Goal: Task Accomplishment & Management: Use online tool/utility

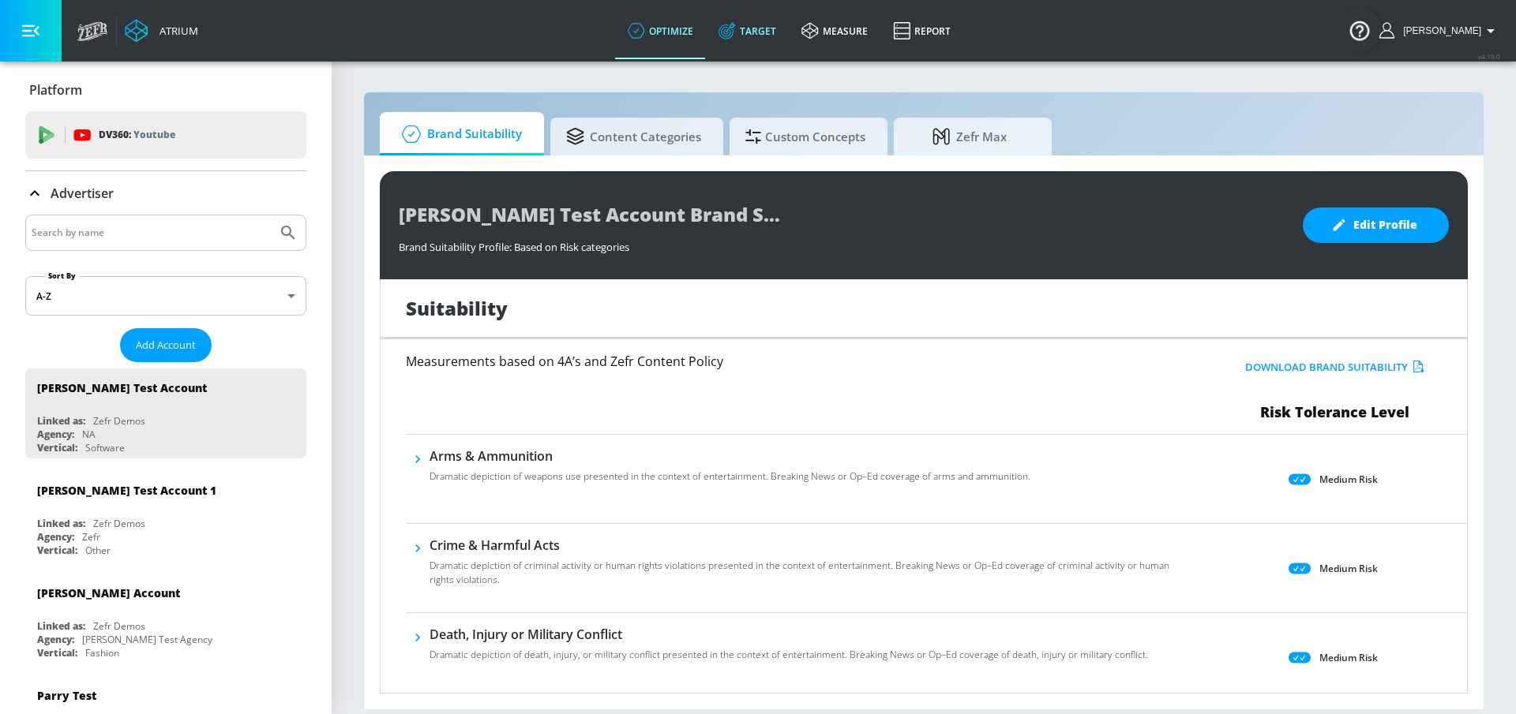
click at [733, 36] on icon at bounding box center [725, 31] width 15 height 15
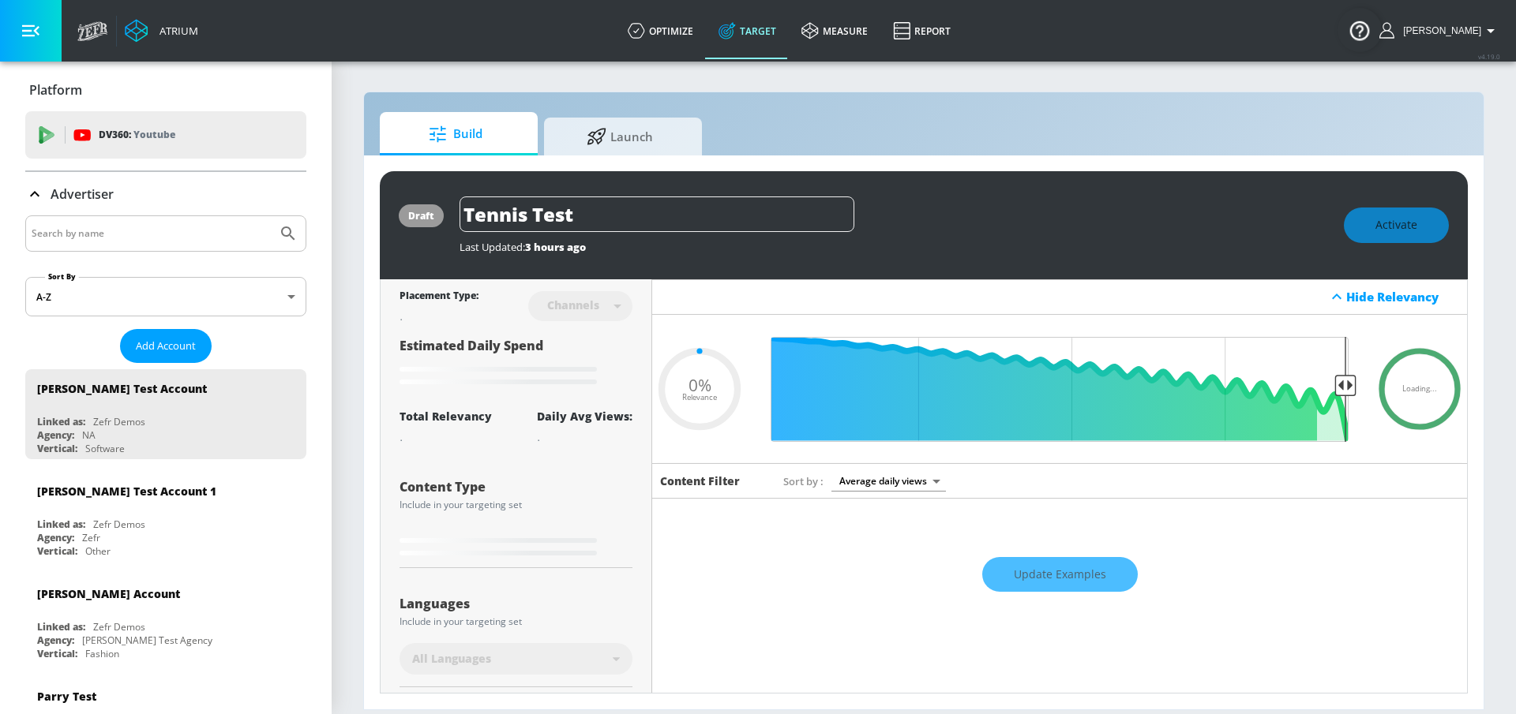
click at [140, 244] on div at bounding box center [165, 234] width 281 height 36
type input "0.7"
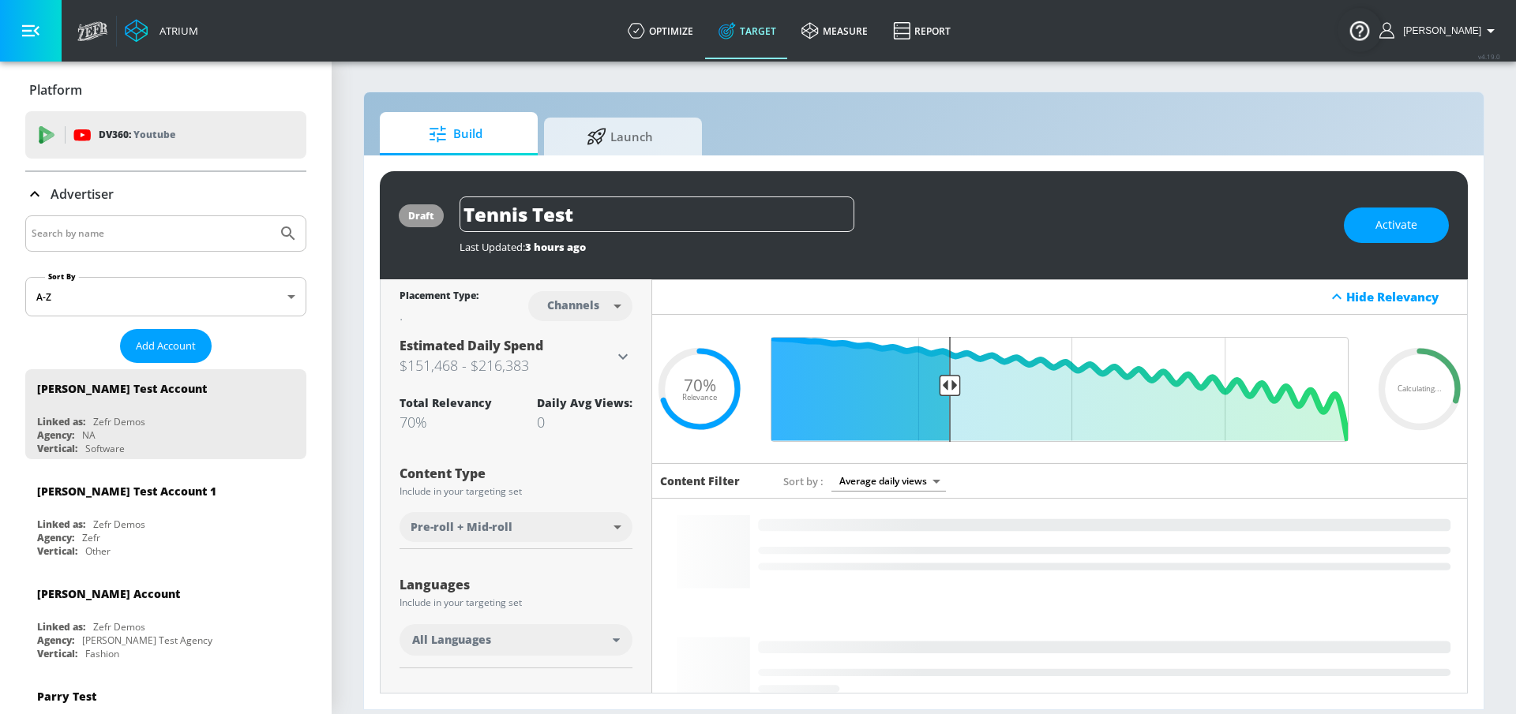
click at [98, 223] on input "Search by name" at bounding box center [151, 233] width 239 height 21
type input "cbs"
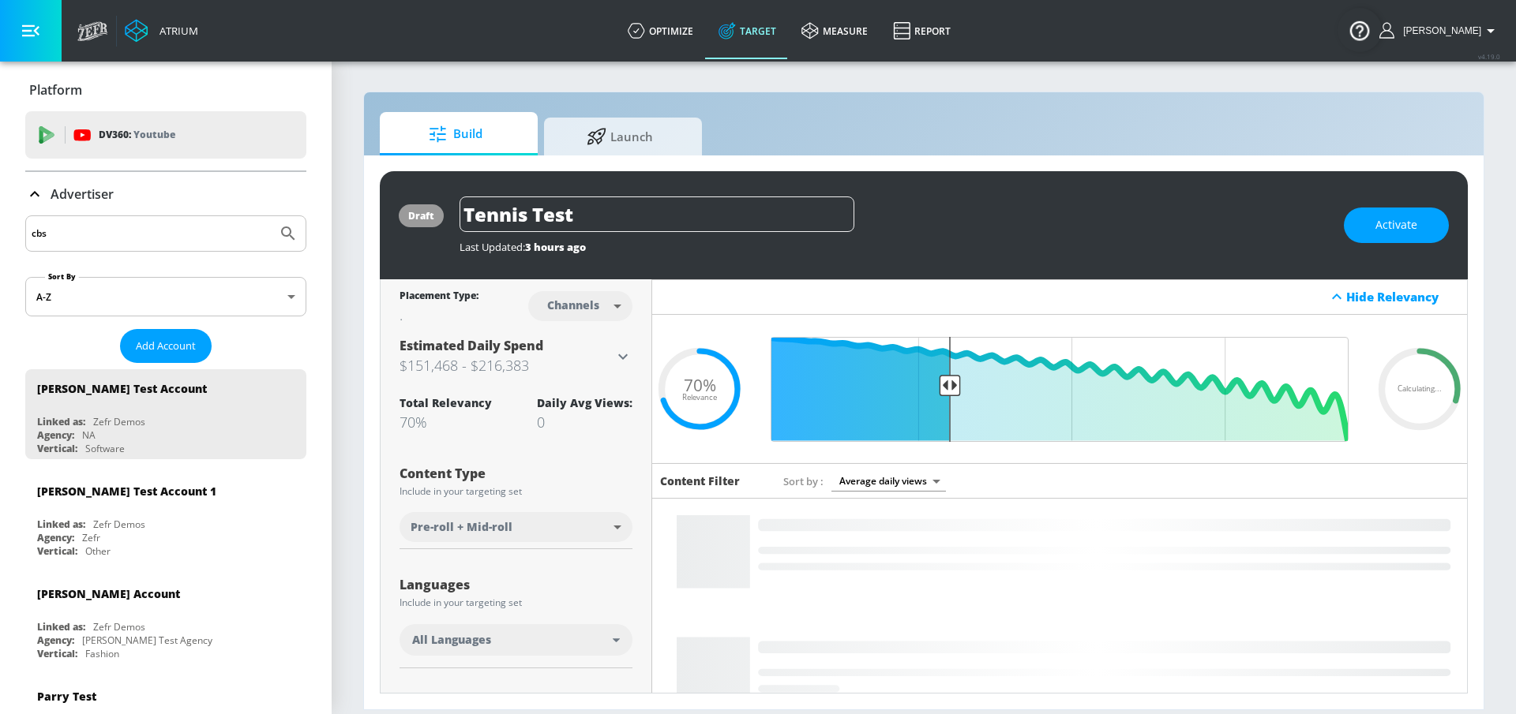
click at [271, 216] on button "Submit Search" at bounding box center [288, 233] width 35 height 35
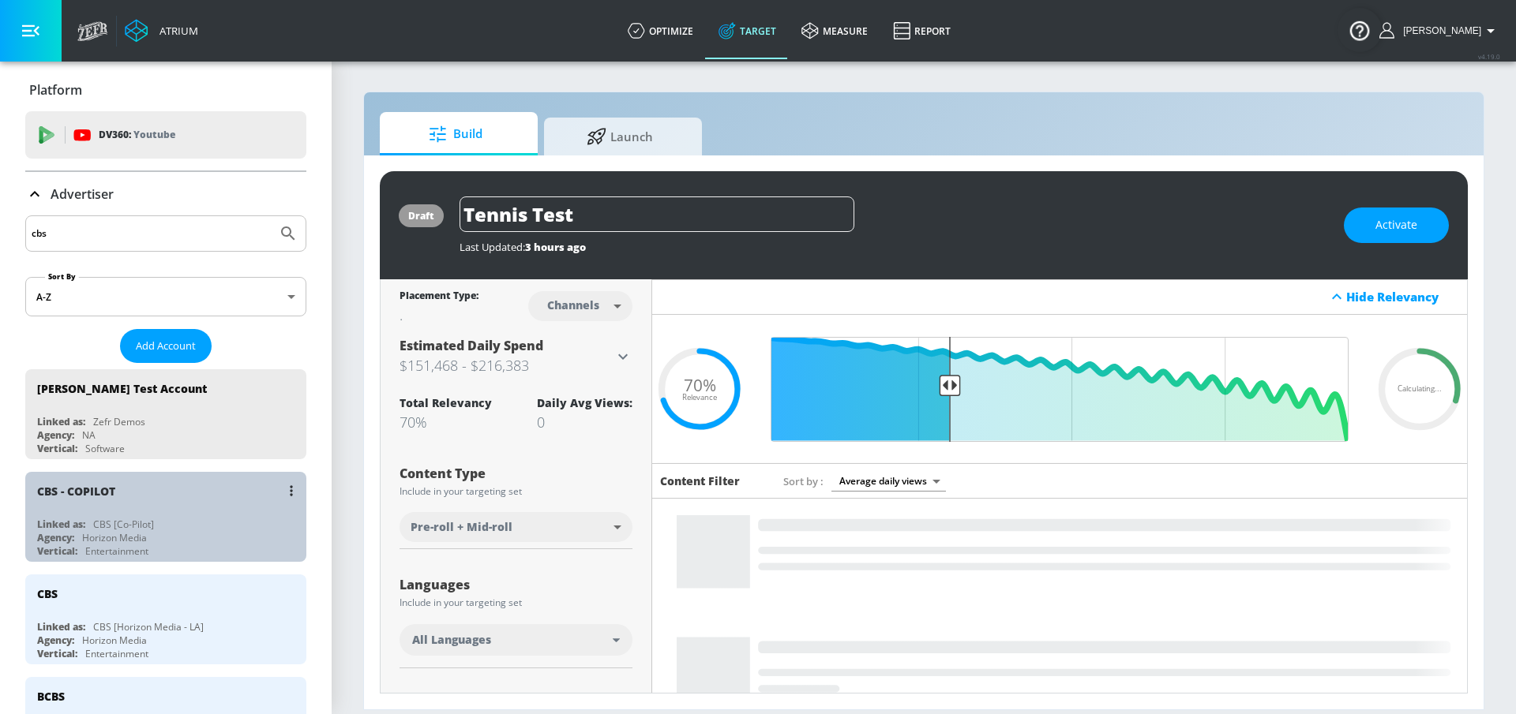
click at [152, 505] on div "CBS - COPILOT" at bounding box center [169, 491] width 265 height 38
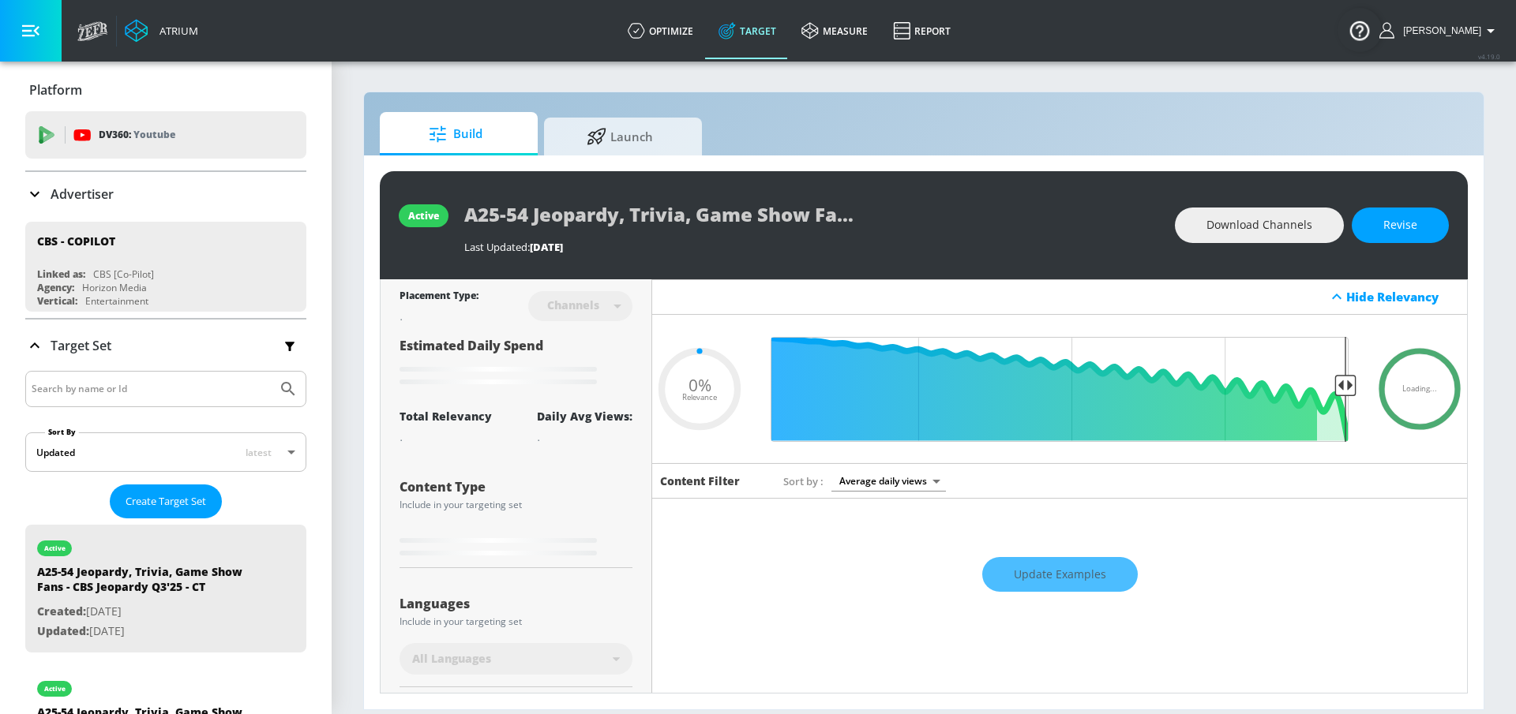
type input "0.05"
click at [670, 29] on link "optimize" at bounding box center [660, 30] width 91 height 57
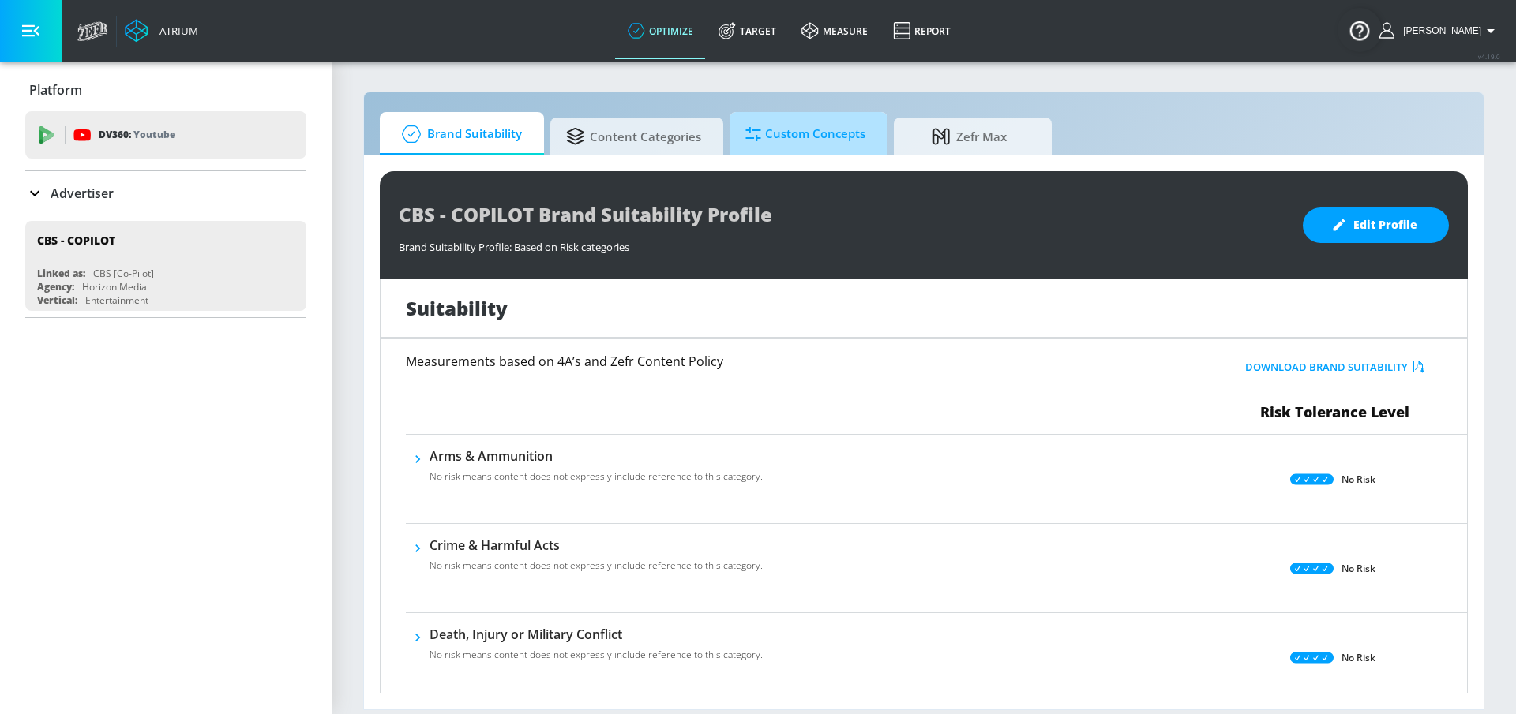
click at [794, 127] on span "Custom Concepts" at bounding box center [805, 134] width 120 height 38
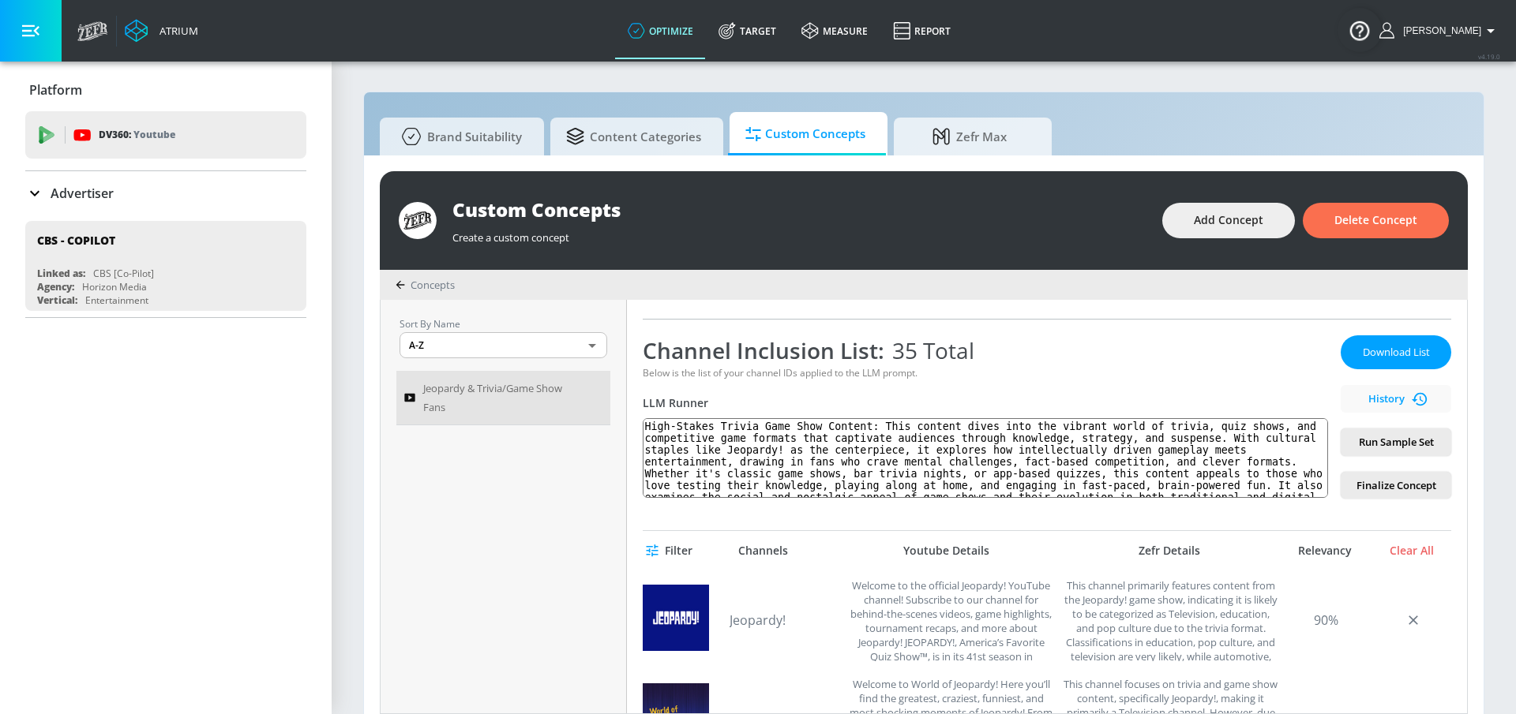
scroll to position [215, 0]
click at [1426, 487] on span "Finalize Concept" at bounding box center [1395, 487] width 85 height 18
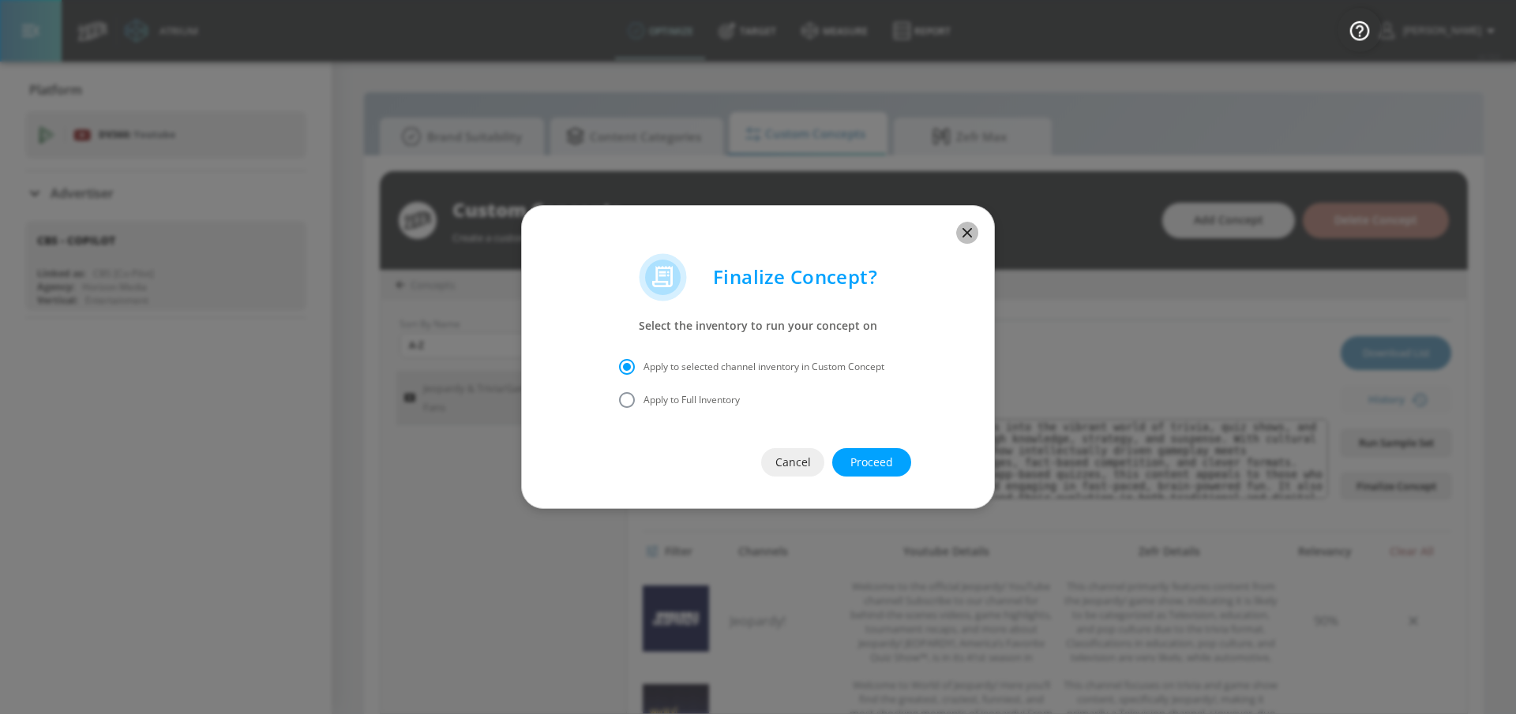
click at [965, 228] on icon "button" at bounding box center [966, 232] width 17 height 17
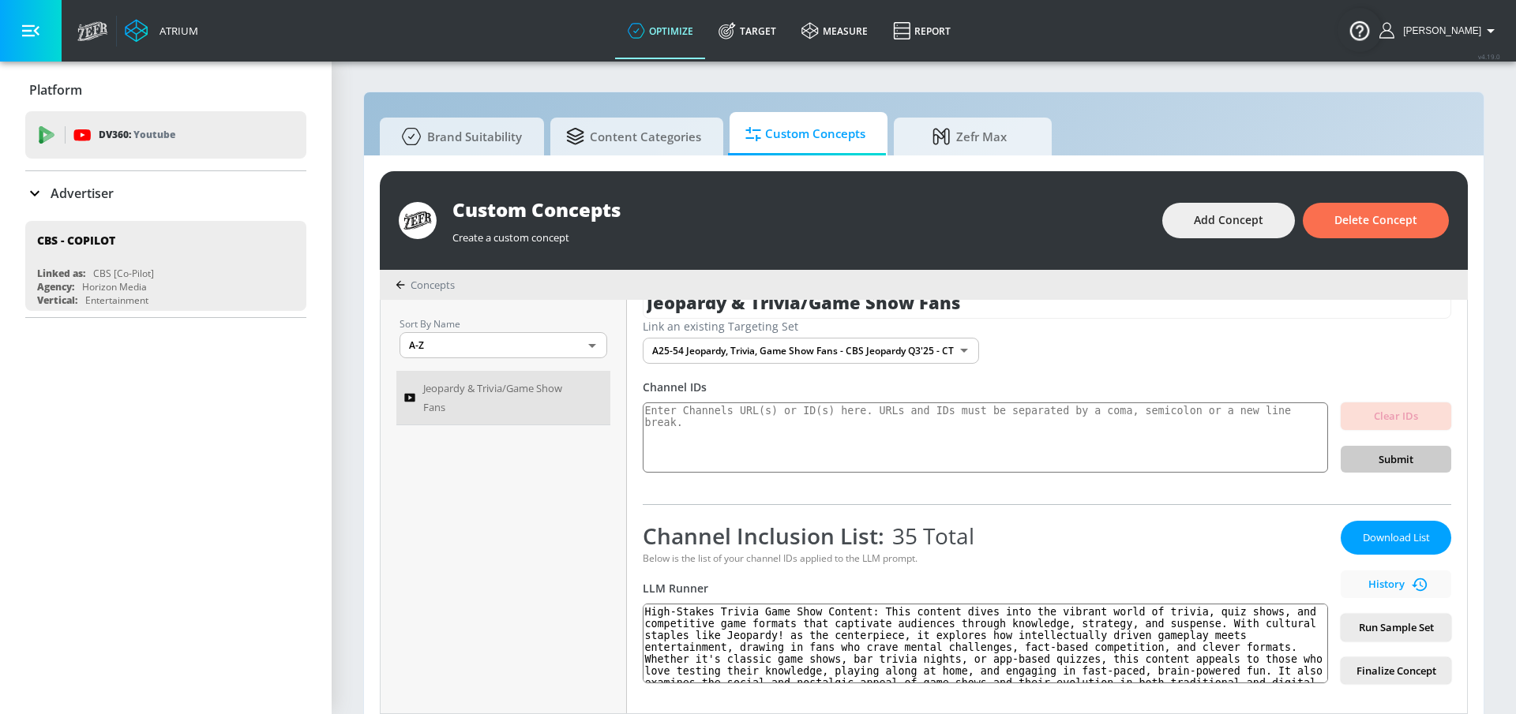
scroll to position [35, 0]
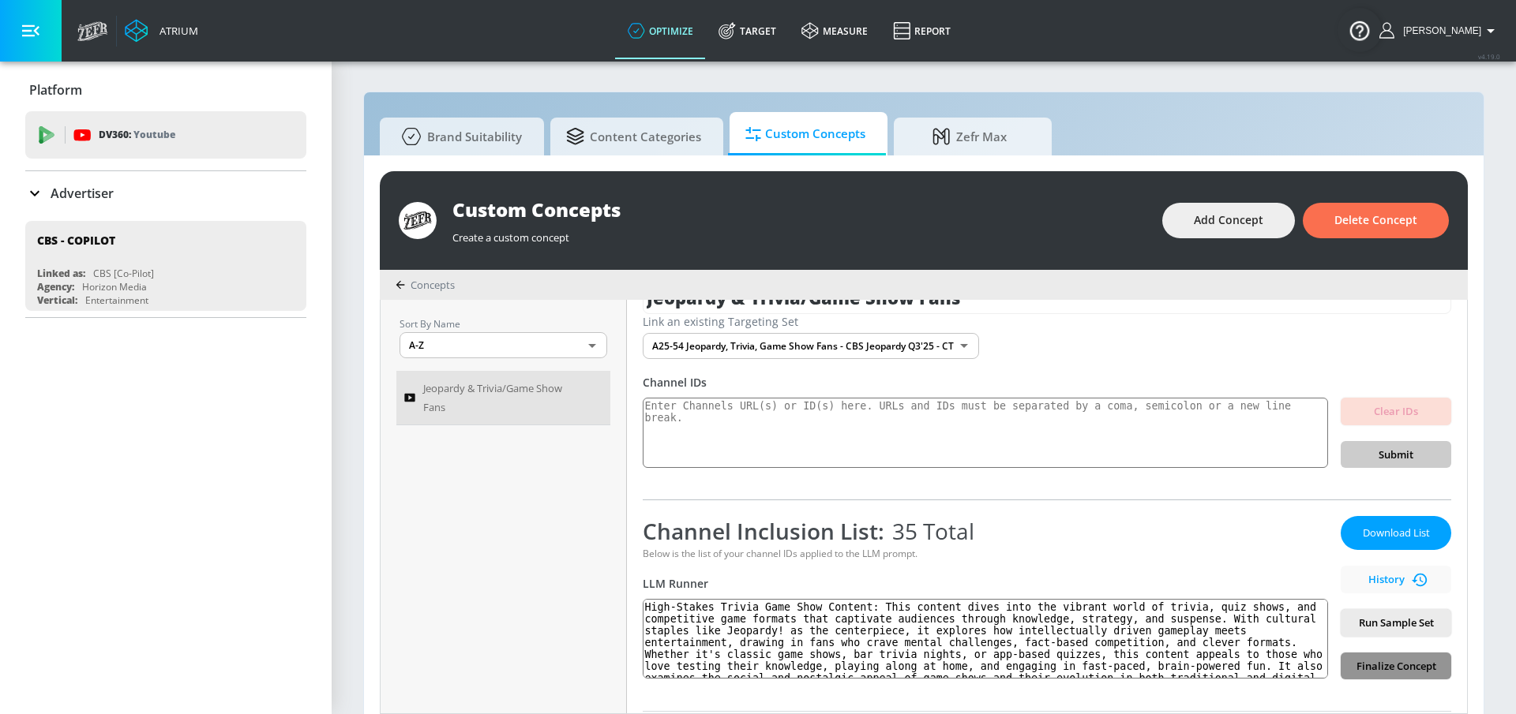
click at [1396, 669] on span "Finalize Concept" at bounding box center [1395, 667] width 85 height 18
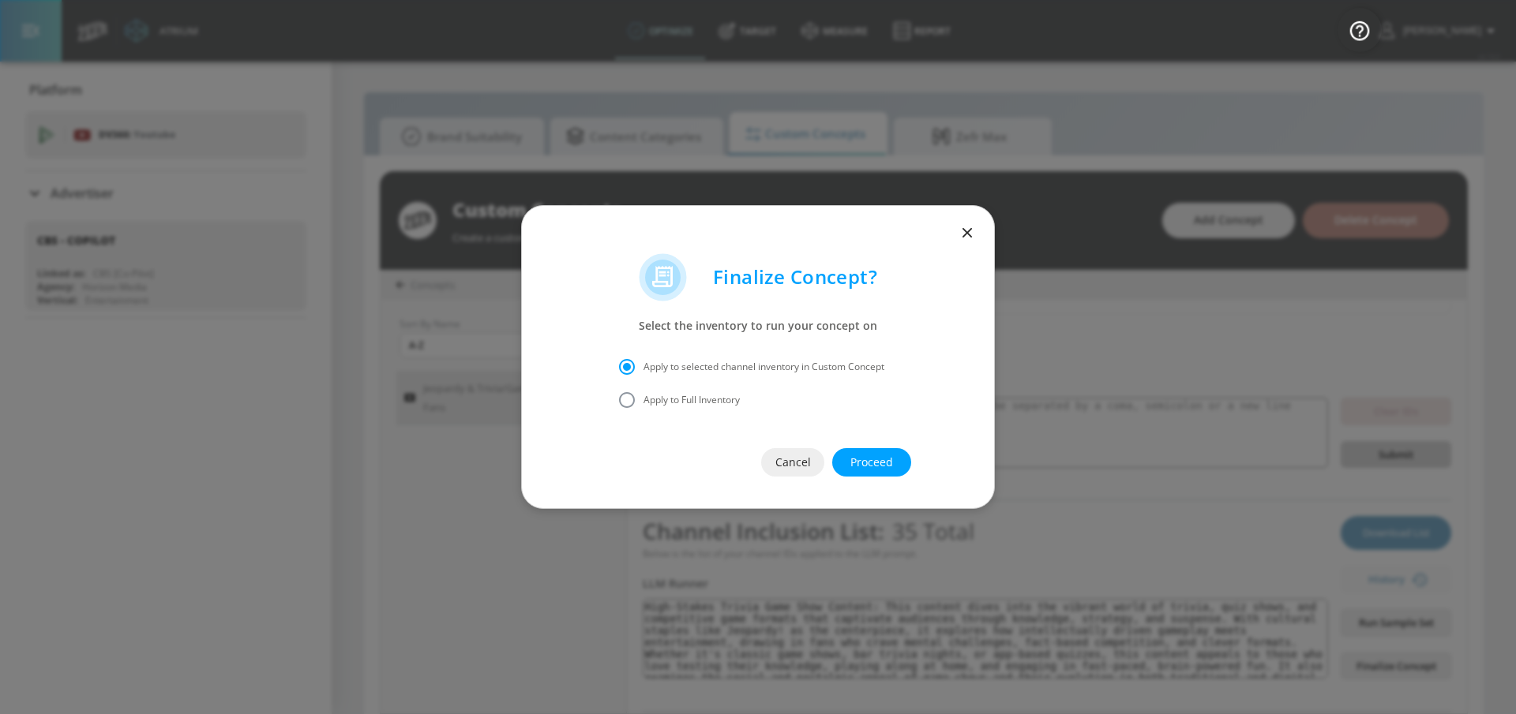
click at [879, 458] on span "Proceed" at bounding box center [872, 463] width 16 height 20
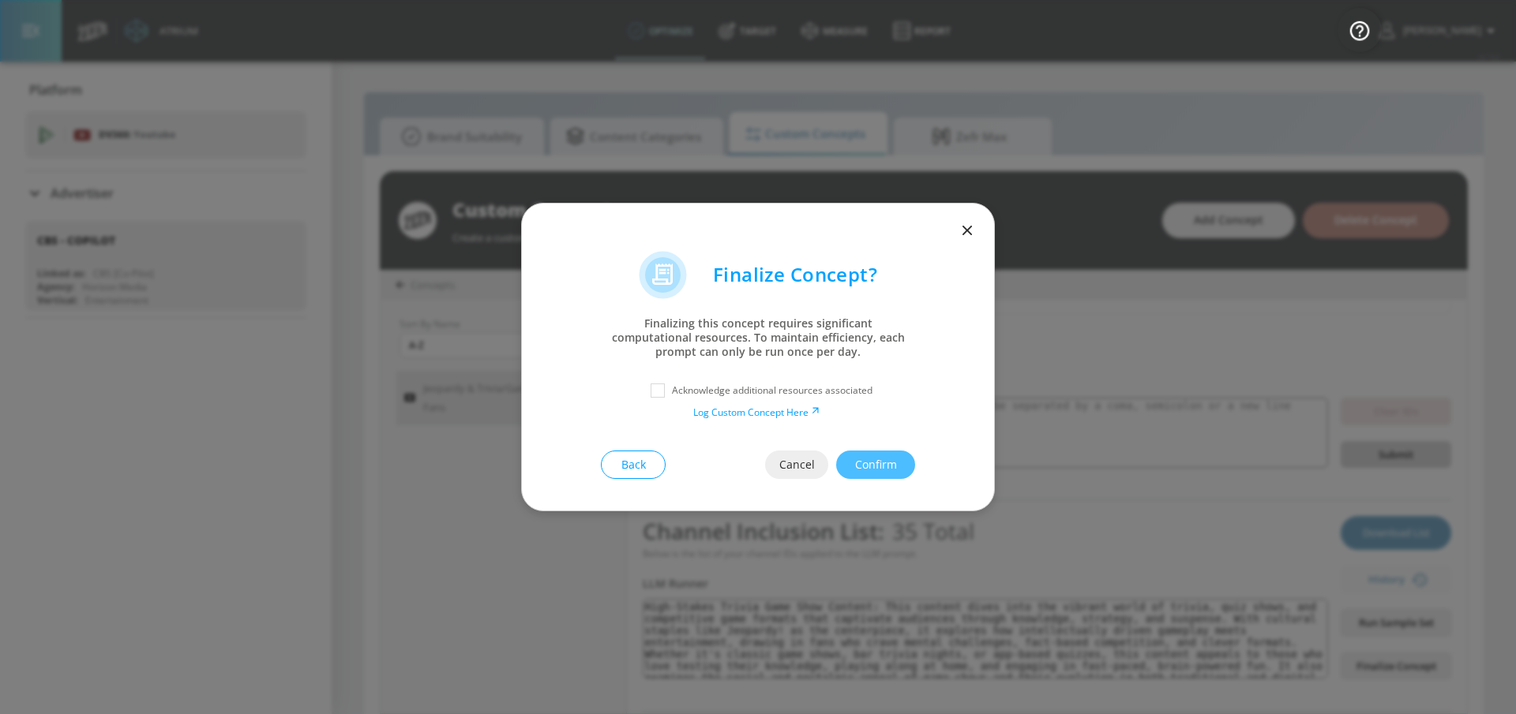
click at [763, 389] on p "Acknowledge additional resources associated" at bounding box center [772, 391] width 201 height 14
click at [660, 392] on input "checkbox" at bounding box center [657, 391] width 28 height 28
checkbox input "true"
click at [883, 470] on span "Confirm" at bounding box center [876, 465] width 16 height 20
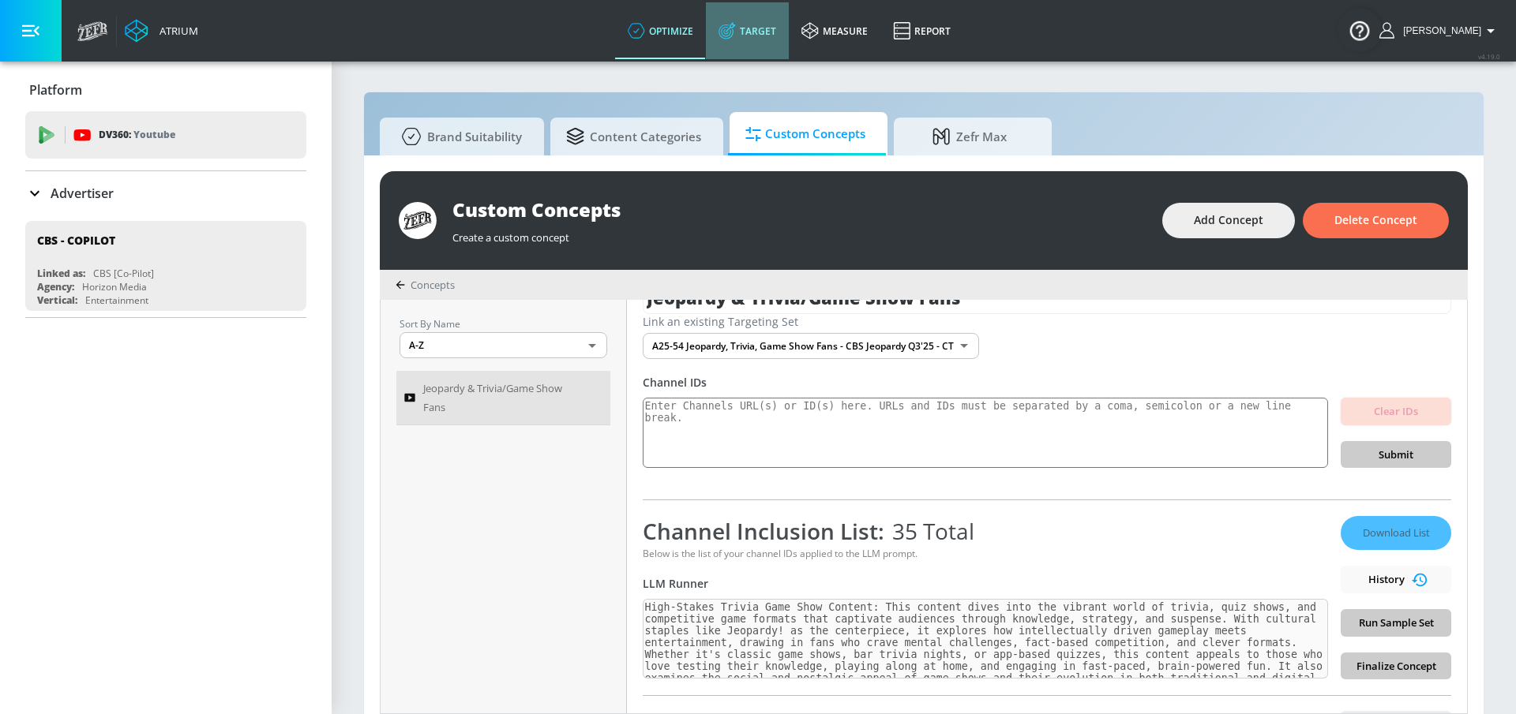
click at [756, 42] on link "Target" at bounding box center [747, 30] width 83 height 57
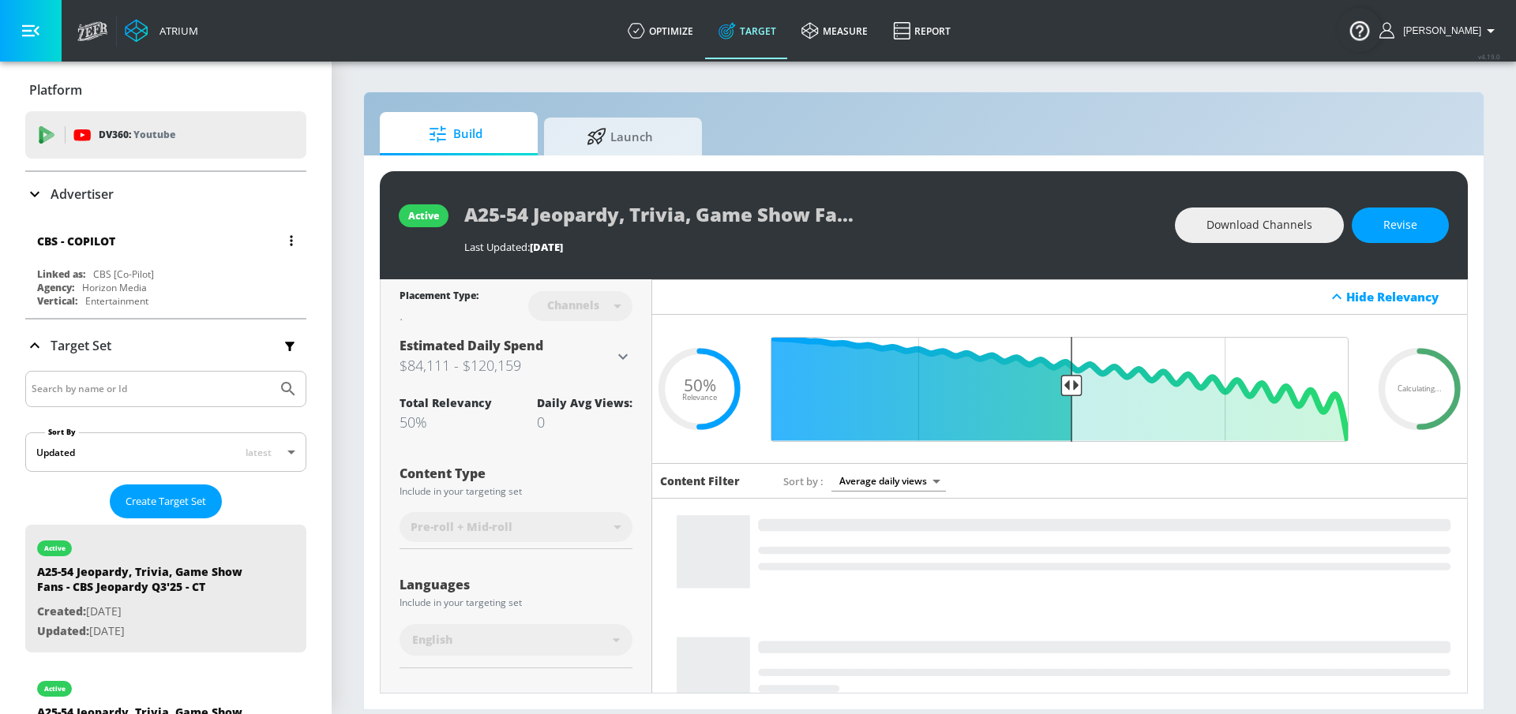
click at [128, 263] on div "CBS - COPILOT Linked as: CBS [Co-Pilot] Agency: Horizon Media Vertical: Enterta…" at bounding box center [165, 267] width 281 height 90
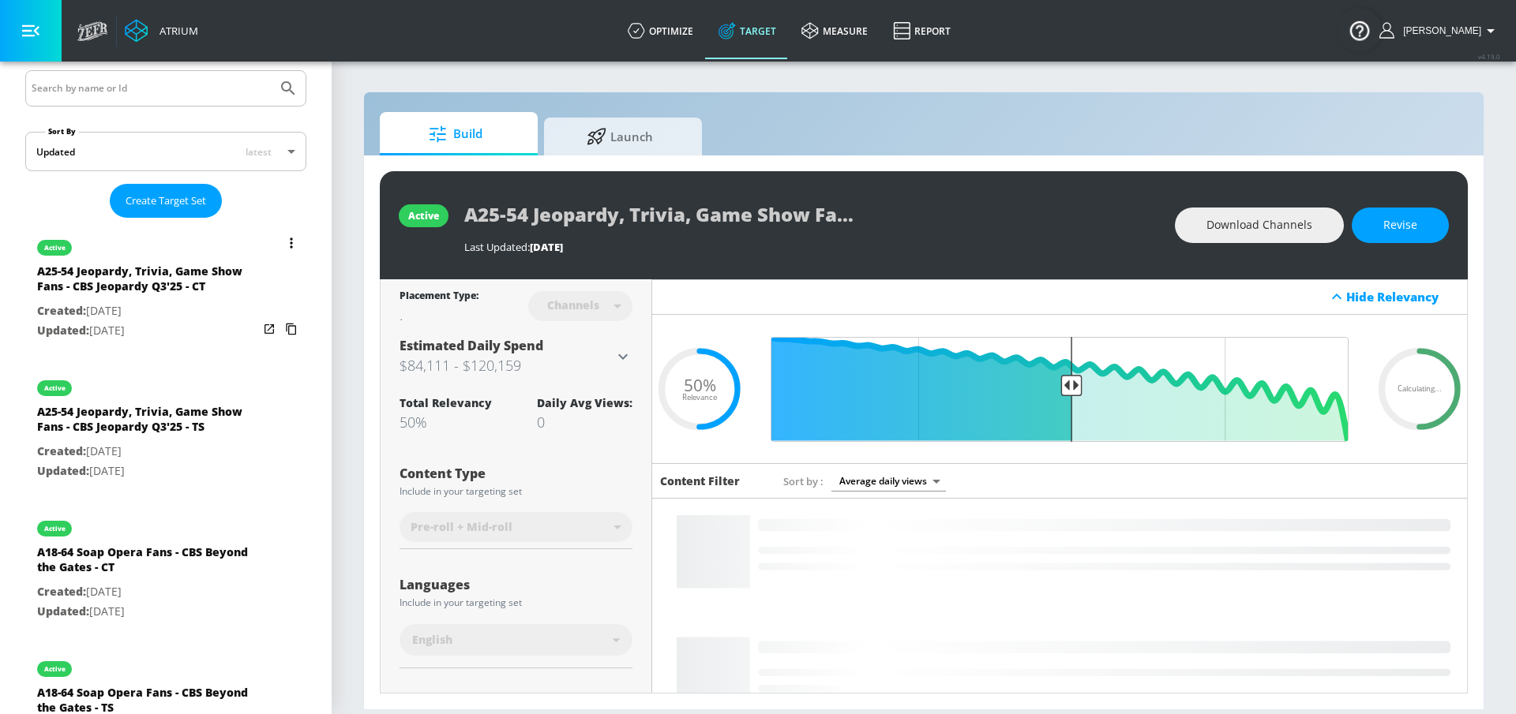
scroll to position [303, 0]
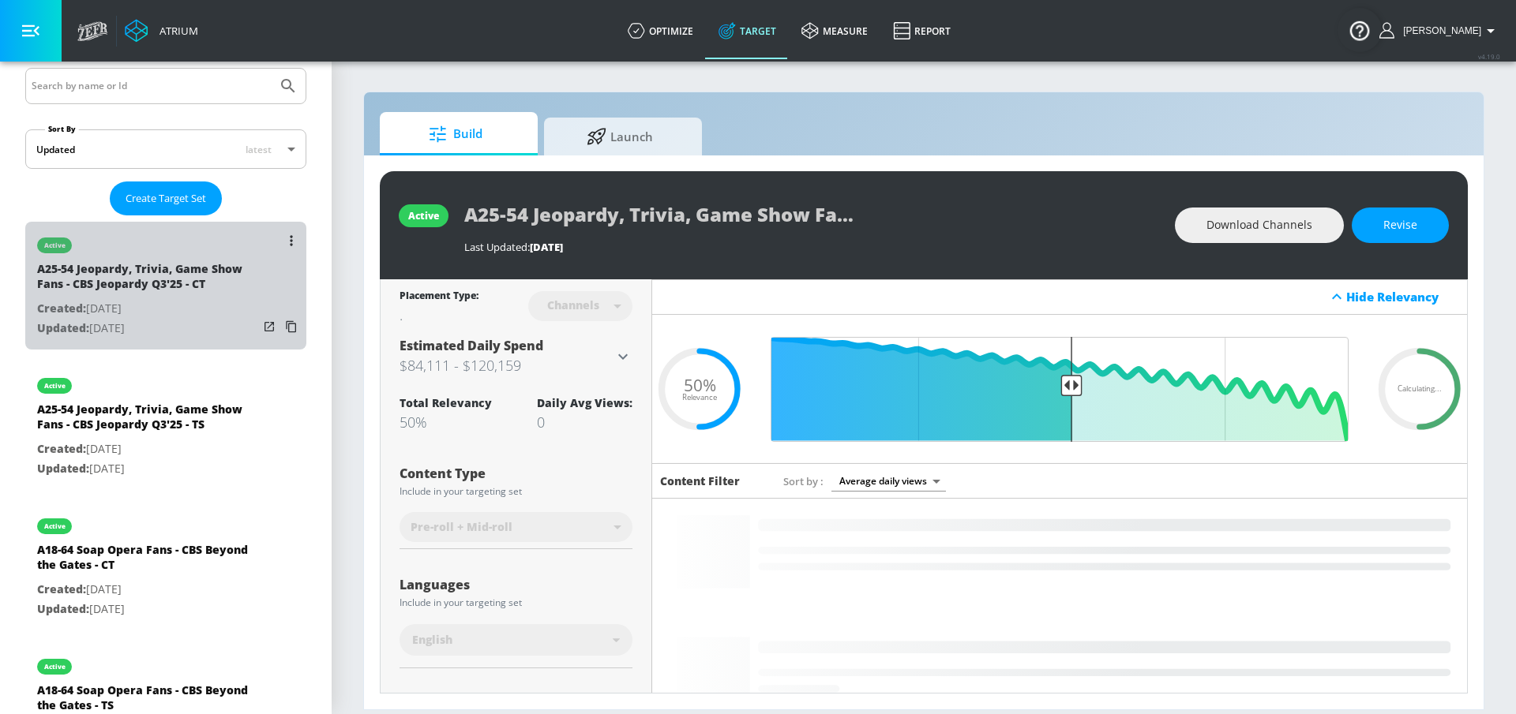
click at [142, 312] on p "Created: Aug. 07, 2025" at bounding box center [147, 309] width 221 height 20
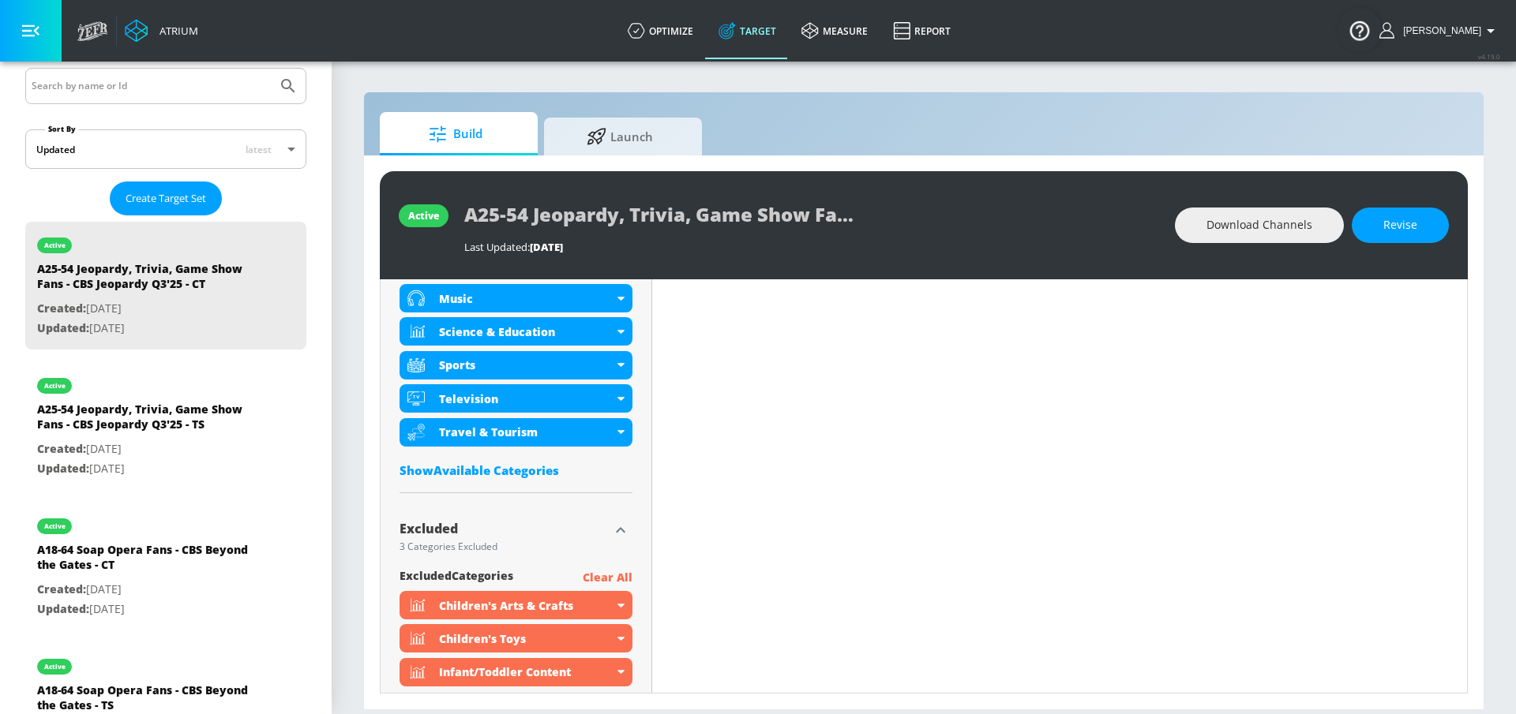
scroll to position [837, 0]
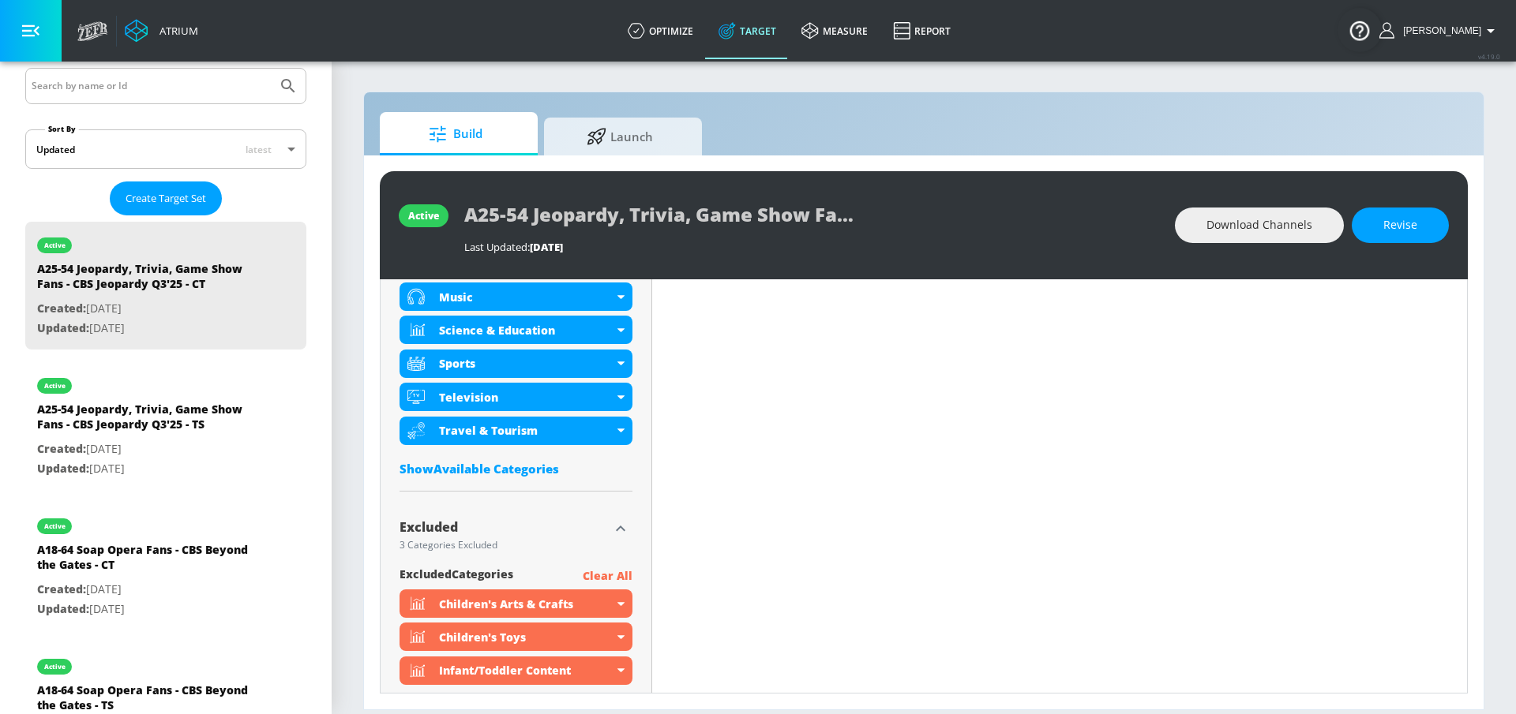
click at [549, 470] on div "Show Available Categories" at bounding box center [515, 469] width 233 height 16
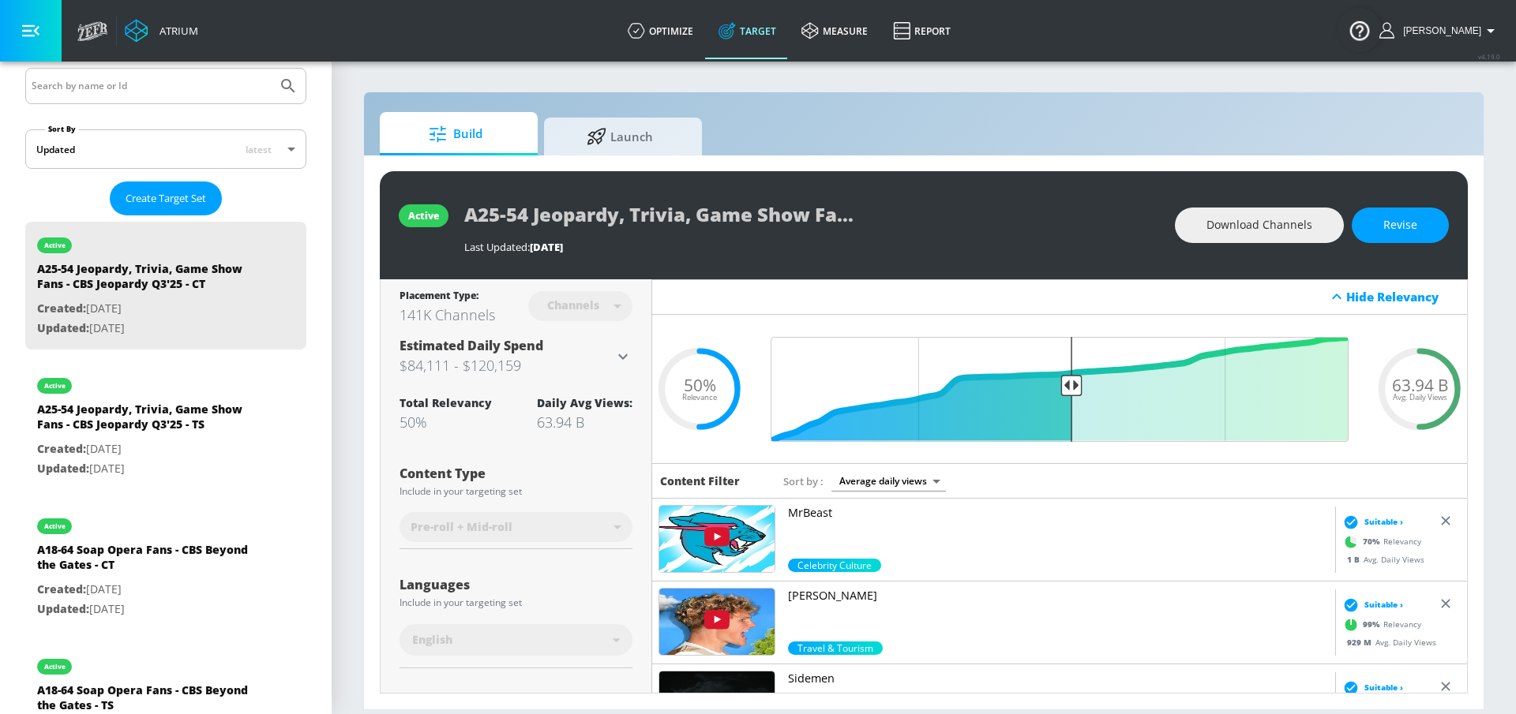
scroll to position [0, 0]
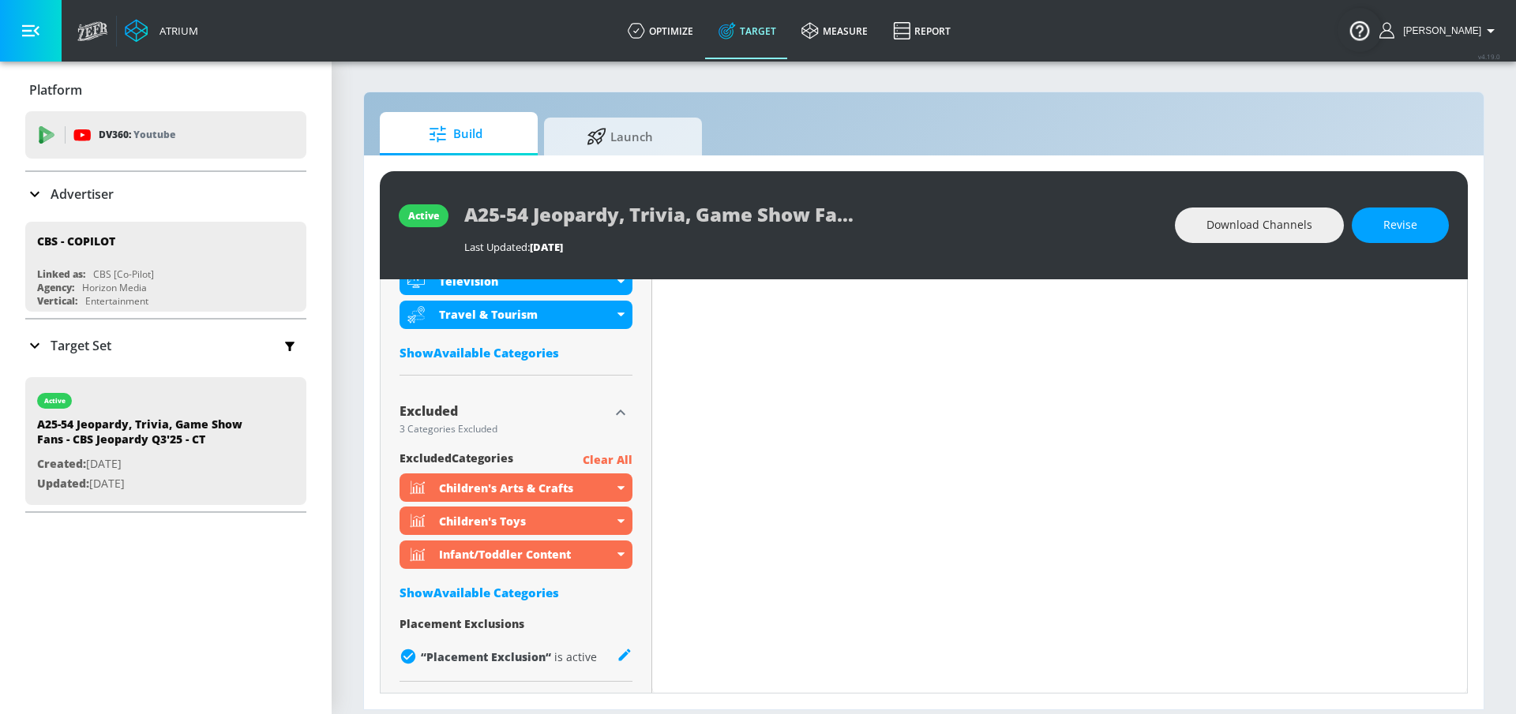
scroll to position [950, 0]
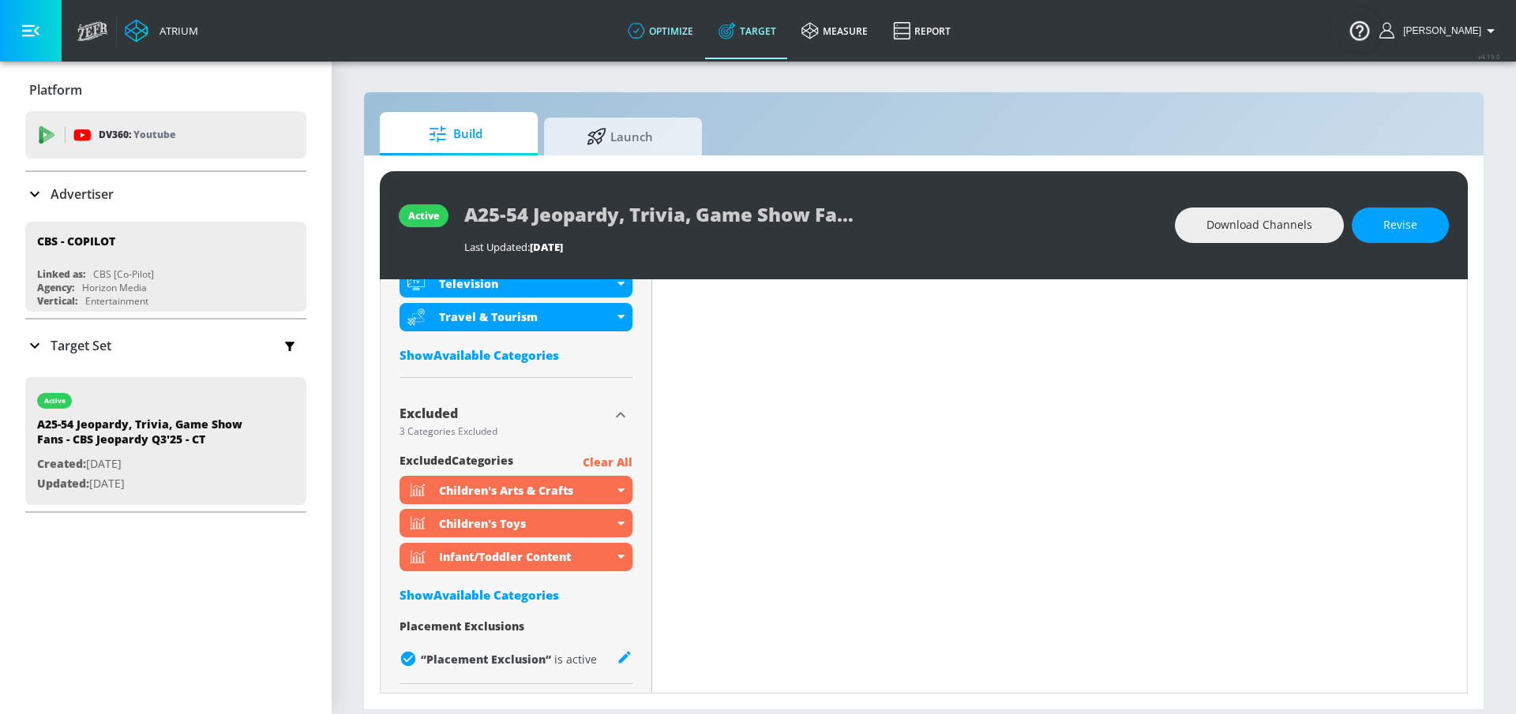
click at [694, 28] on link "optimize" at bounding box center [660, 30] width 91 height 57
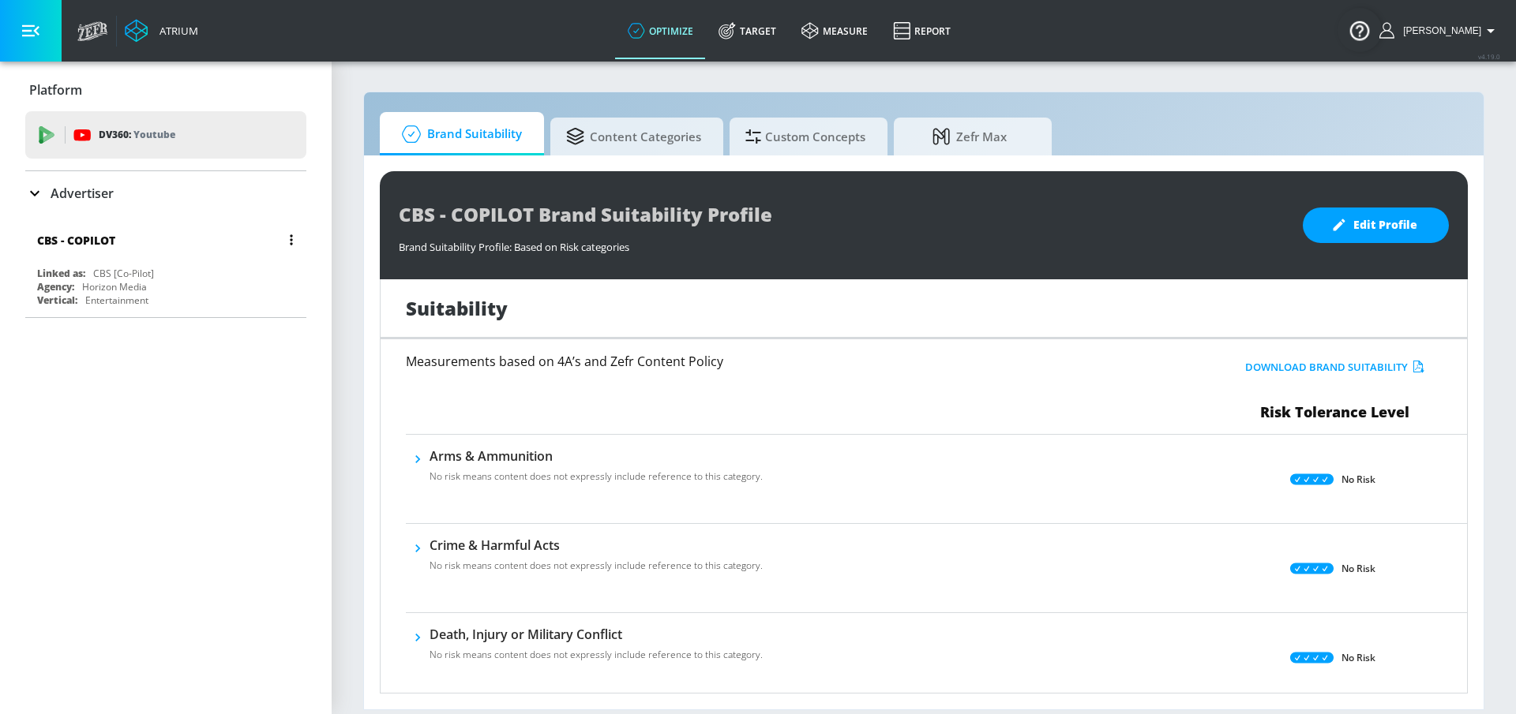
click at [163, 270] on div "Linked as: CBS [Co-Pilot]" at bounding box center [169, 273] width 265 height 13
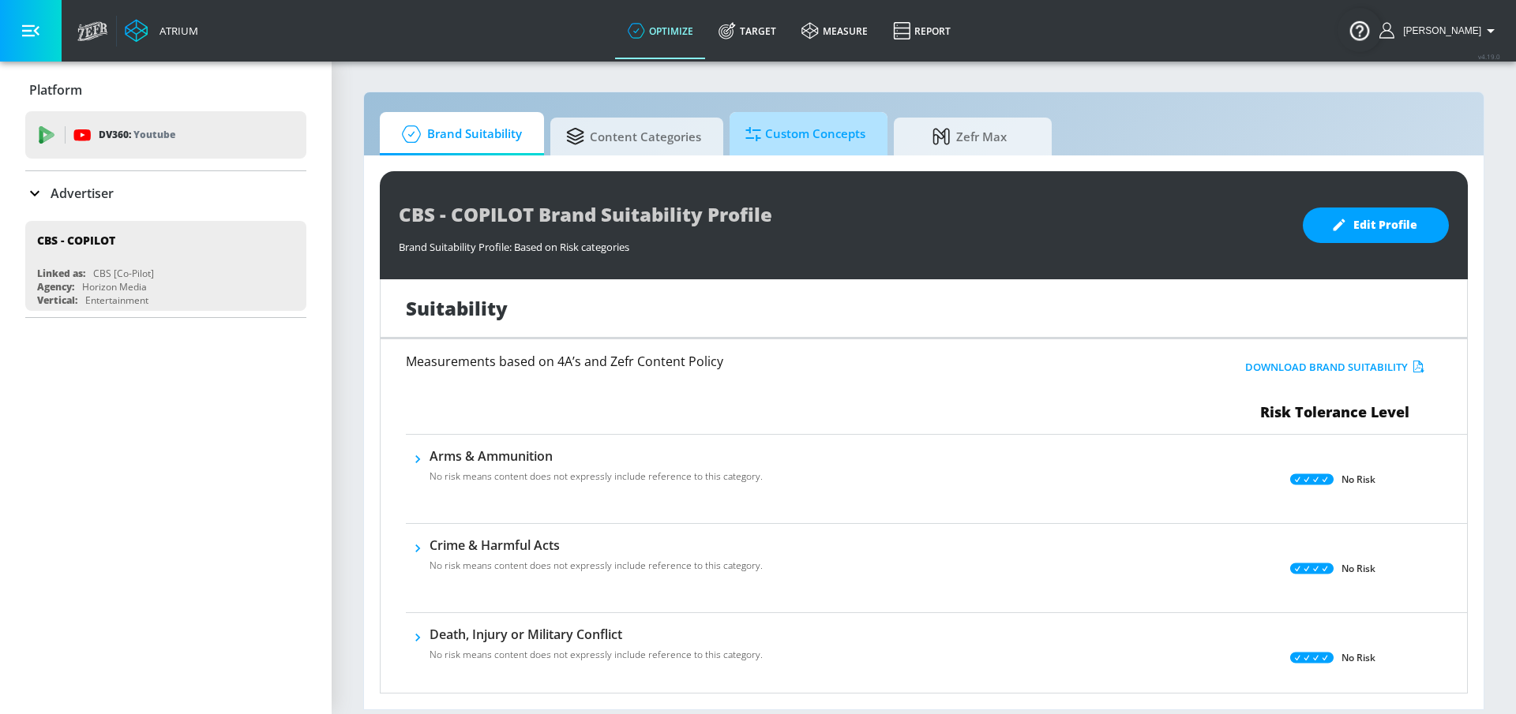
click at [793, 134] on span "Custom Concepts" at bounding box center [805, 134] width 120 height 38
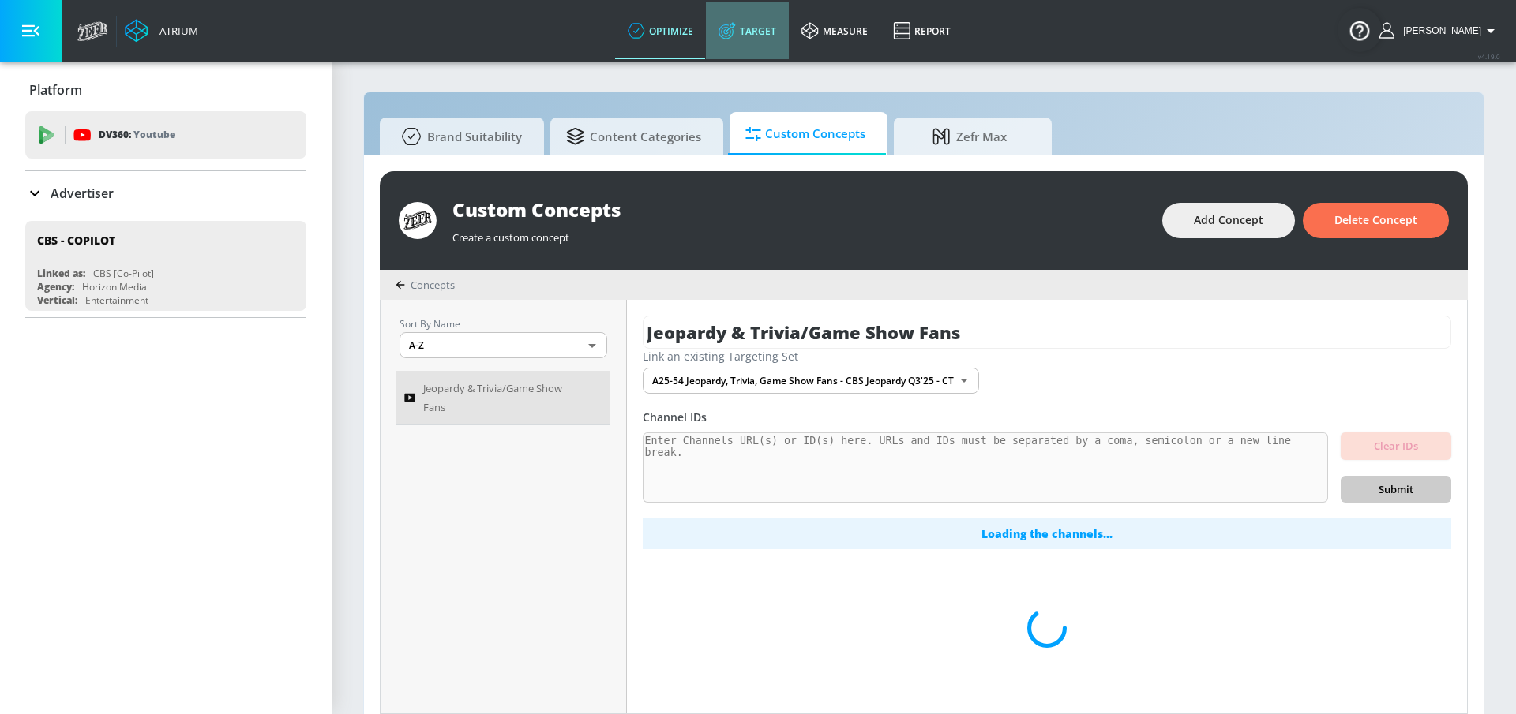
click at [768, 32] on link "Target" at bounding box center [747, 30] width 83 height 57
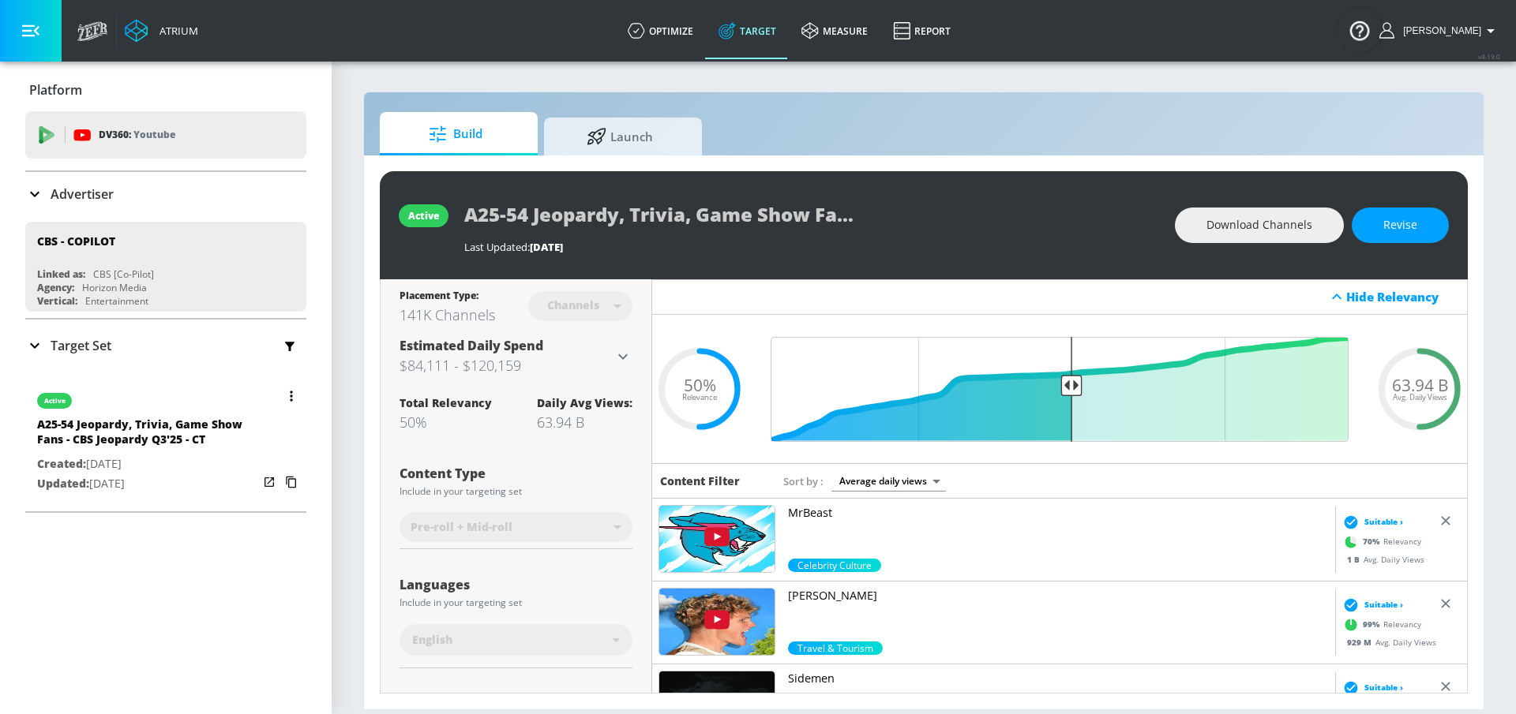
click at [133, 428] on div "A25-54 Jeopardy, Trivia, Game Show Fans - CBS Jeopardy Q3'25 - CT" at bounding box center [147, 436] width 221 height 38
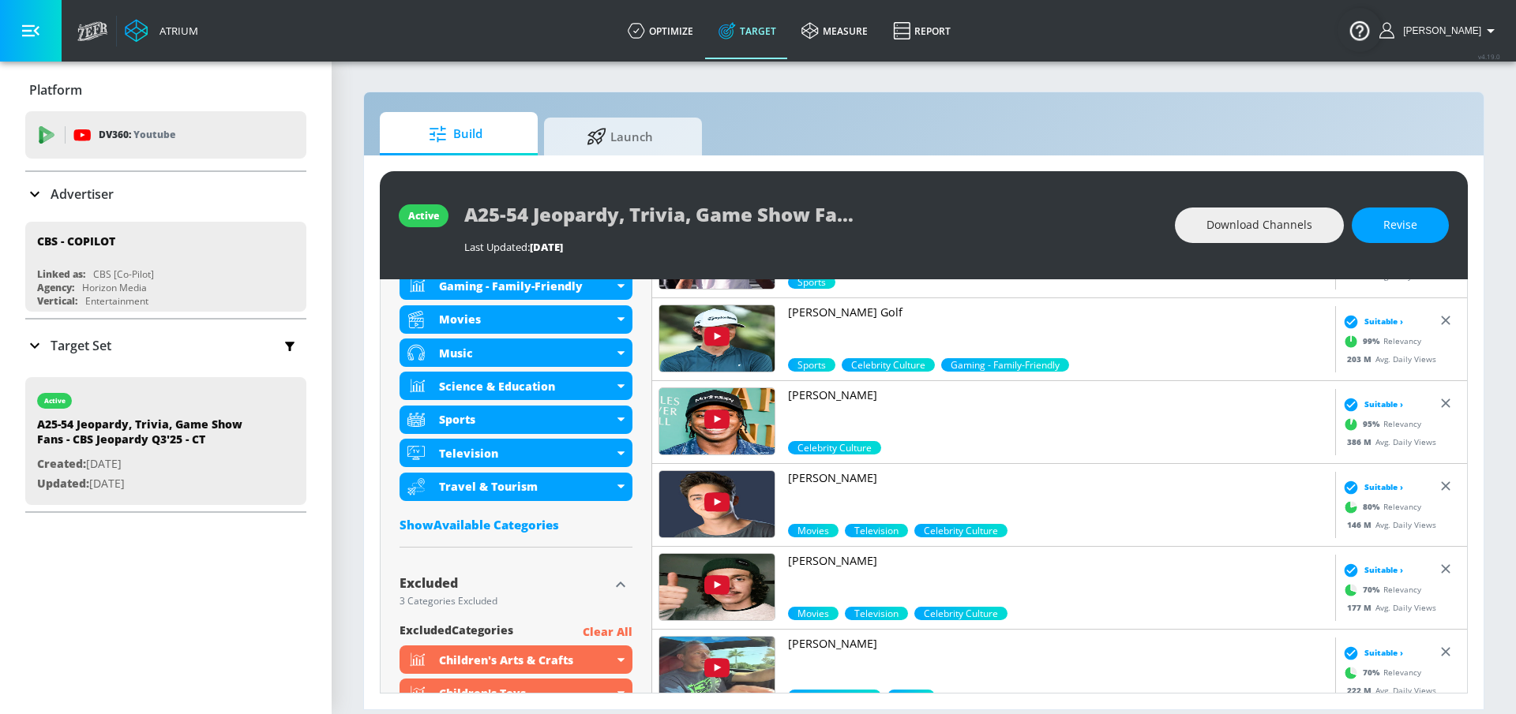
scroll to position [808, 0]
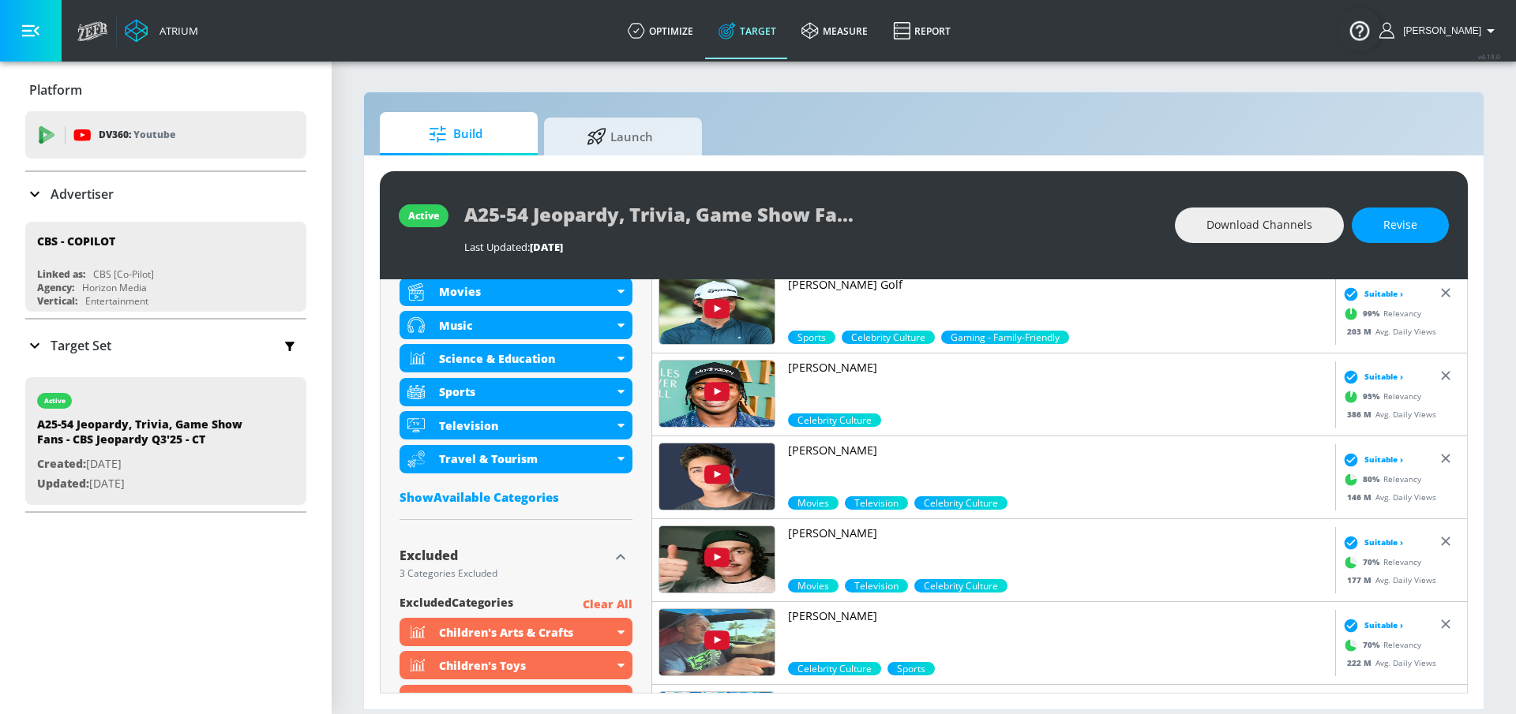
click at [544, 500] on div "Show Available Categories" at bounding box center [515, 497] width 233 height 16
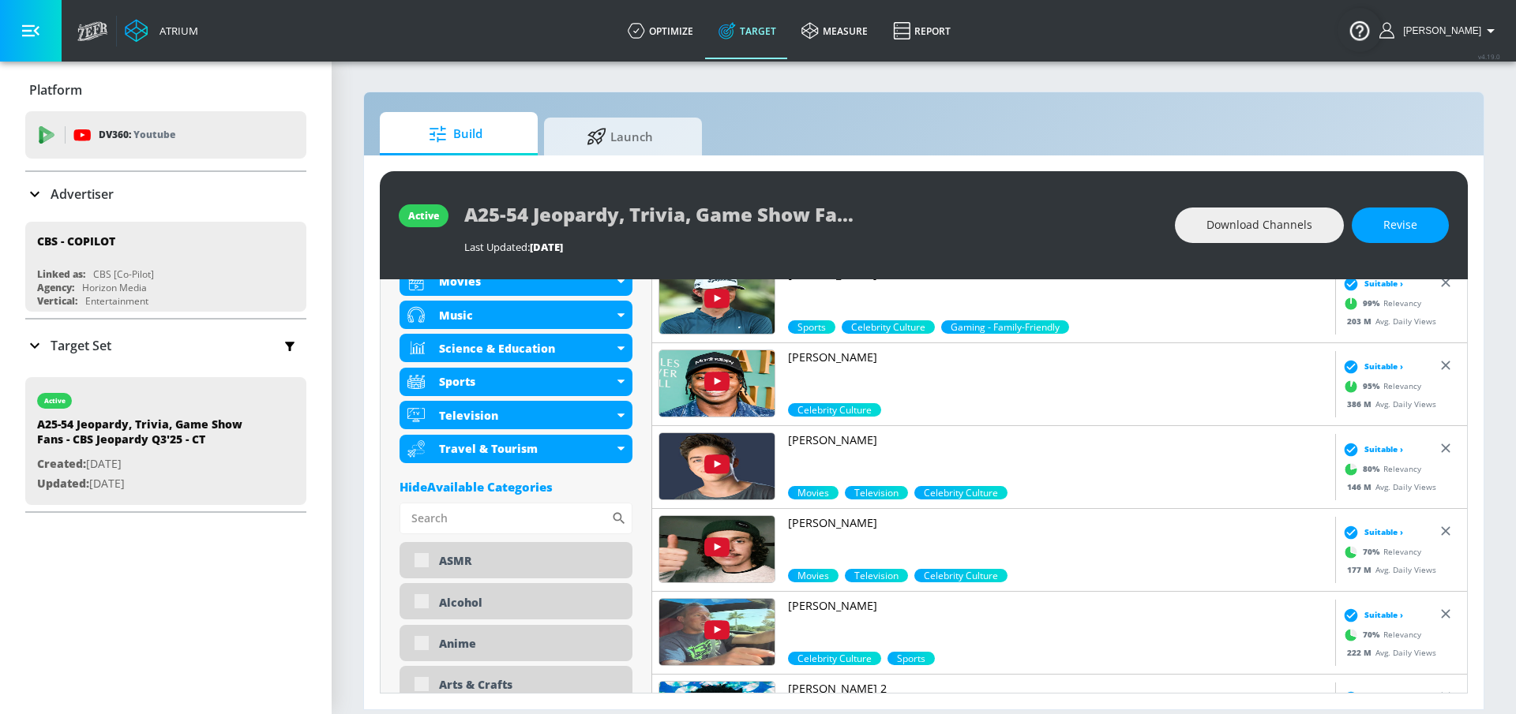
scroll to position [0, 0]
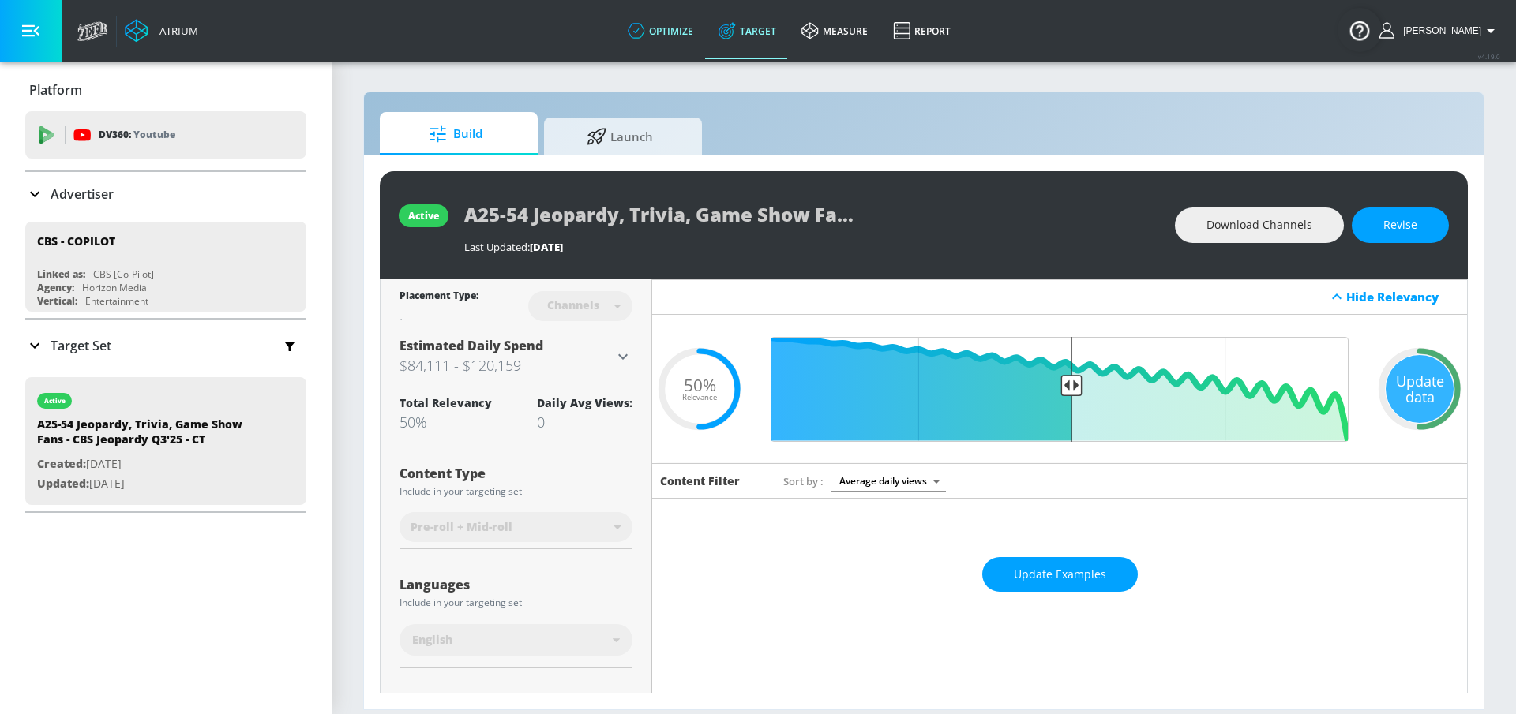
click at [703, 47] on link "optimize" at bounding box center [660, 30] width 91 height 57
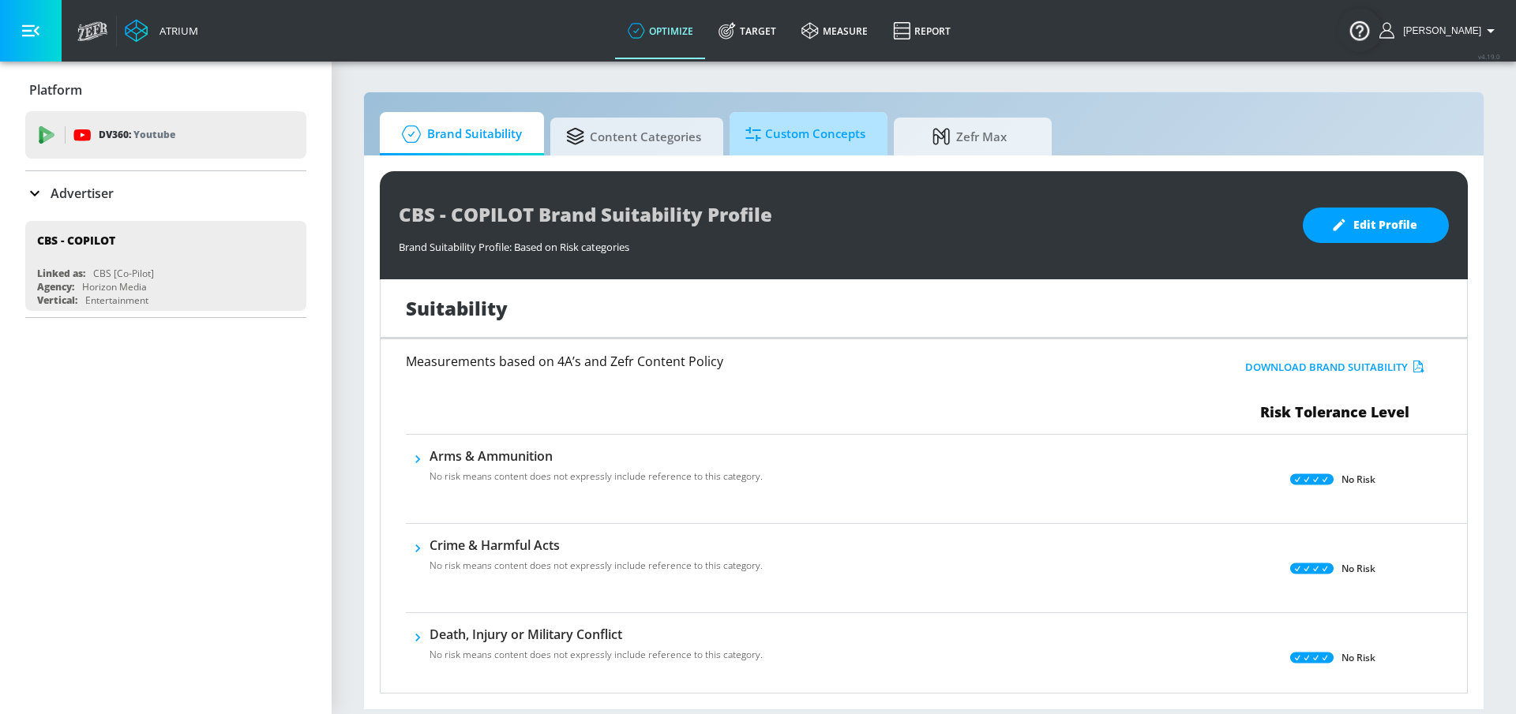
click at [785, 141] on span "Custom Concepts" at bounding box center [805, 134] width 120 height 38
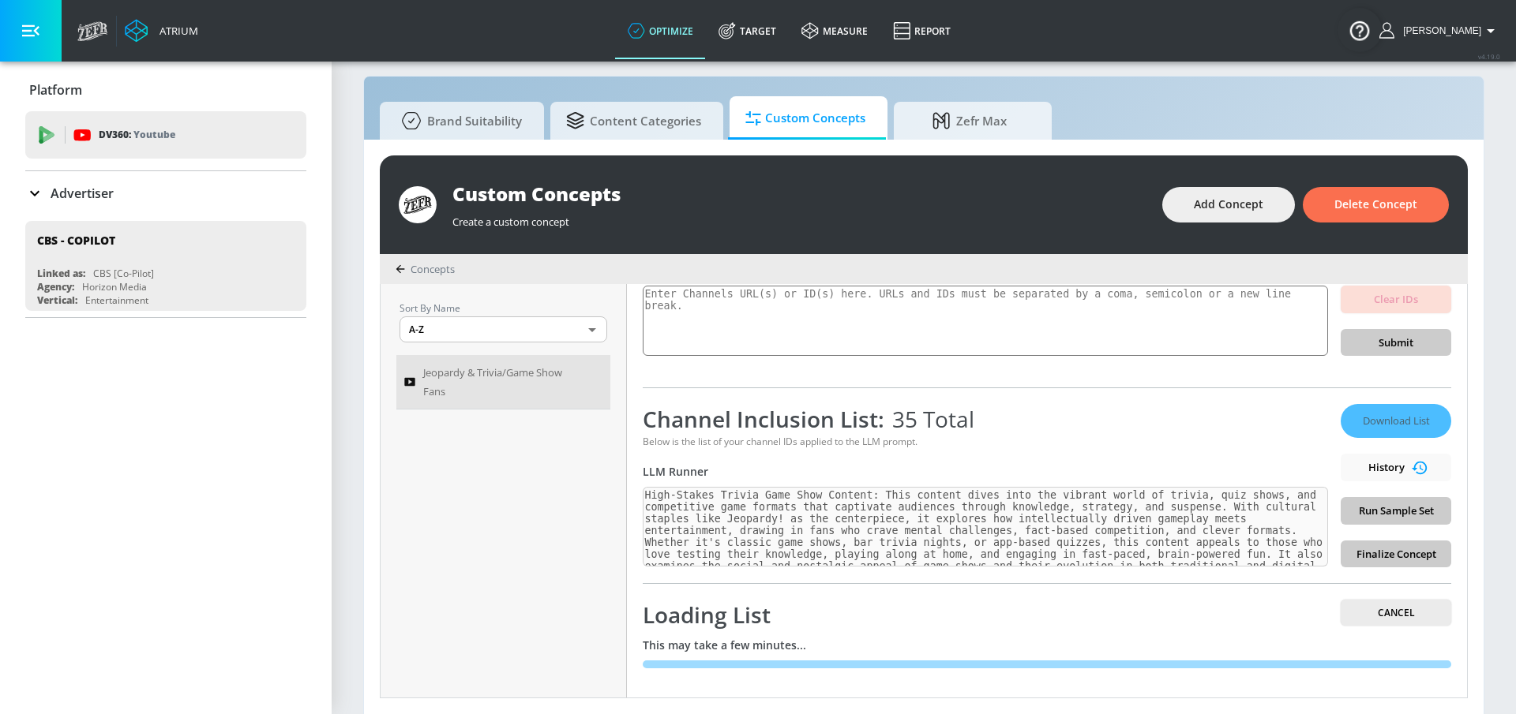
scroll to position [16, 0]
click at [774, 26] on link "Target" at bounding box center [747, 30] width 83 height 57
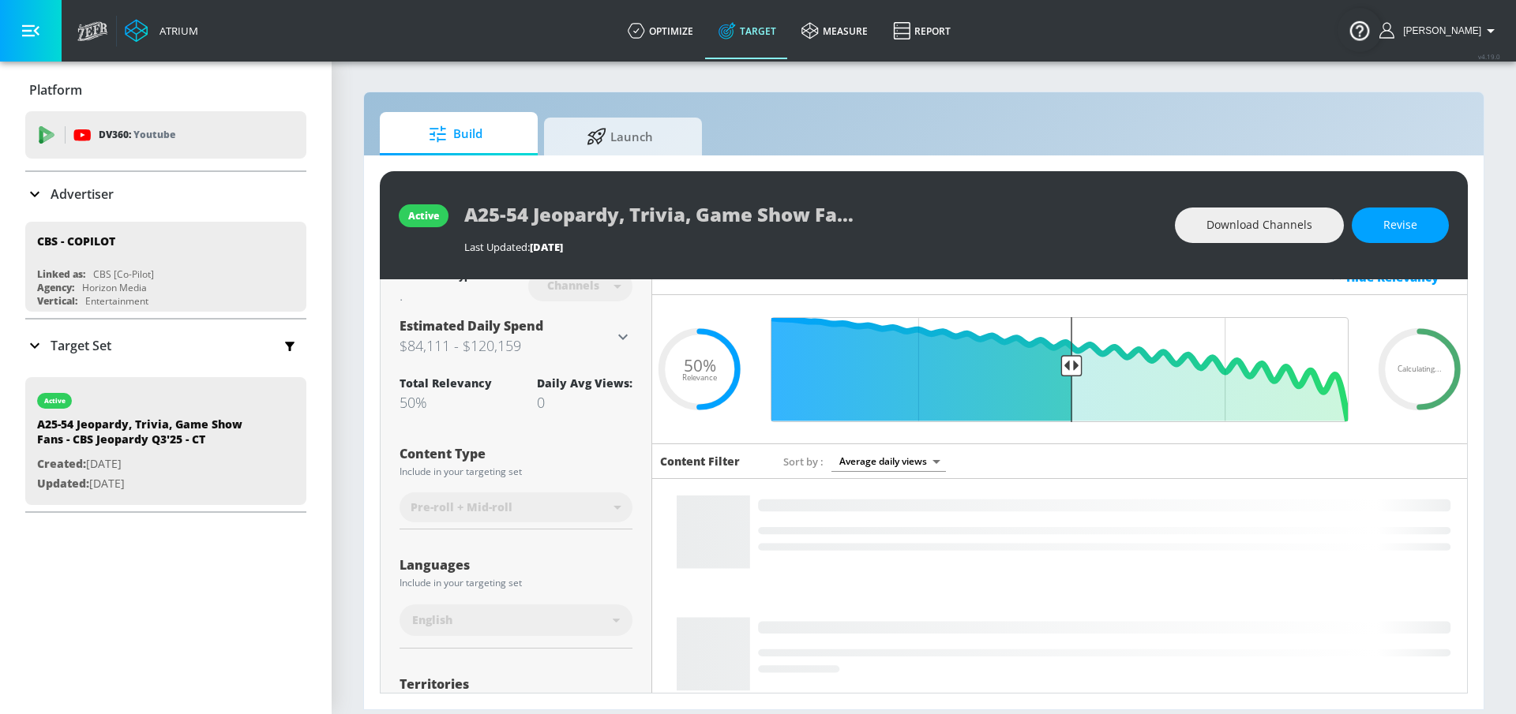
scroll to position [21, 0]
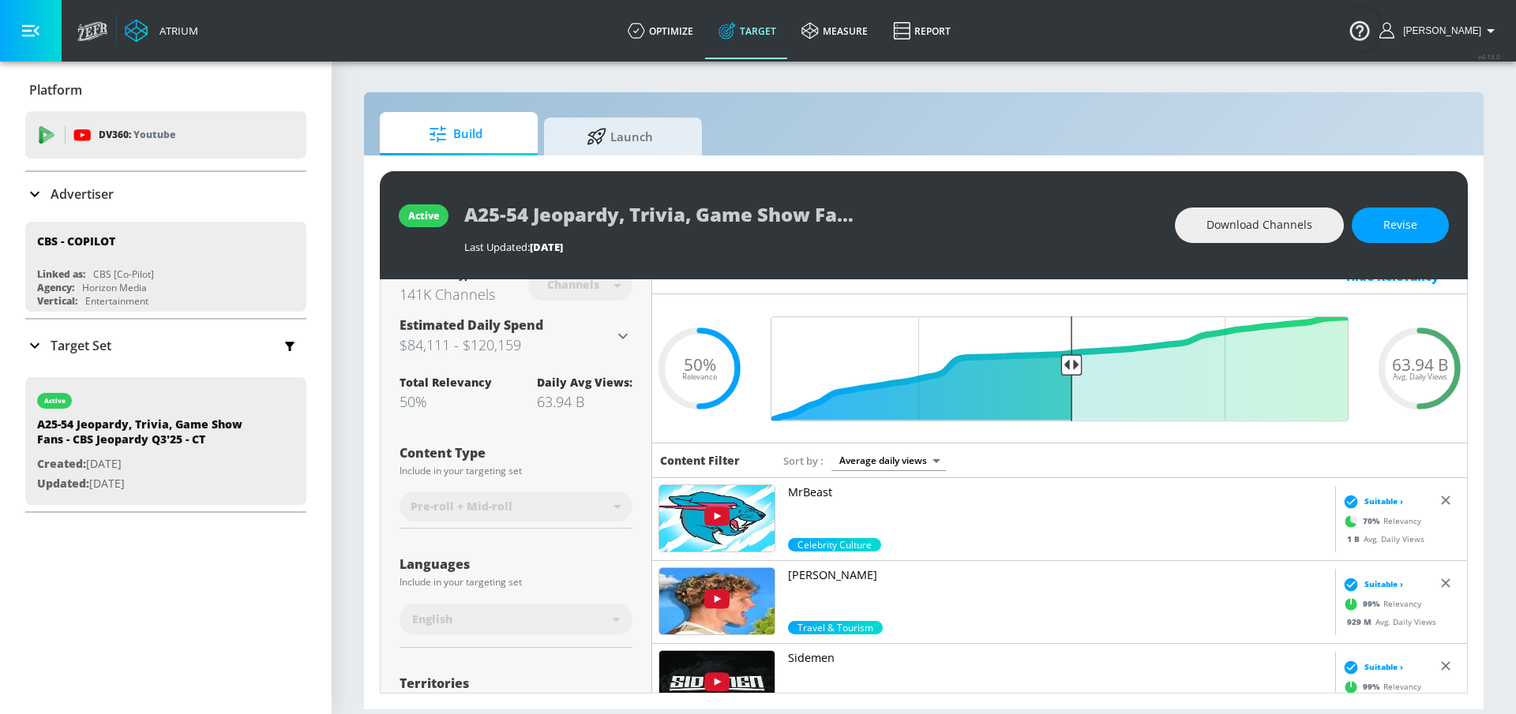
click at [707, 530] on img at bounding box center [716, 518] width 115 height 66
click at [759, 506] on img at bounding box center [716, 518] width 115 height 66
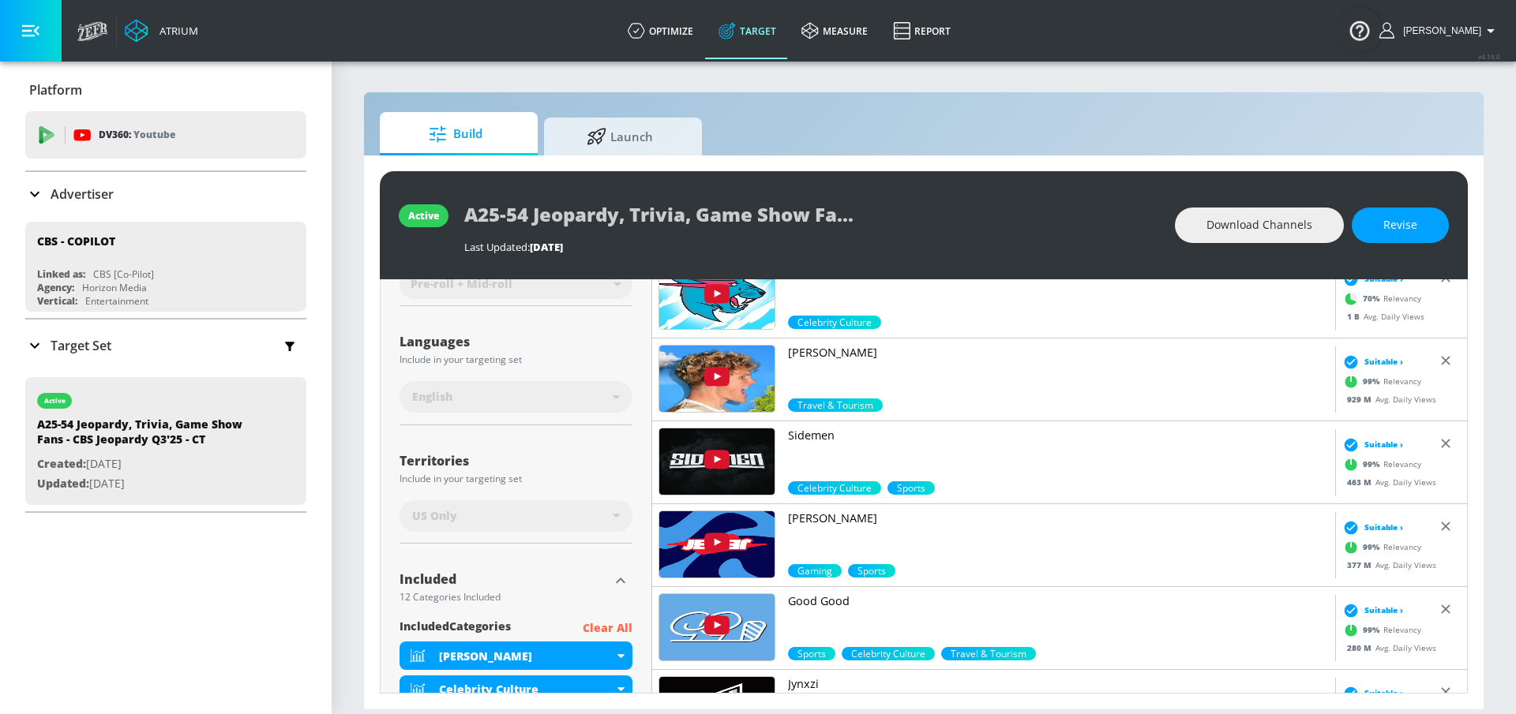
scroll to position [232, 0]
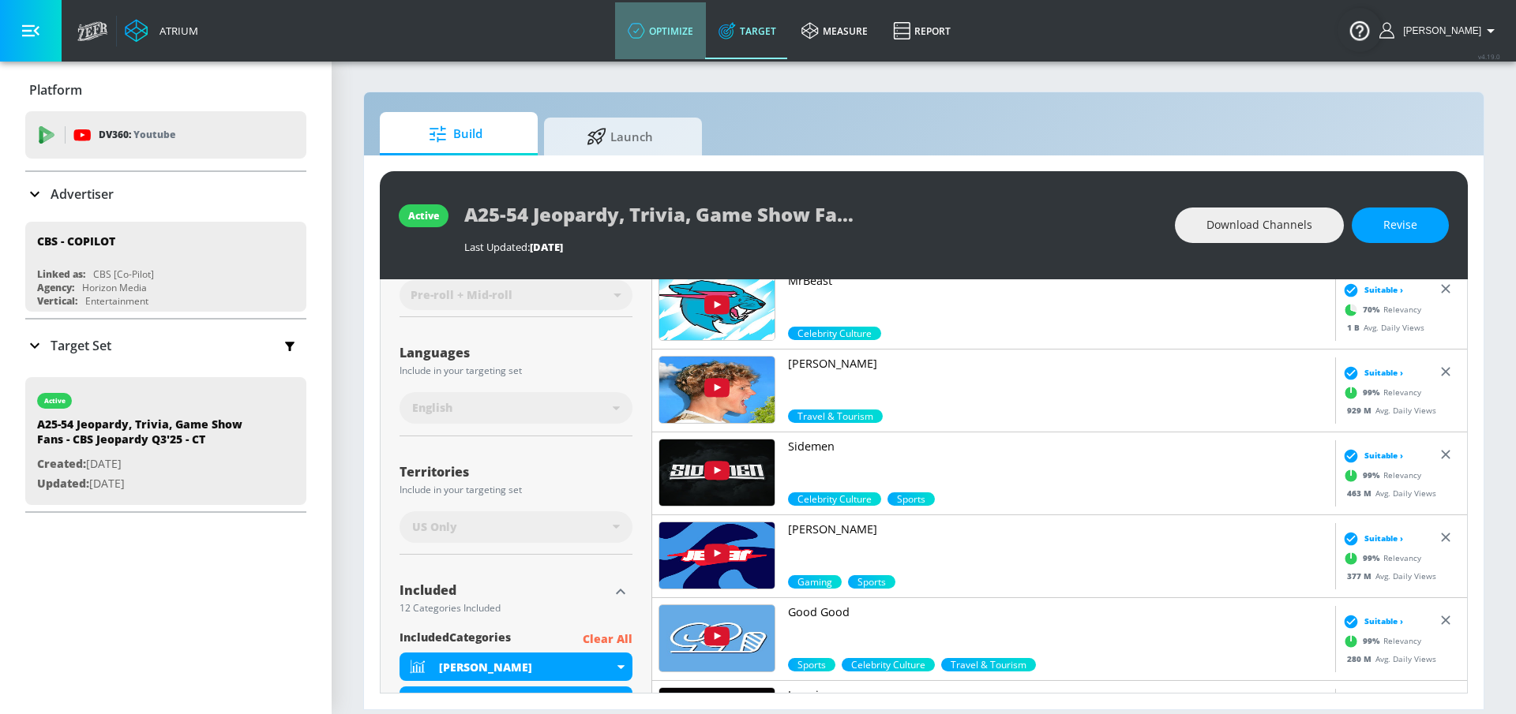
click at [694, 45] on link "optimize" at bounding box center [660, 30] width 91 height 57
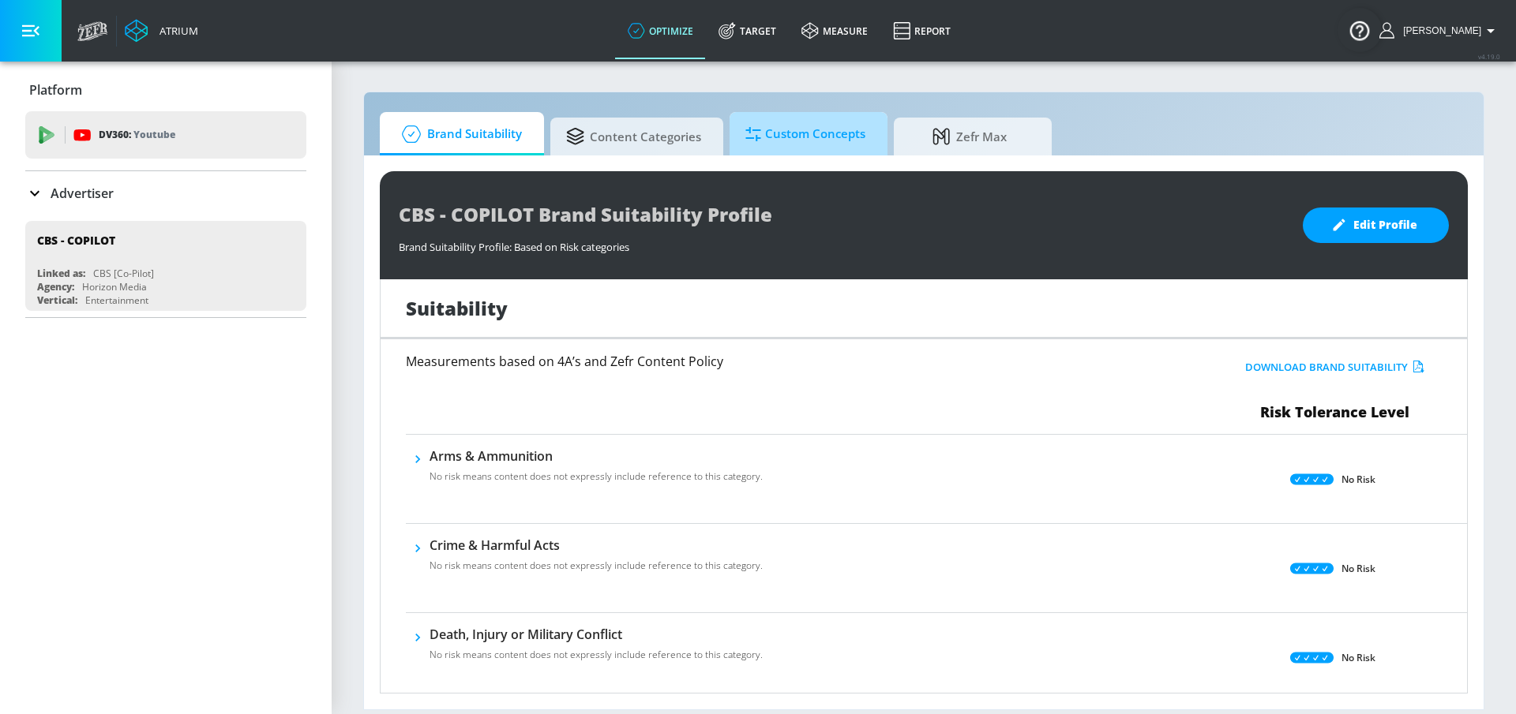
click at [791, 137] on span "Custom Concepts" at bounding box center [805, 134] width 120 height 38
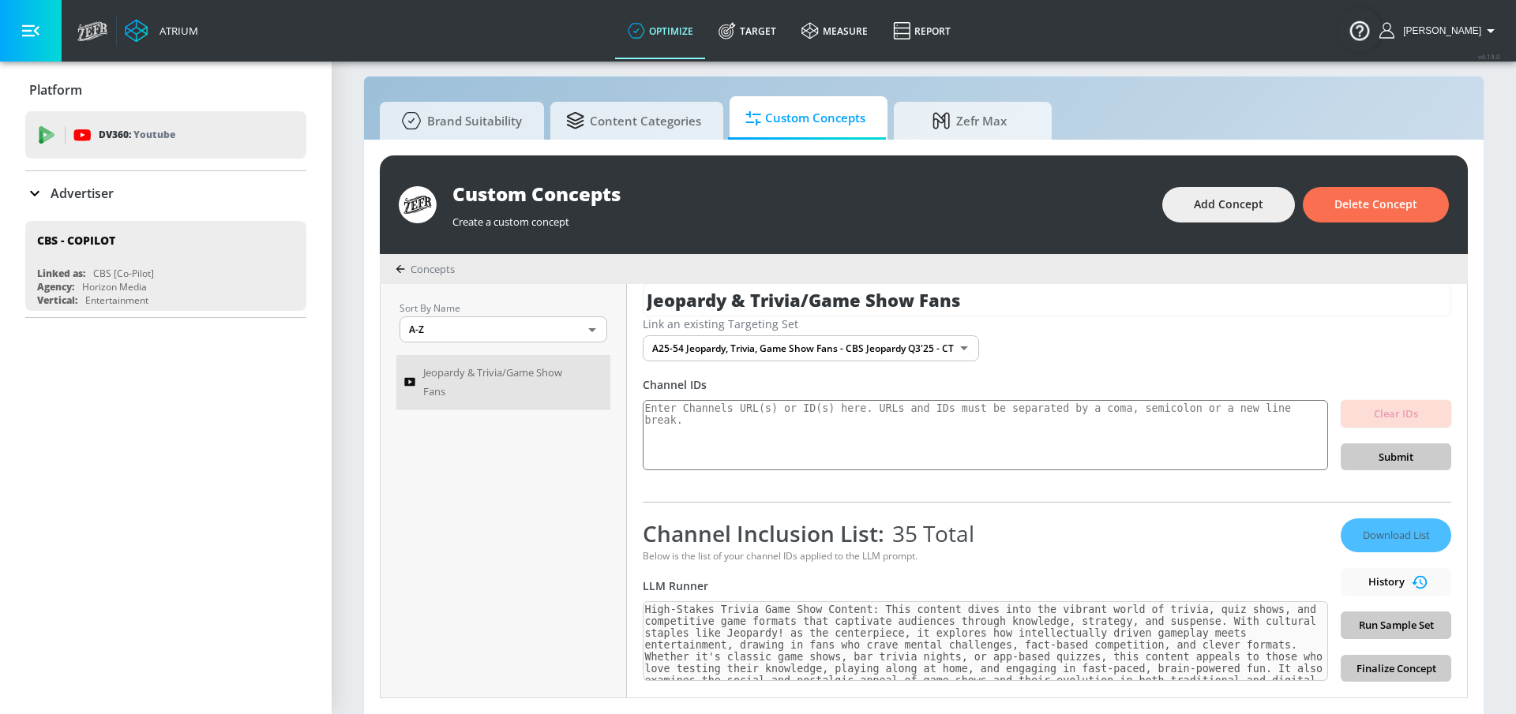
scroll to position [131, 0]
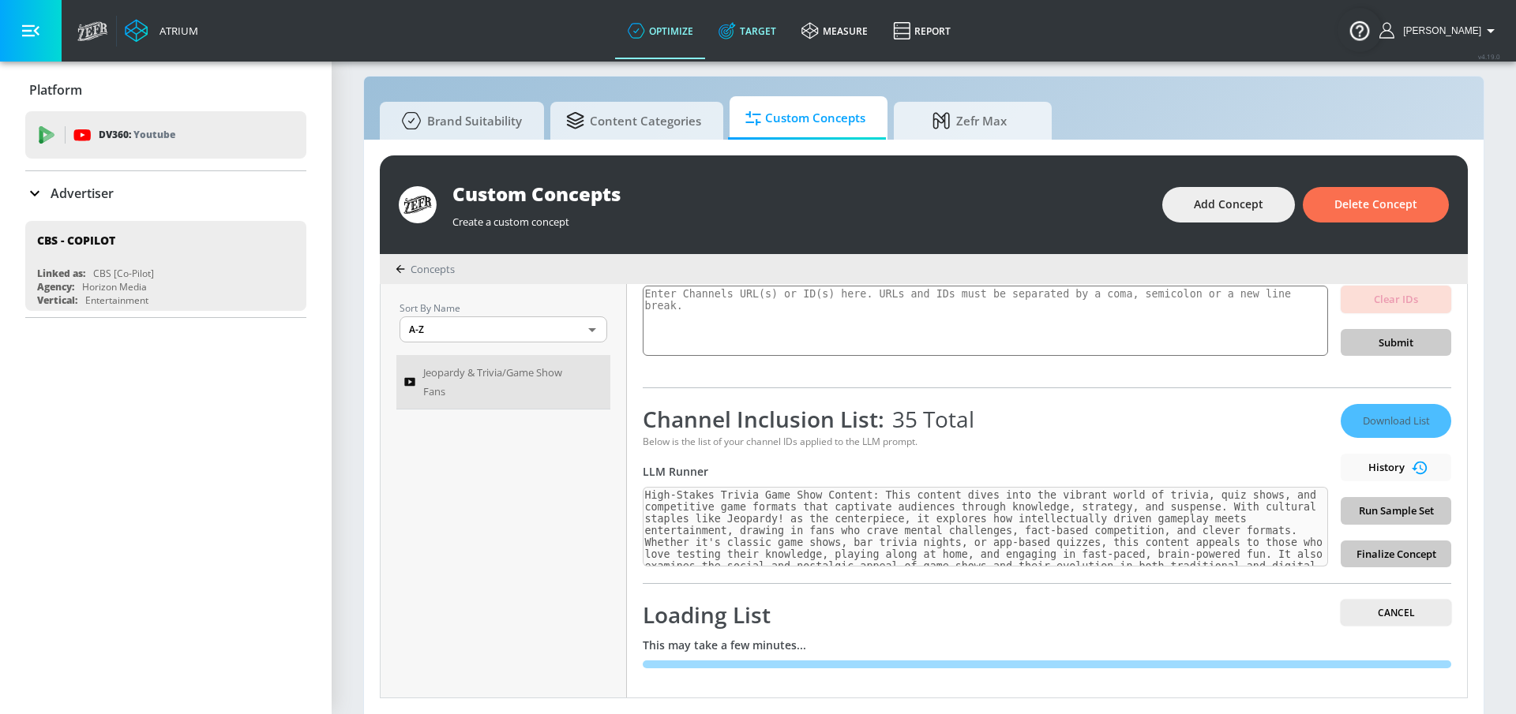
click at [779, 38] on link "Target" at bounding box center [747, 30] width 83 height 57
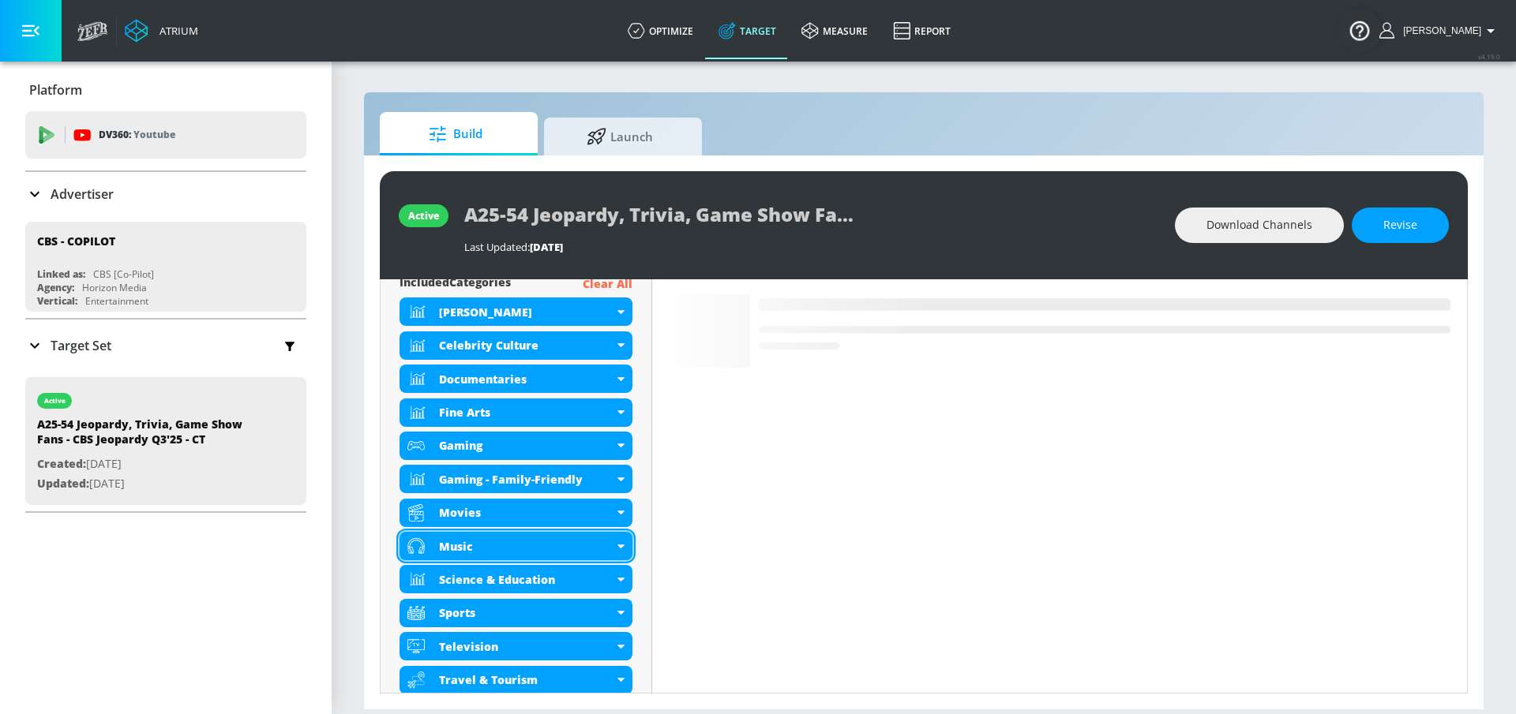
scroll to position [589, 0]
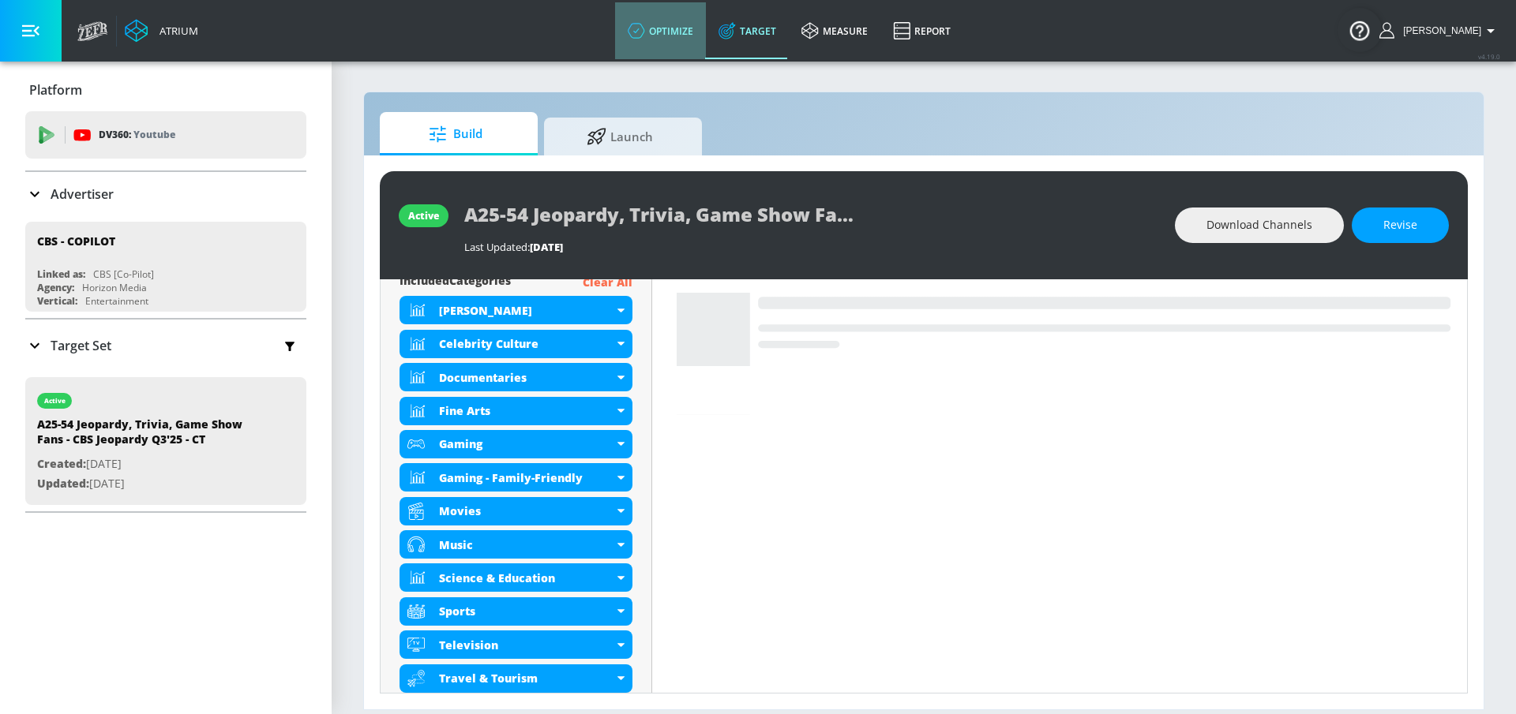
click at [687, 43] on link "optimize" at bounding box center [660, 30] width 91 height 57
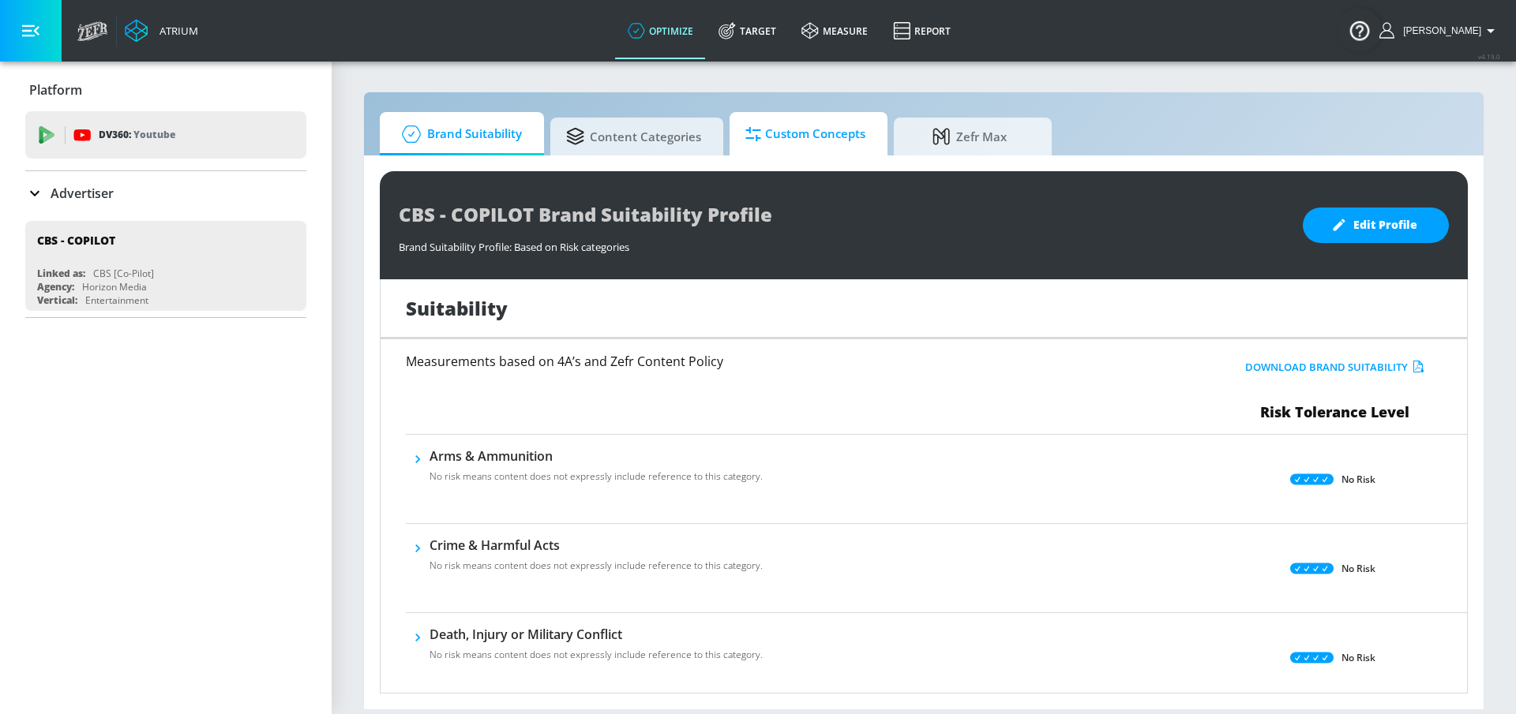
click at [778, 138] on span "Custom Concepts" at bounding box center [805, 134] width 120 height 38
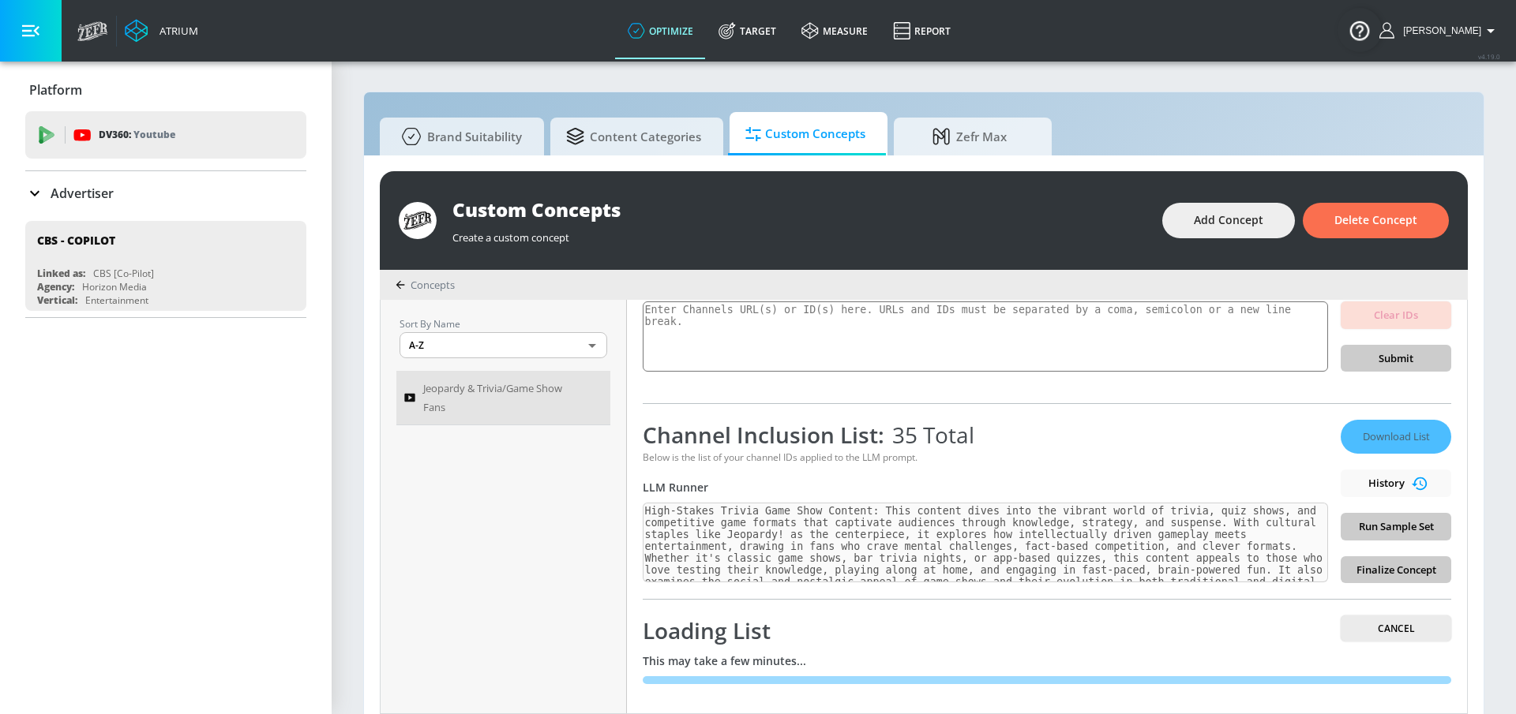
scroll to position [16, 0]
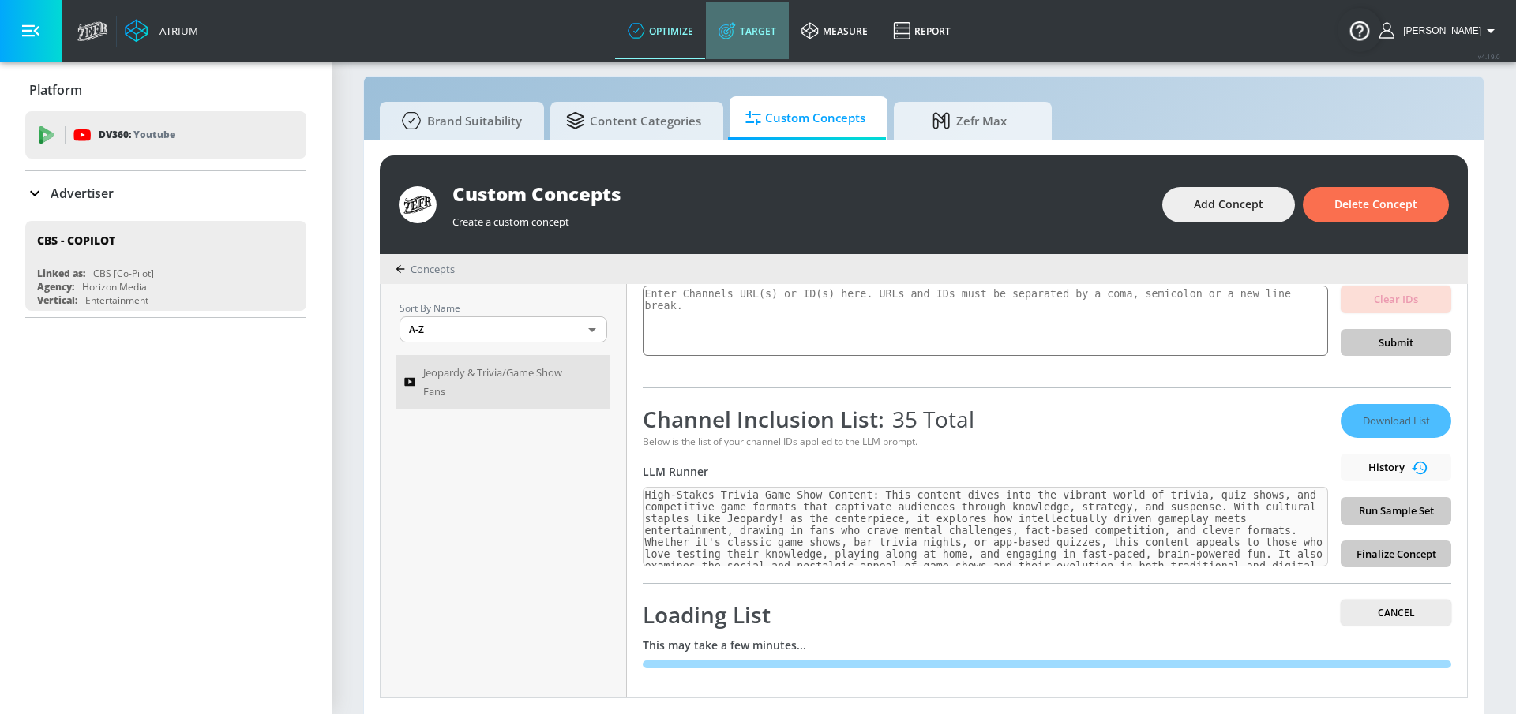
click at [772, 42] on link "Target" at bounding box center [747, 30] width 83 height 57
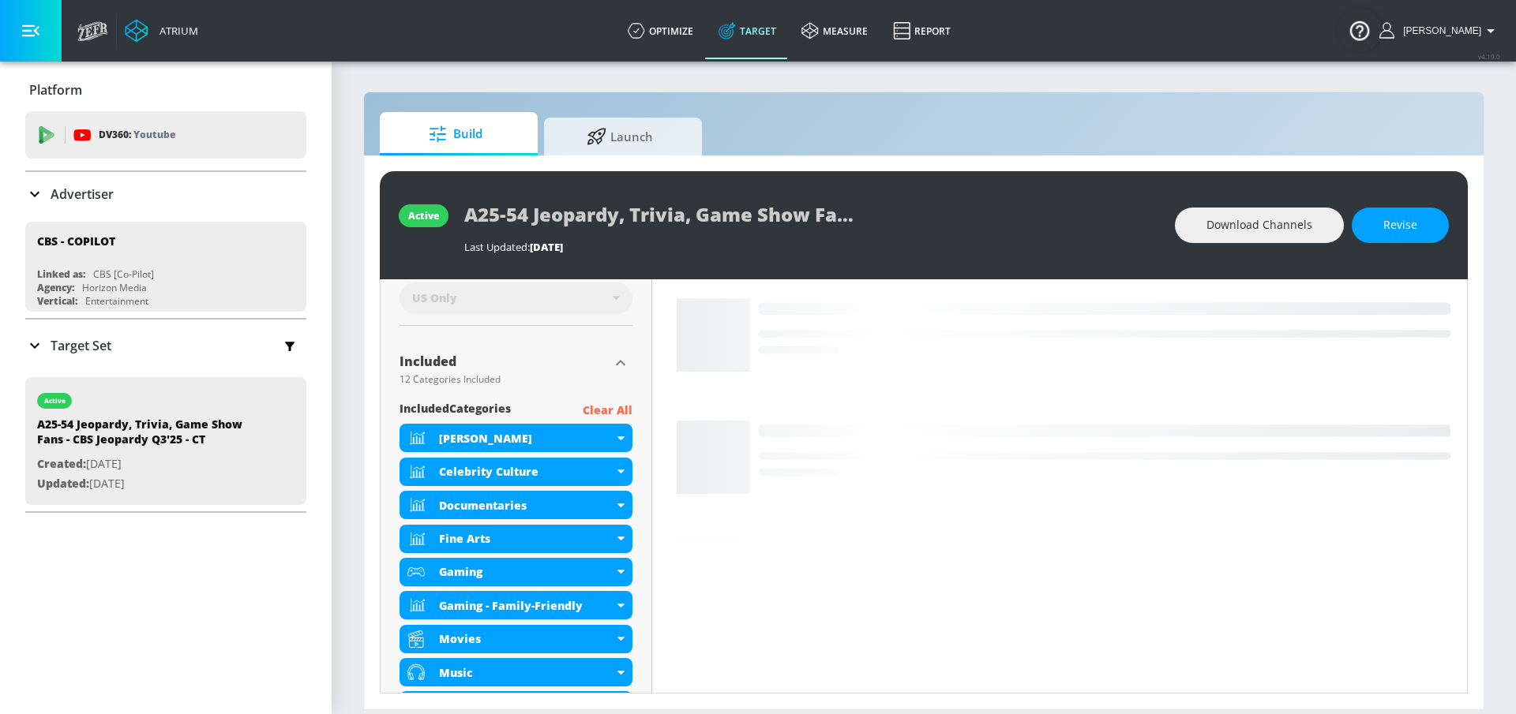
scroll to position [827, 0]
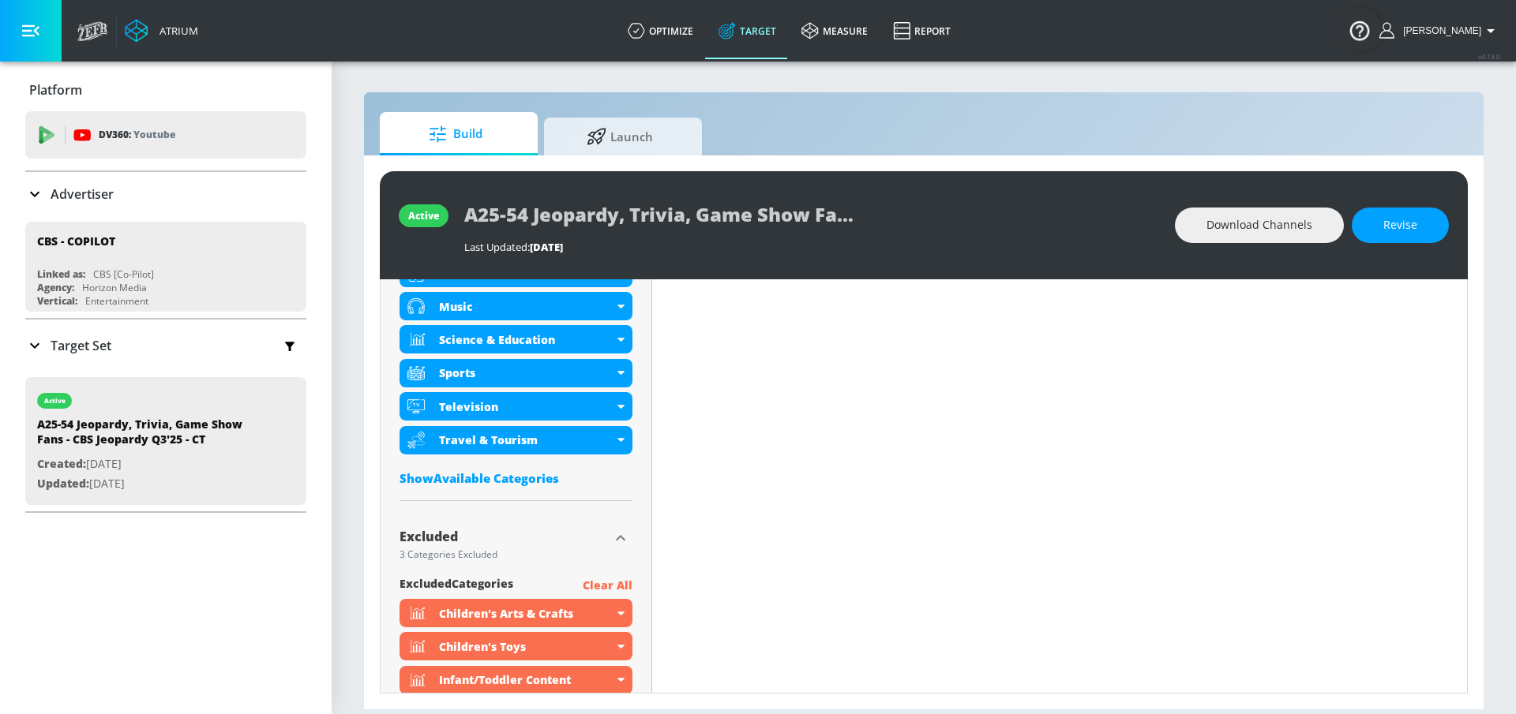
click at [457, 475] on div "Show Available Categories" at bounding box center [515, 478] width 233 height 16
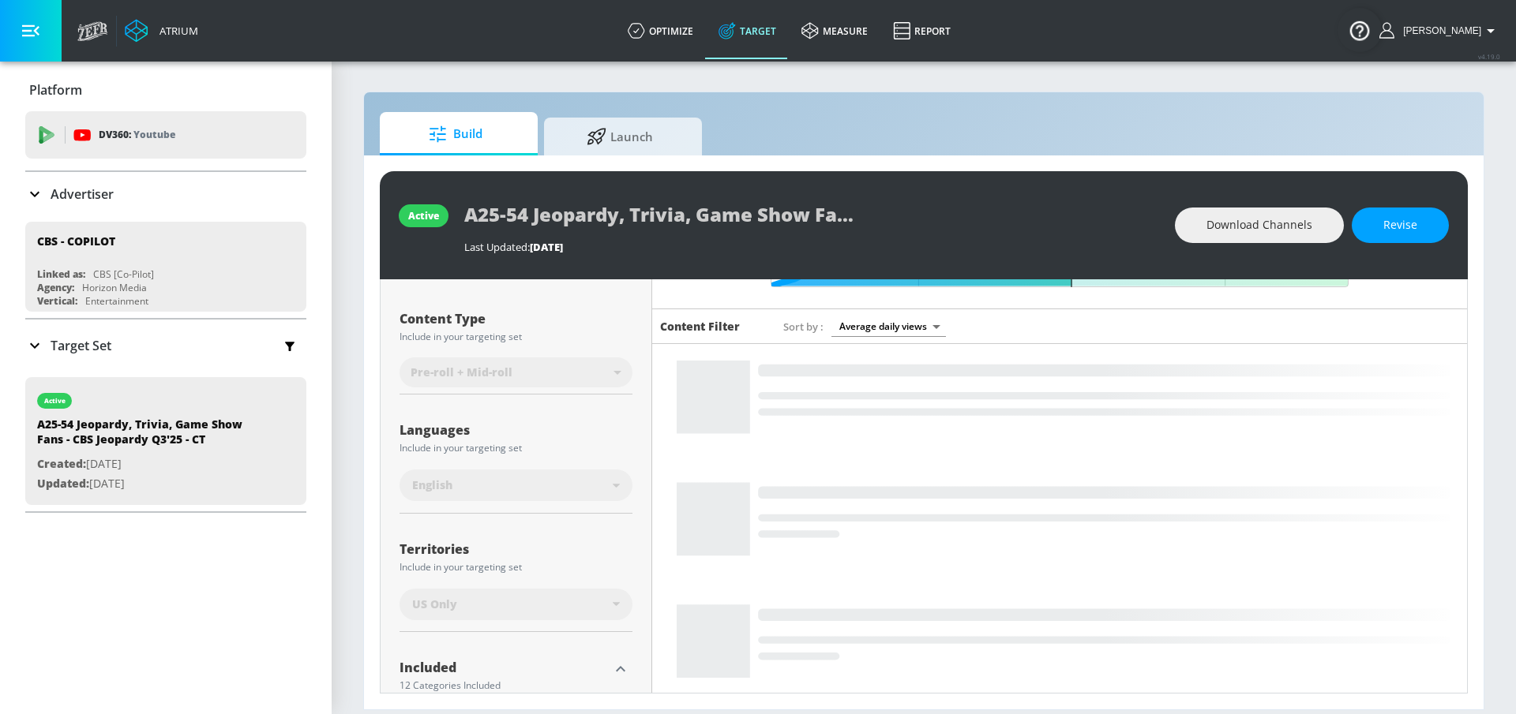
scroll to position [0, 0]
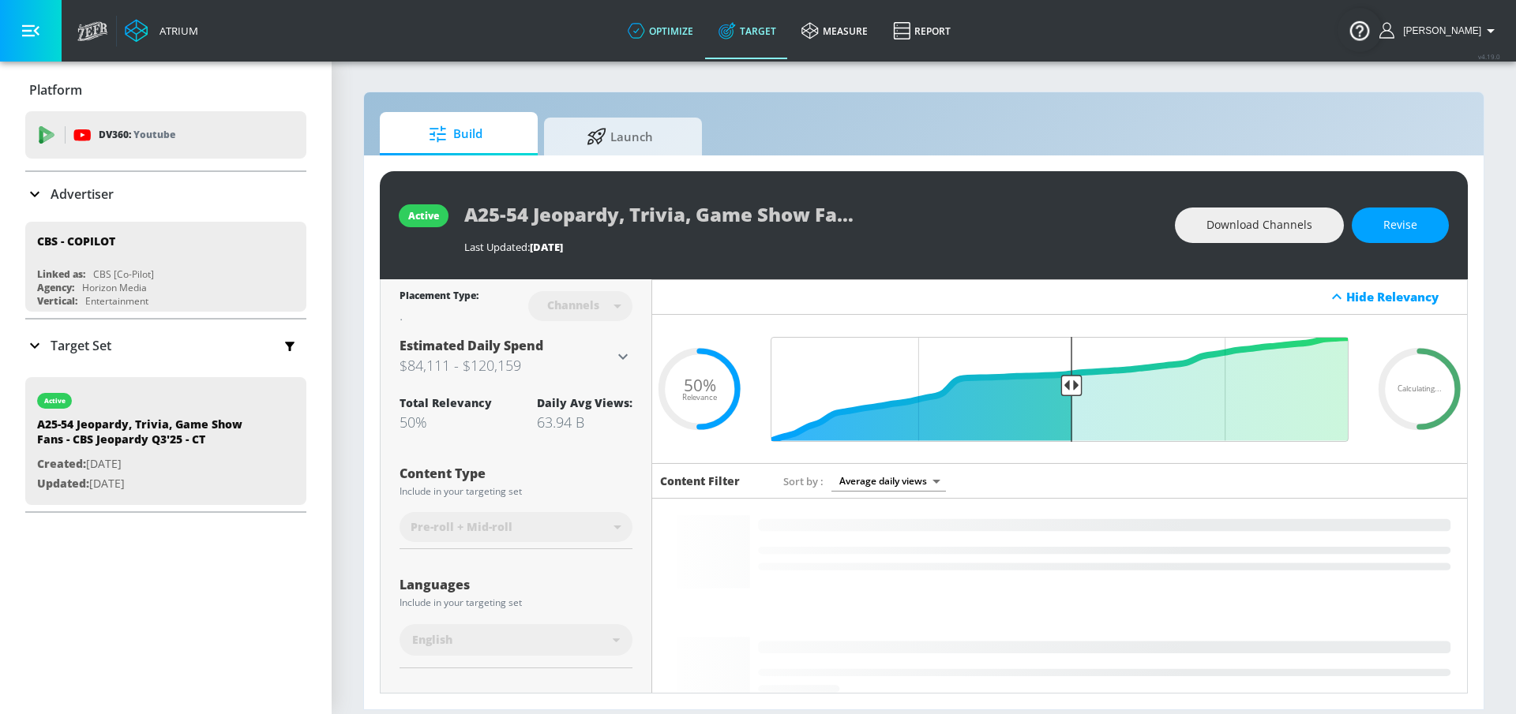
click at [689, 37] on link "optimize" at bounding box center [660, 30] width 91 height 57
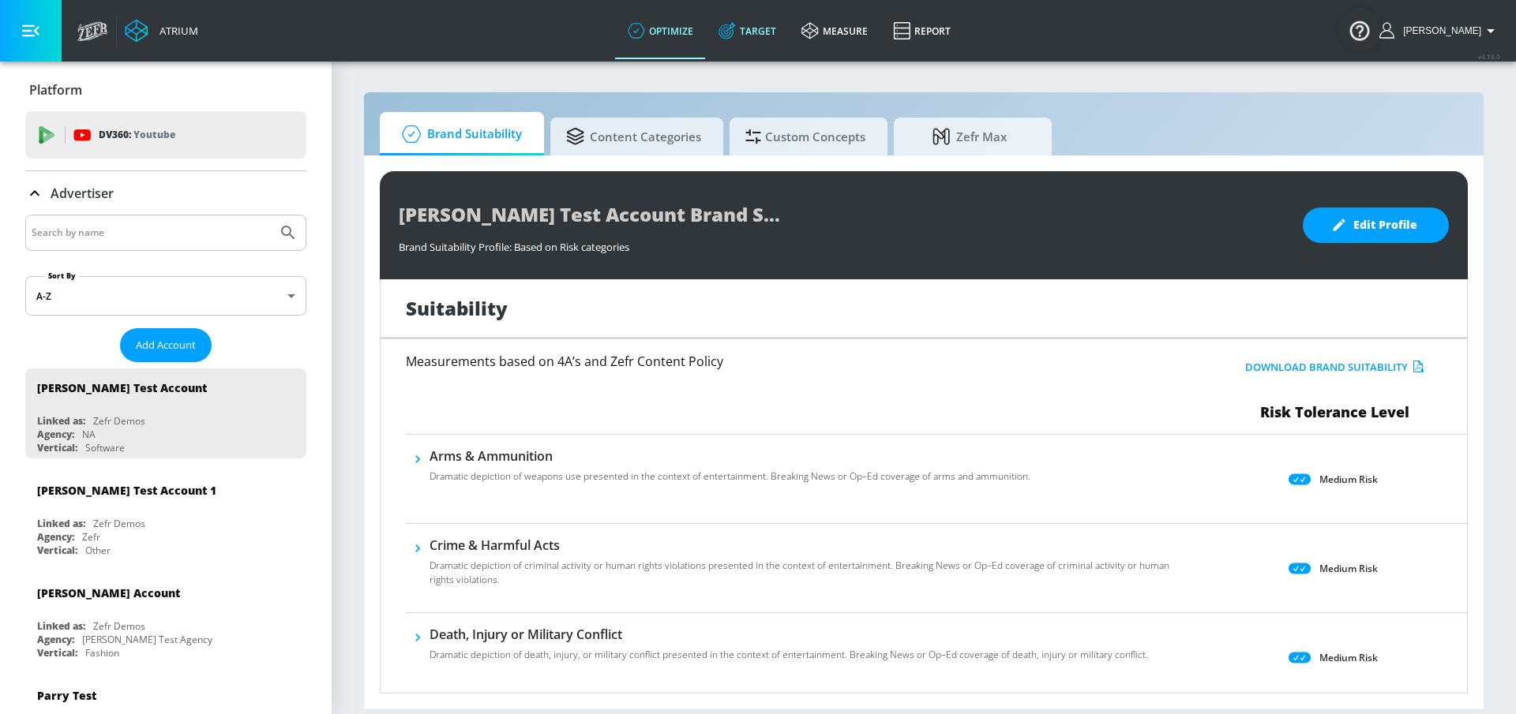
click at [763, 36] on link "Target" at bounding box center [747, 30] width 83 height 57
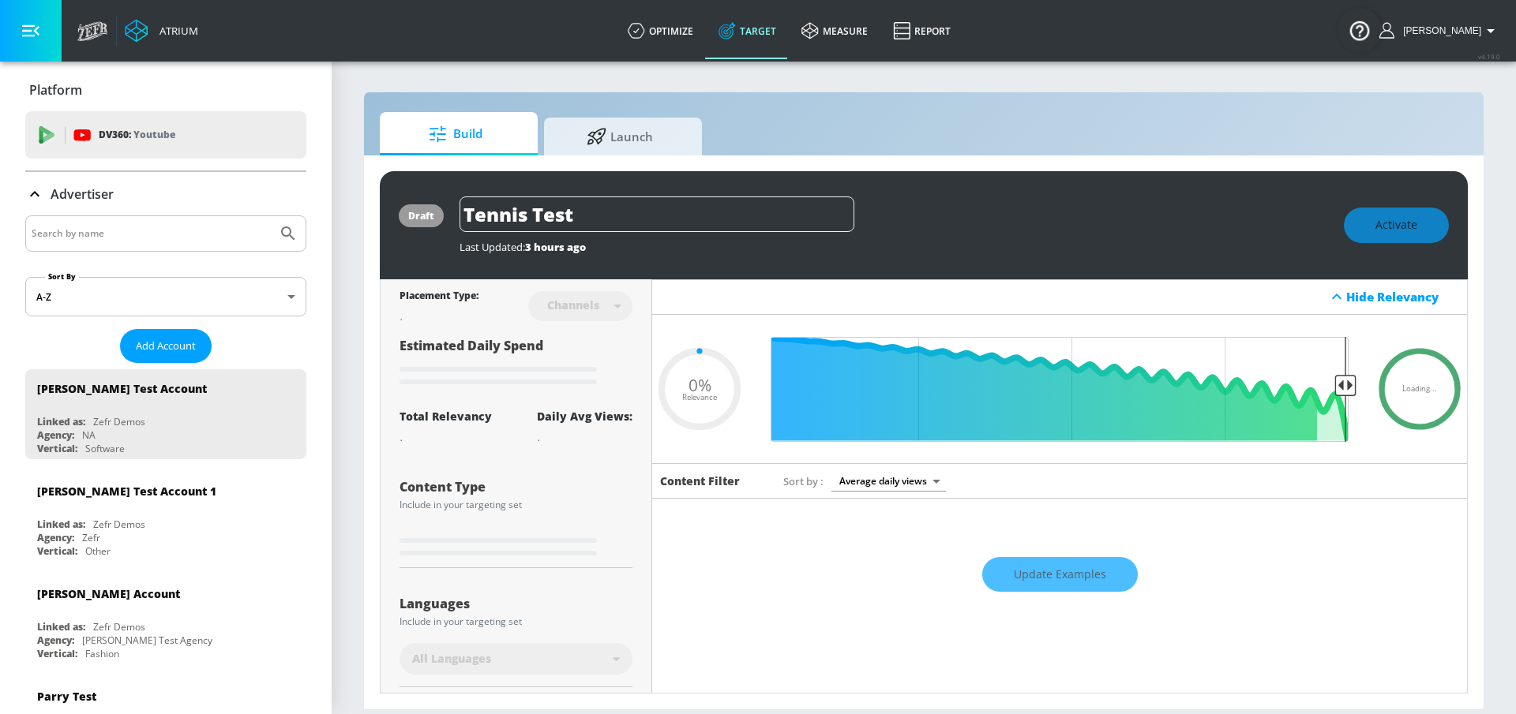
type input "0.05"
click at [234, 233] on input "Search by name" at bounding box center [151, 233] width 239 height 21
type input "c"
type input "0.7"
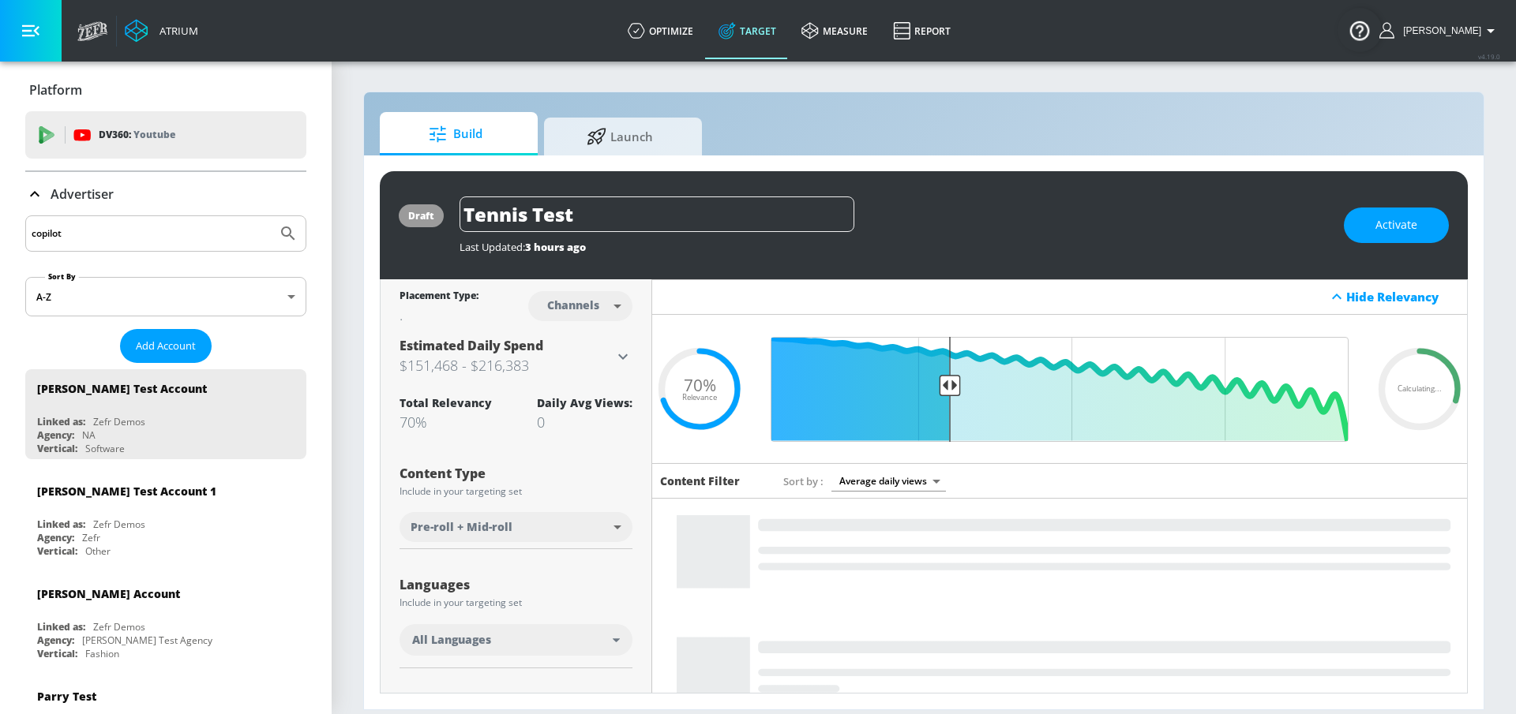
type input "copilot"
click at [271, 216] on button "Submit Search" at bounding box center [288, 233] width 35 height 35
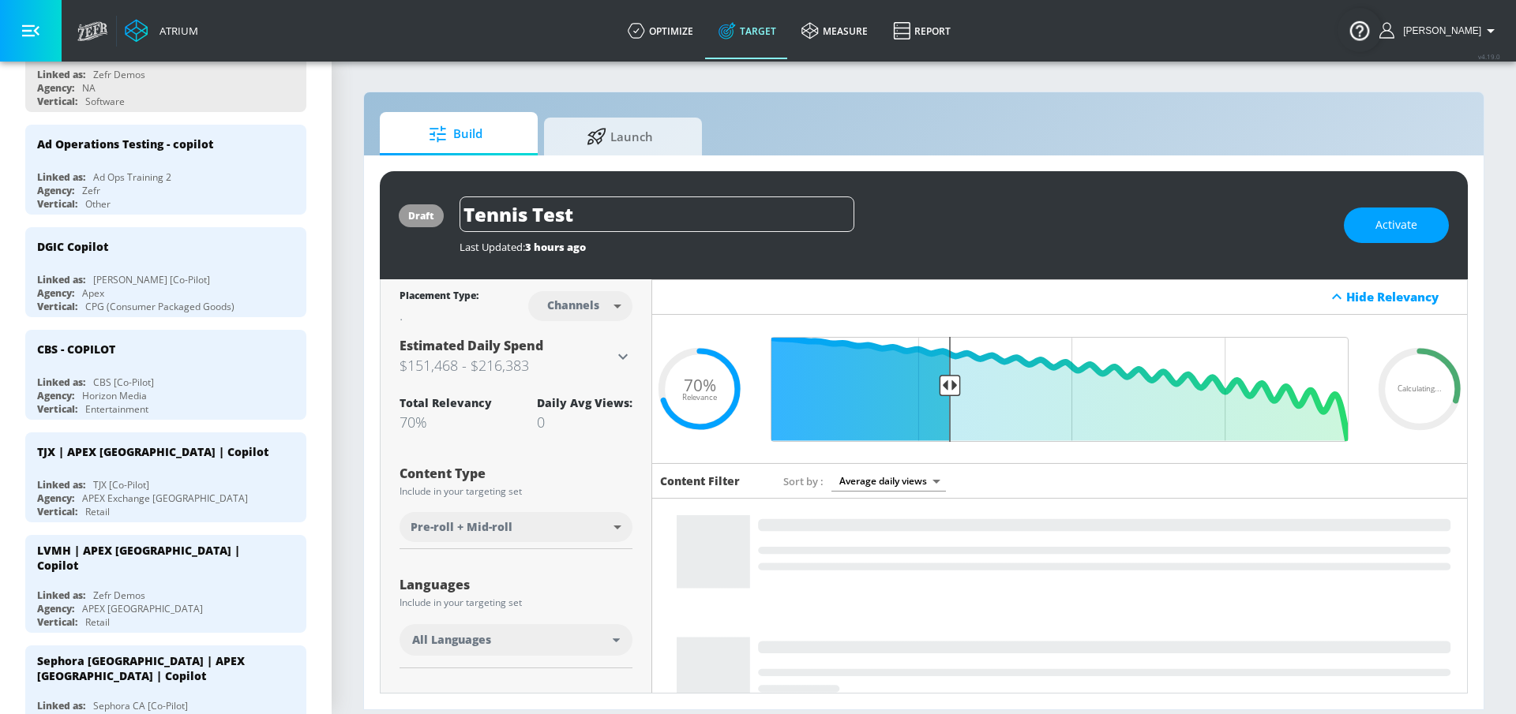
scroll to position [345, 0]
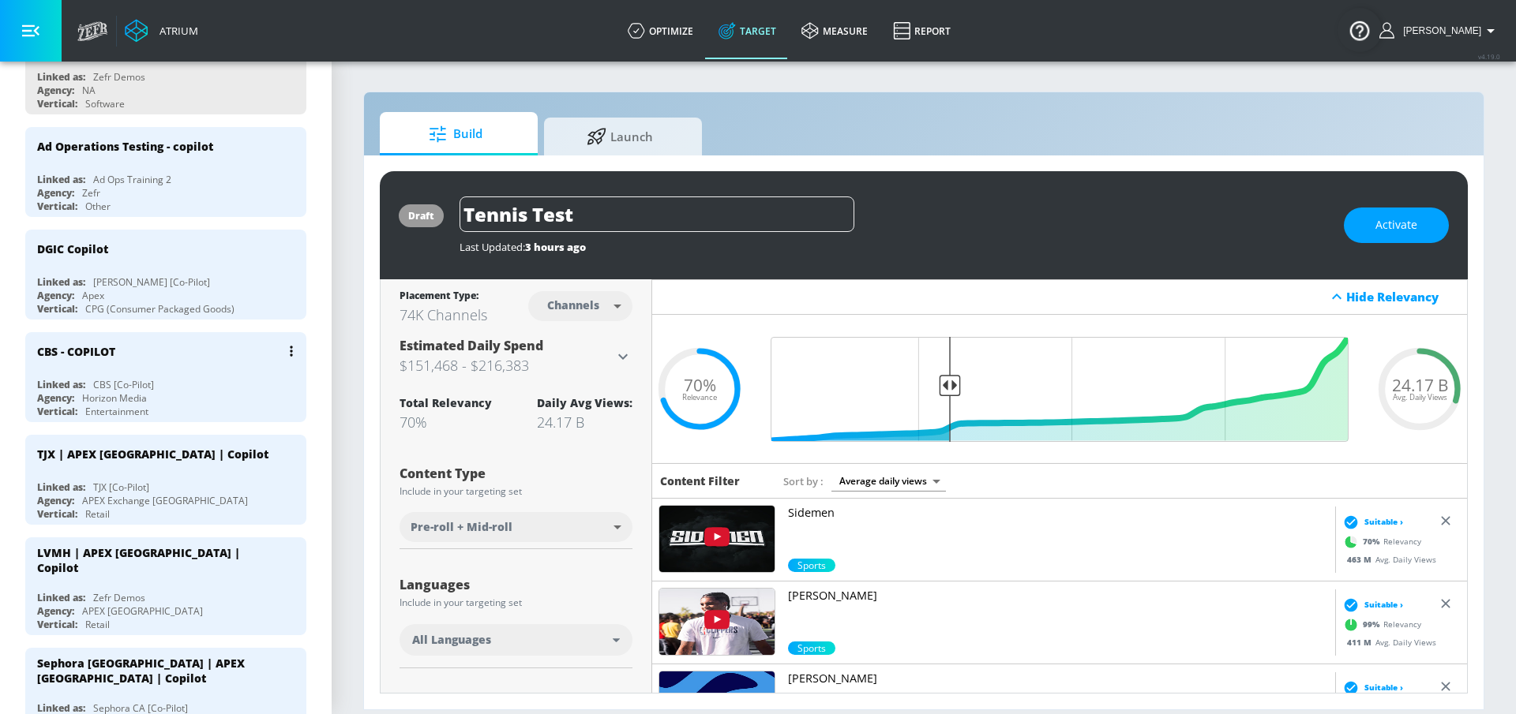
click at [126, 392] on div "Horizon Media" at bounding box center [114, 398] width 65 height 13
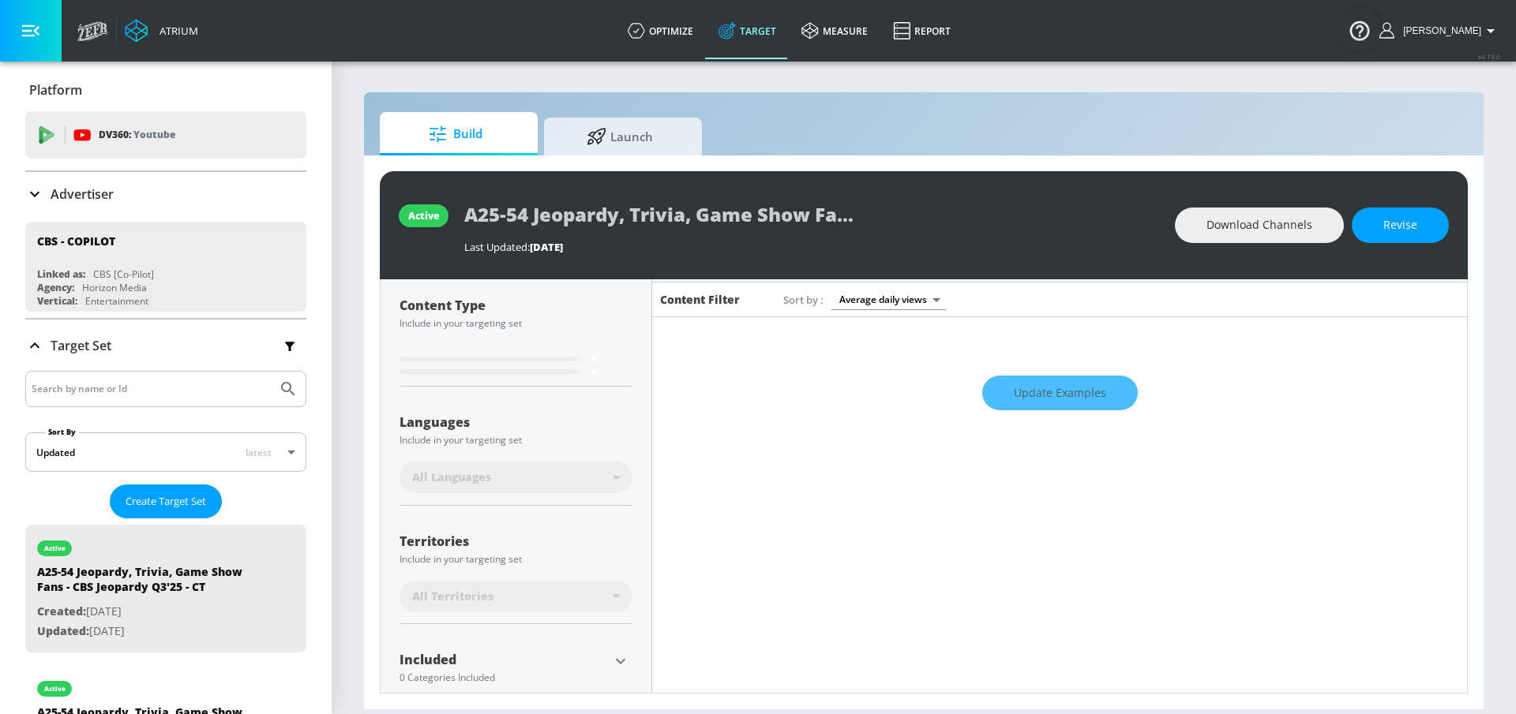
scroll to position [184, 0]
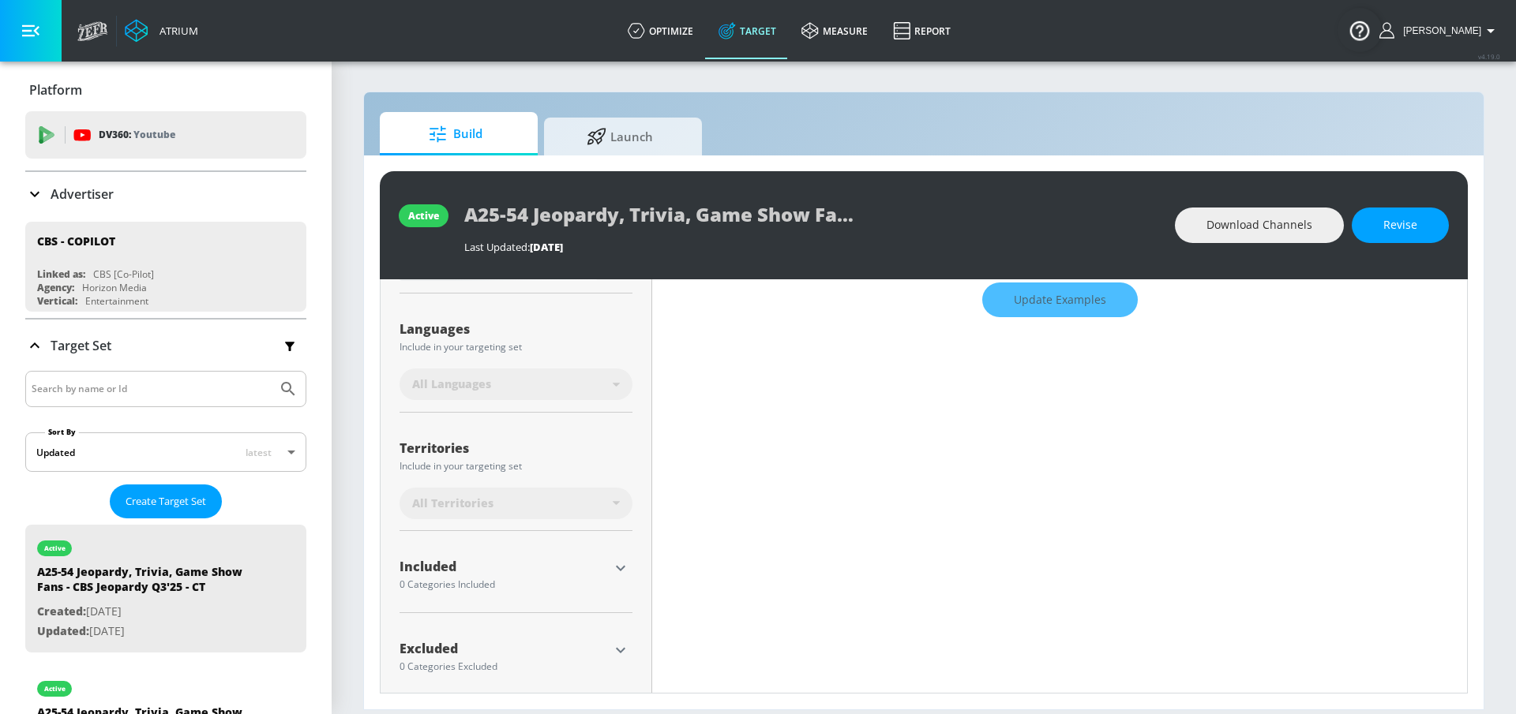
type input "0.5"
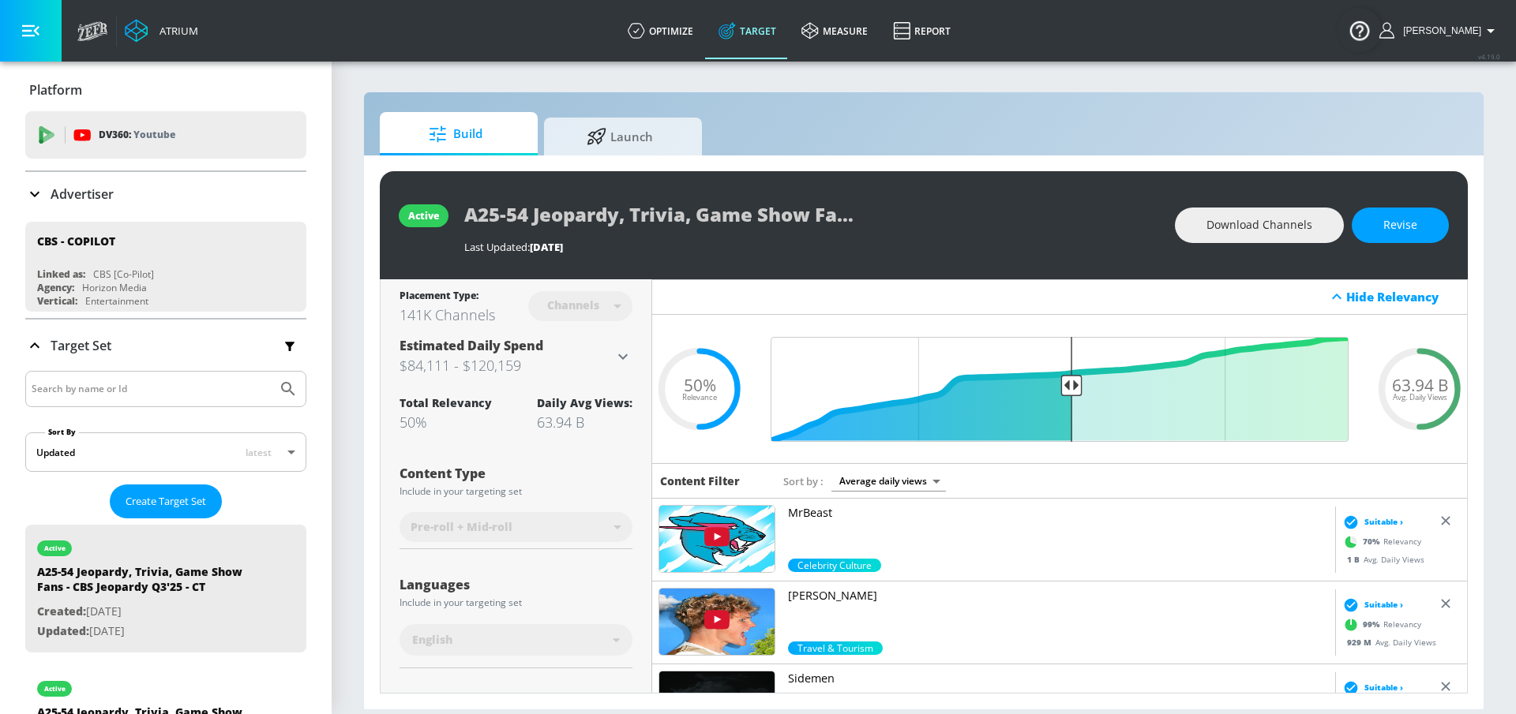
scroll to position [269, 0]
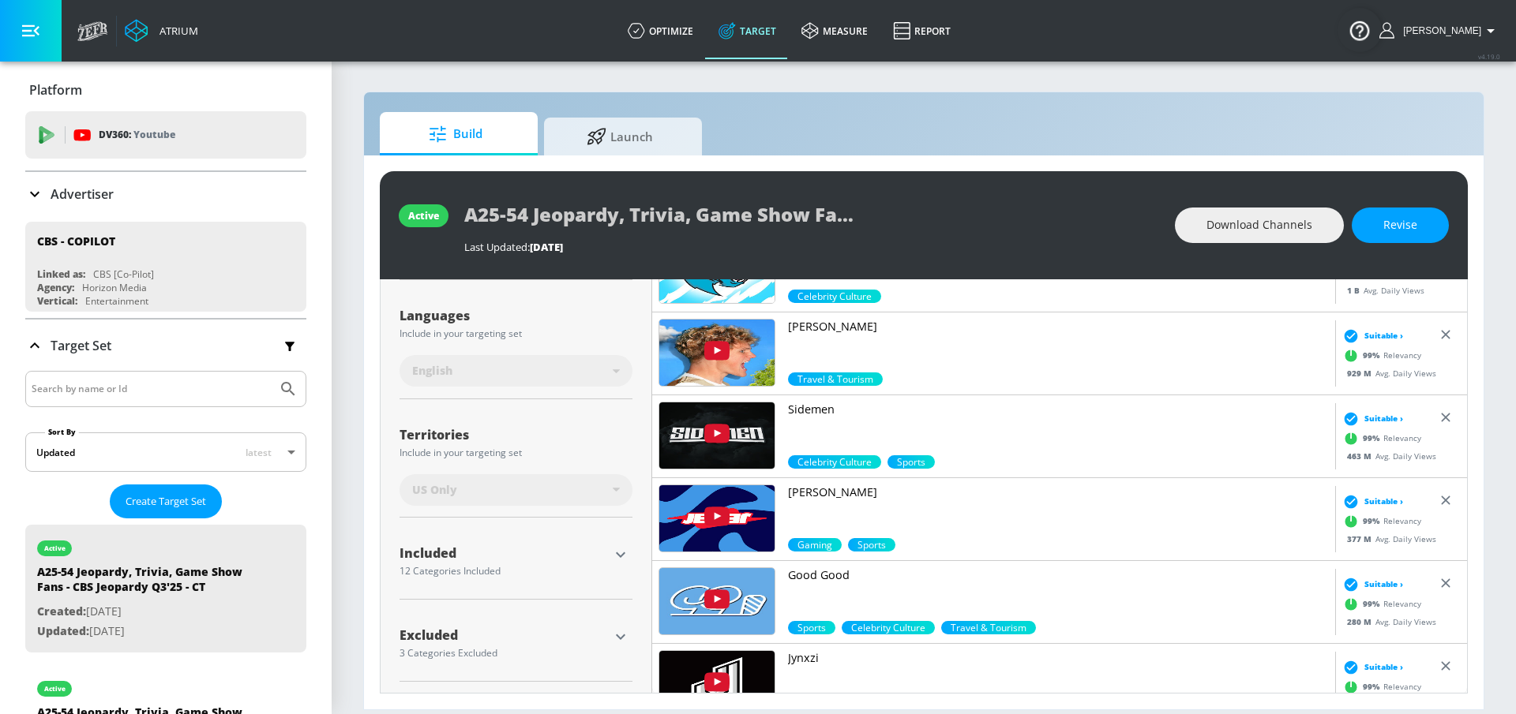
click at [620, 548] on icon "button" at bounding box center [620, 554] width 19 height 19
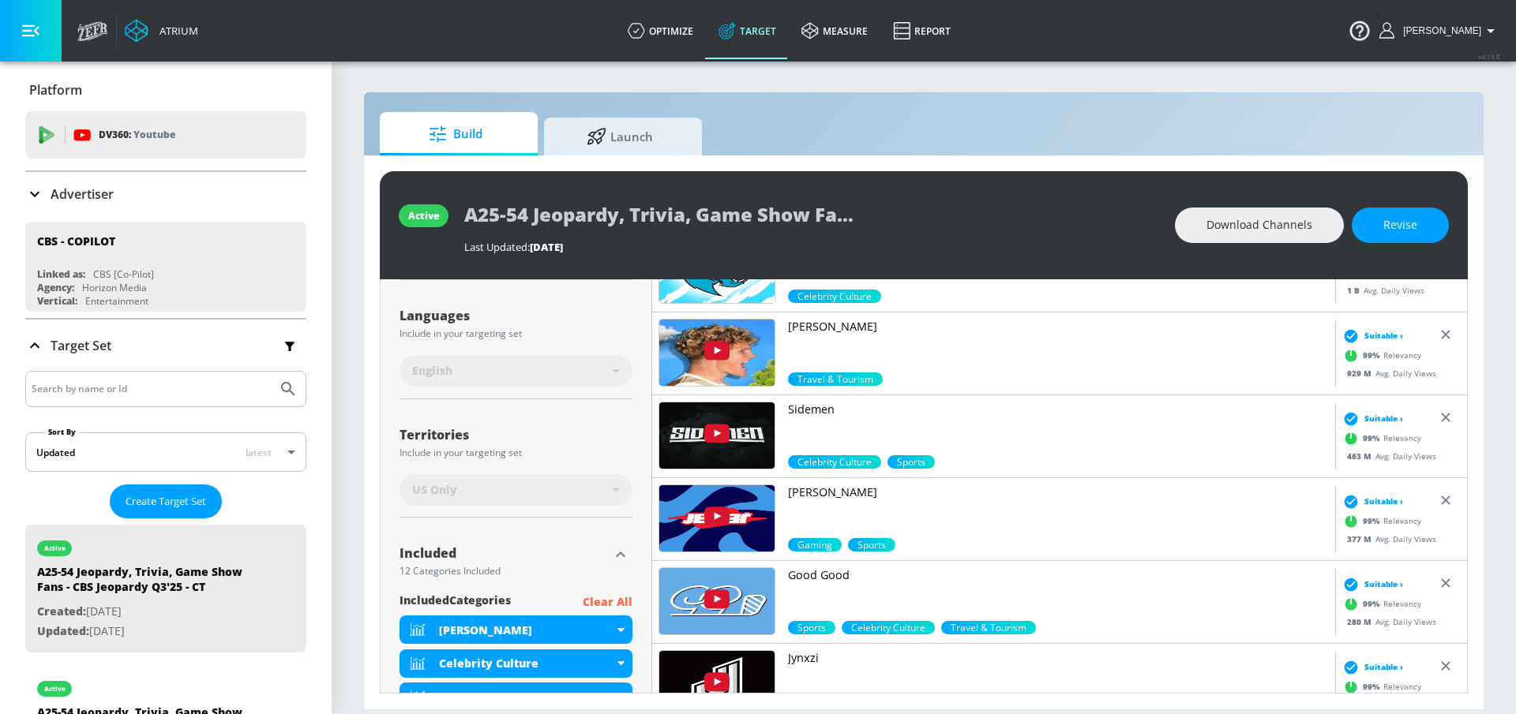
scroll to position [729, 0]
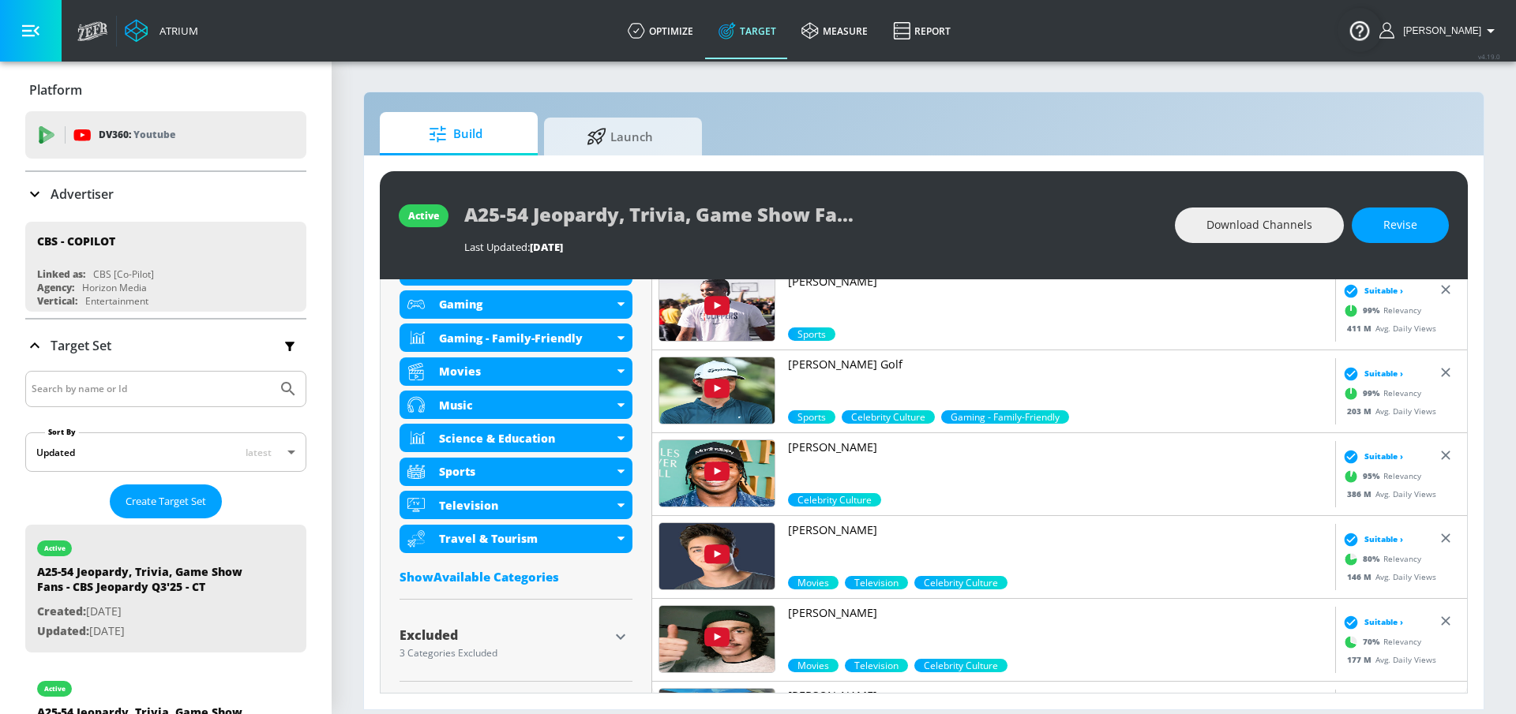
click at [542, 573] on div "Show Available Categories" at bounding box center [515, 577] width 233 height 16
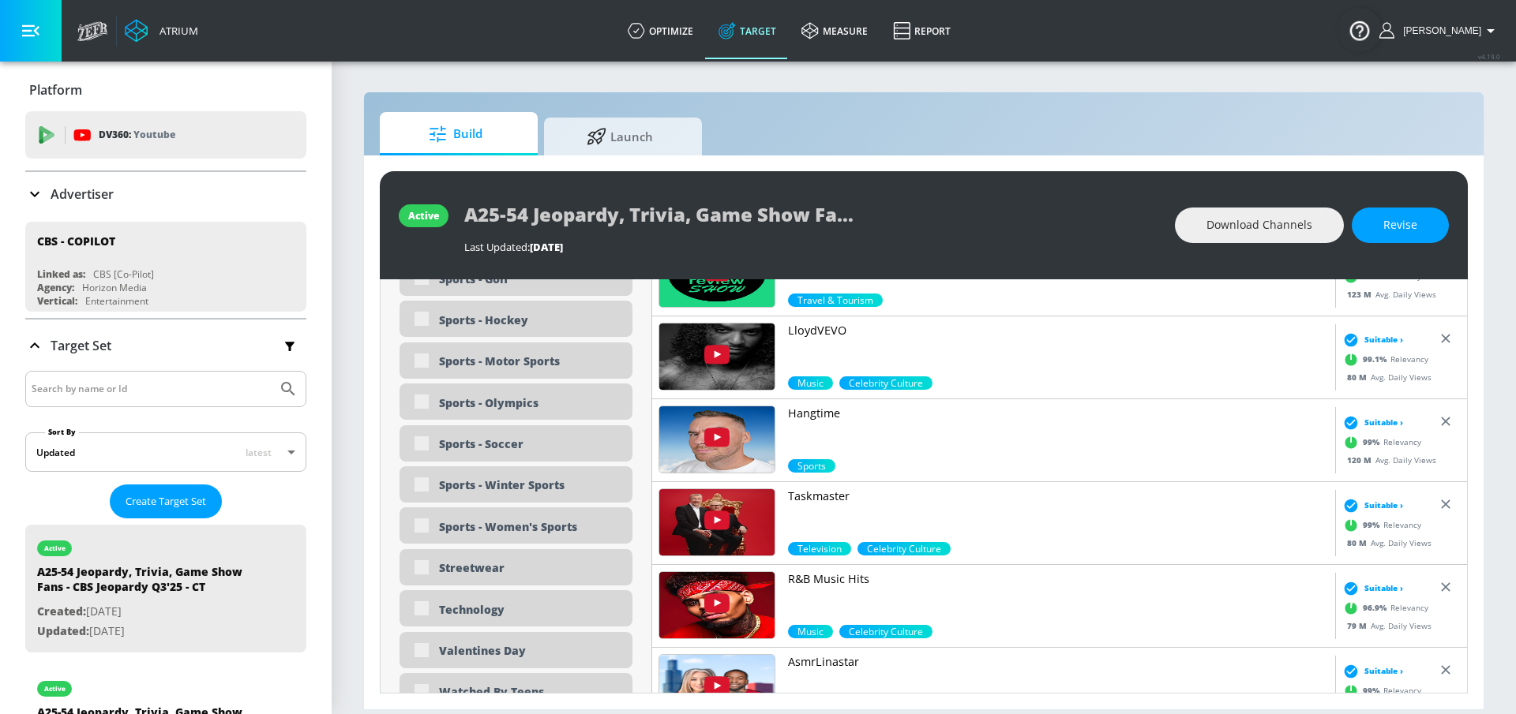
scroll to position [4410, 0]
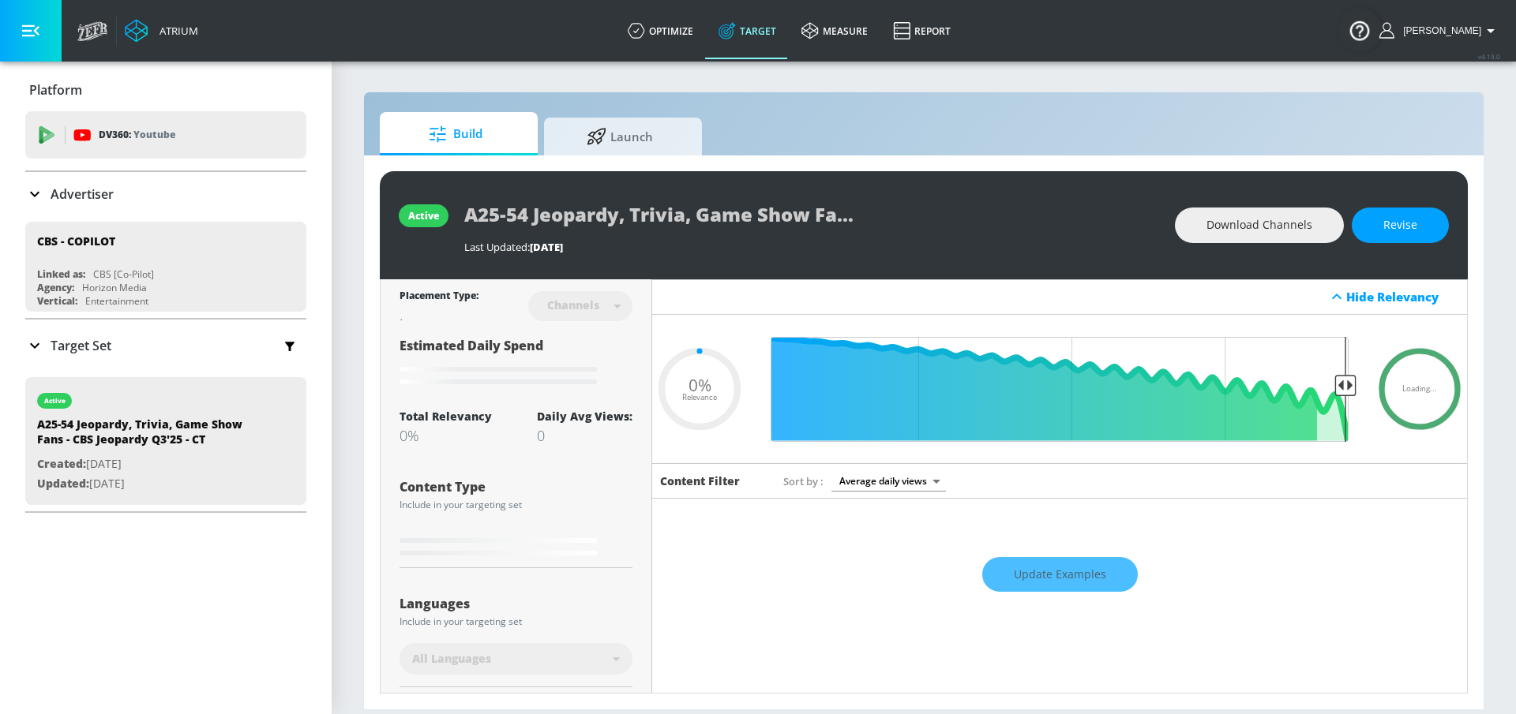
type input "0.05"
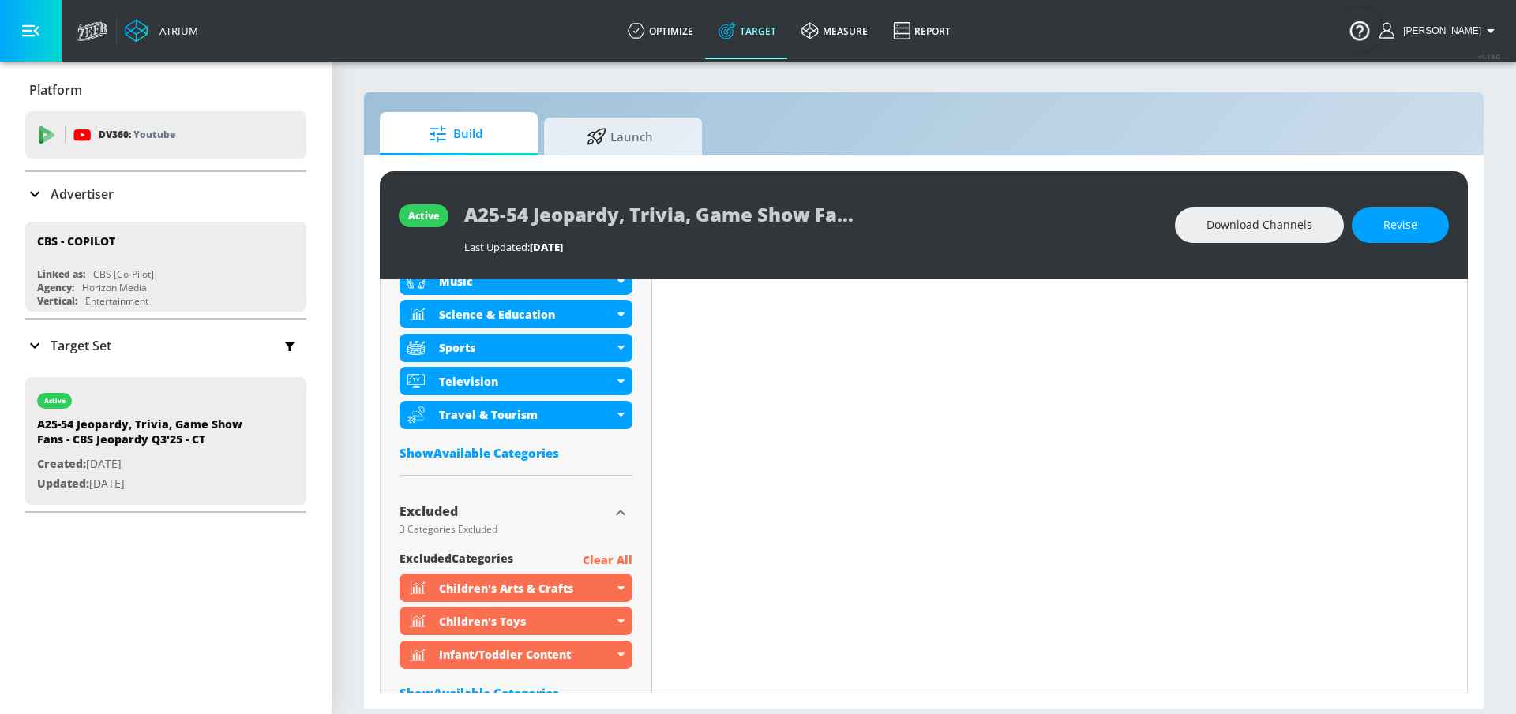
scroll to position [853, 0]
click at [526, 454] on div "Show Available Categories" at bounding box center [515, 453] width 233 height 16
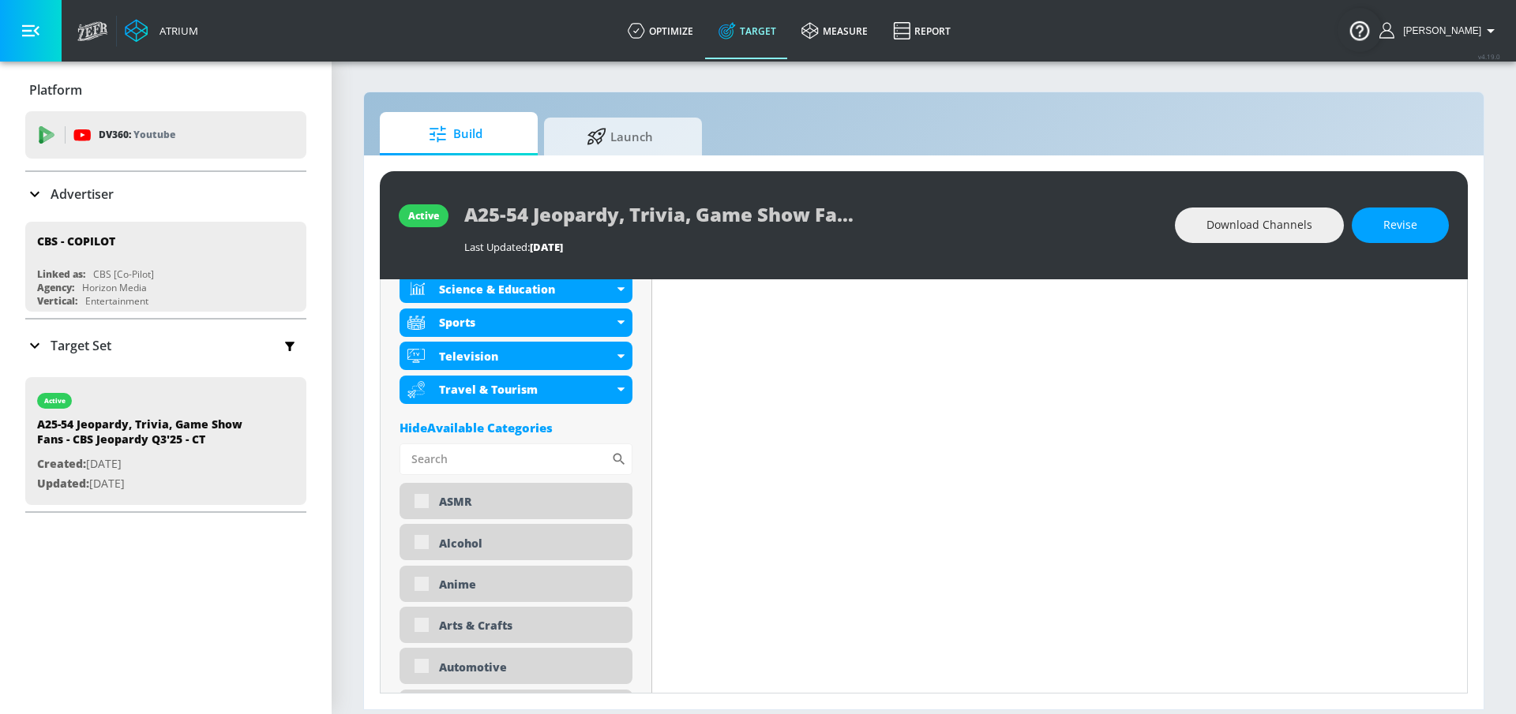
scroll to position [862, 0]
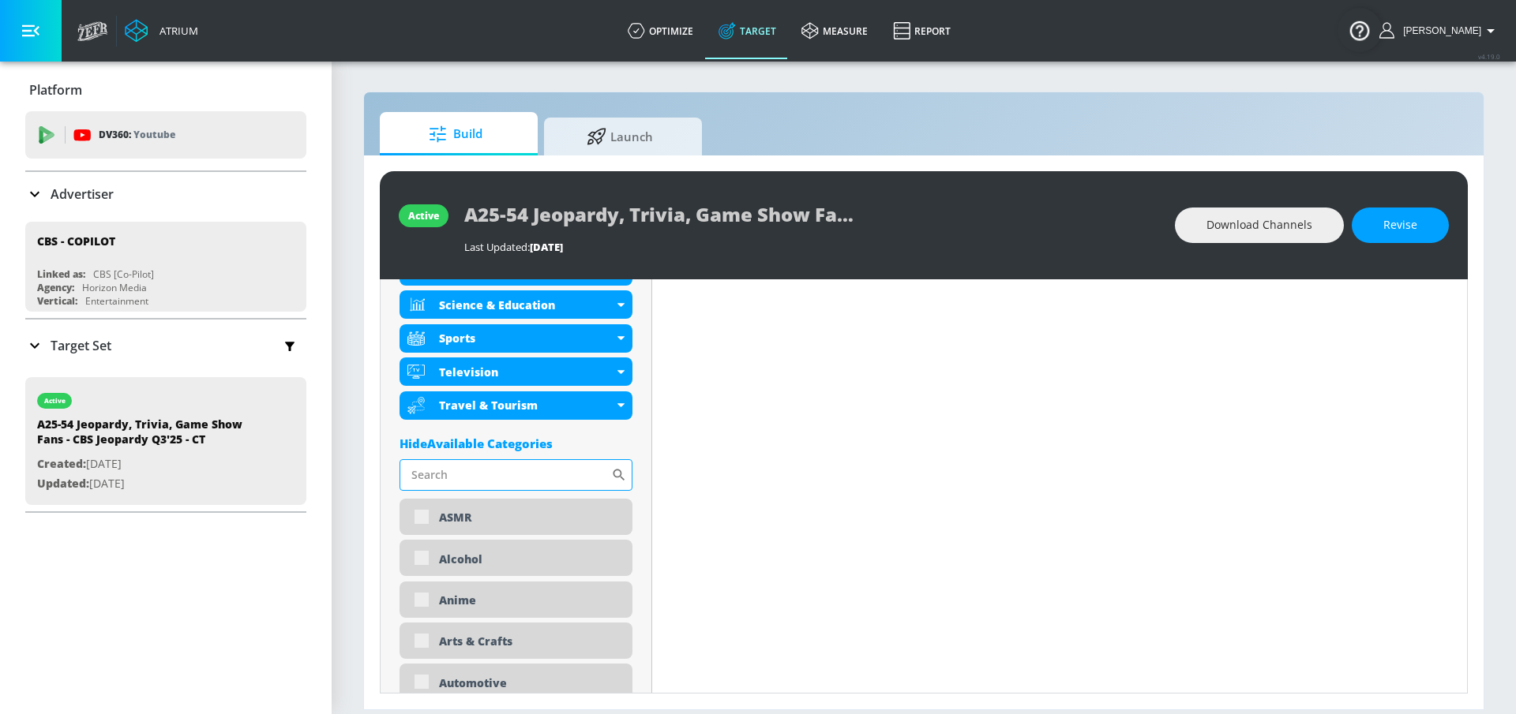
click at [501, 471] on input "Sort By" at bounding box center [505, 475] width 212 height 32
type input "jeopardy"
click at [618, 476] on icon at bounding box center [619, 475] width 12 height 12
click at [540, 473] on input "jeopardy" at bounding box center [505, 475] width 212 height 32
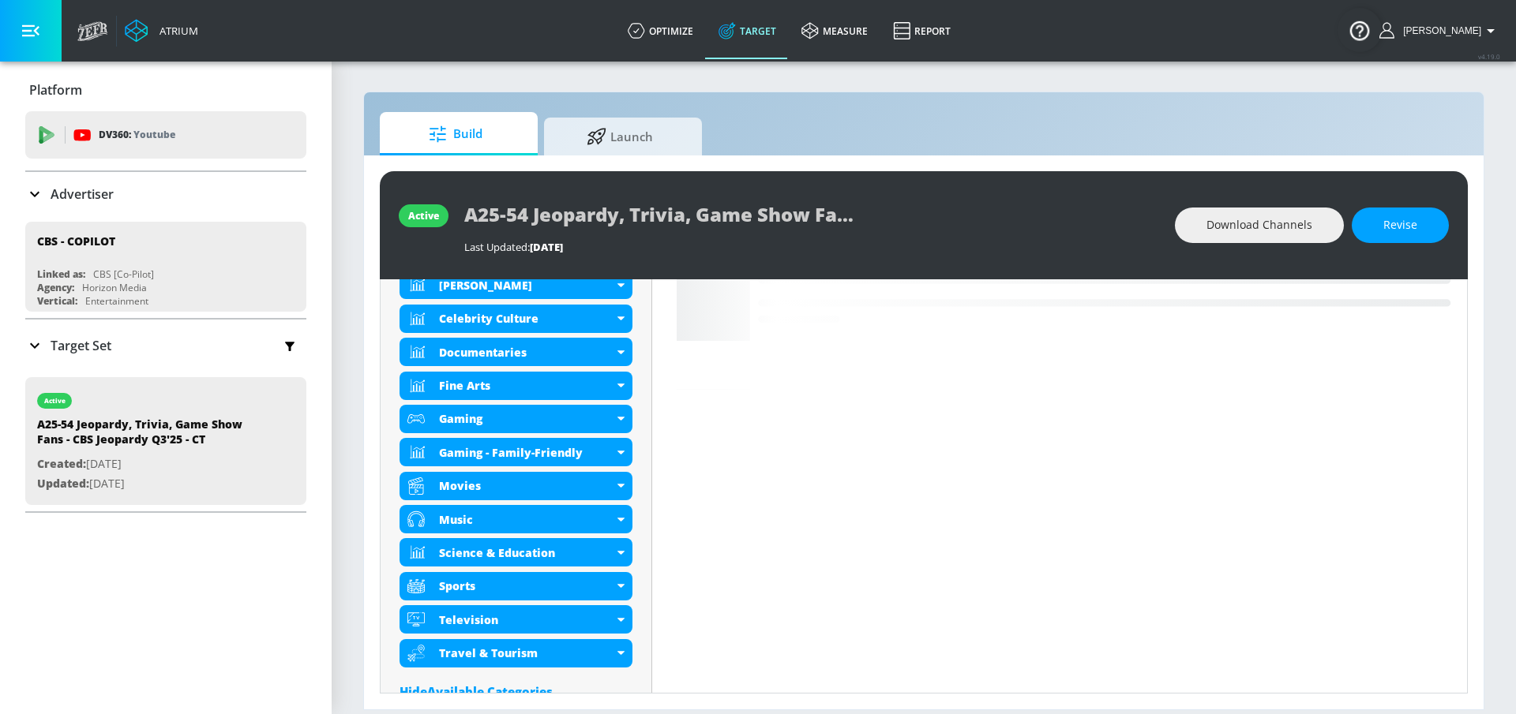
scroll to position [0, 0]
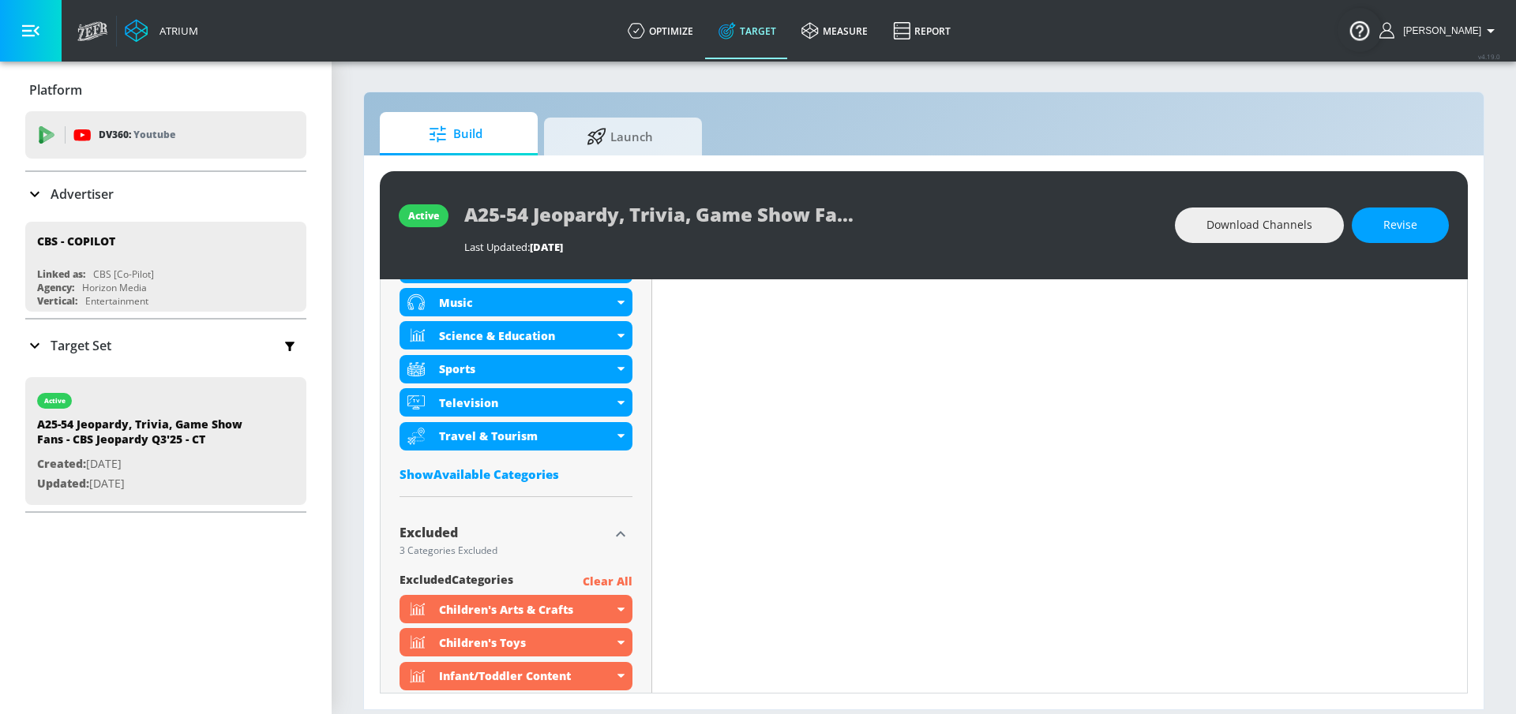
scroll to position [832, 0]
click at [527, 478] on div "Show Available Categories" at bounding box center [515, 474] width 233 height 16
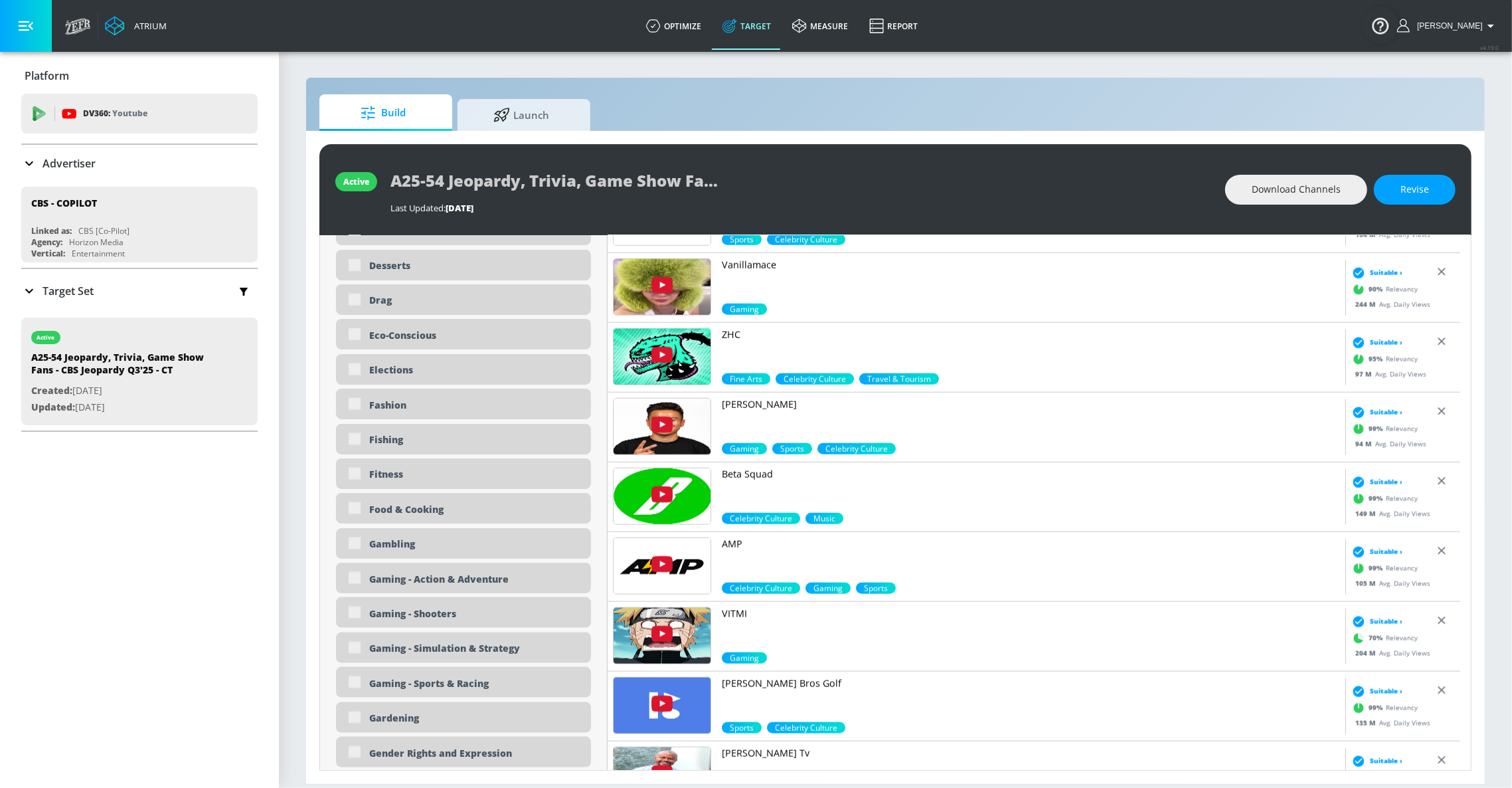
scroll to position [1592, 0]
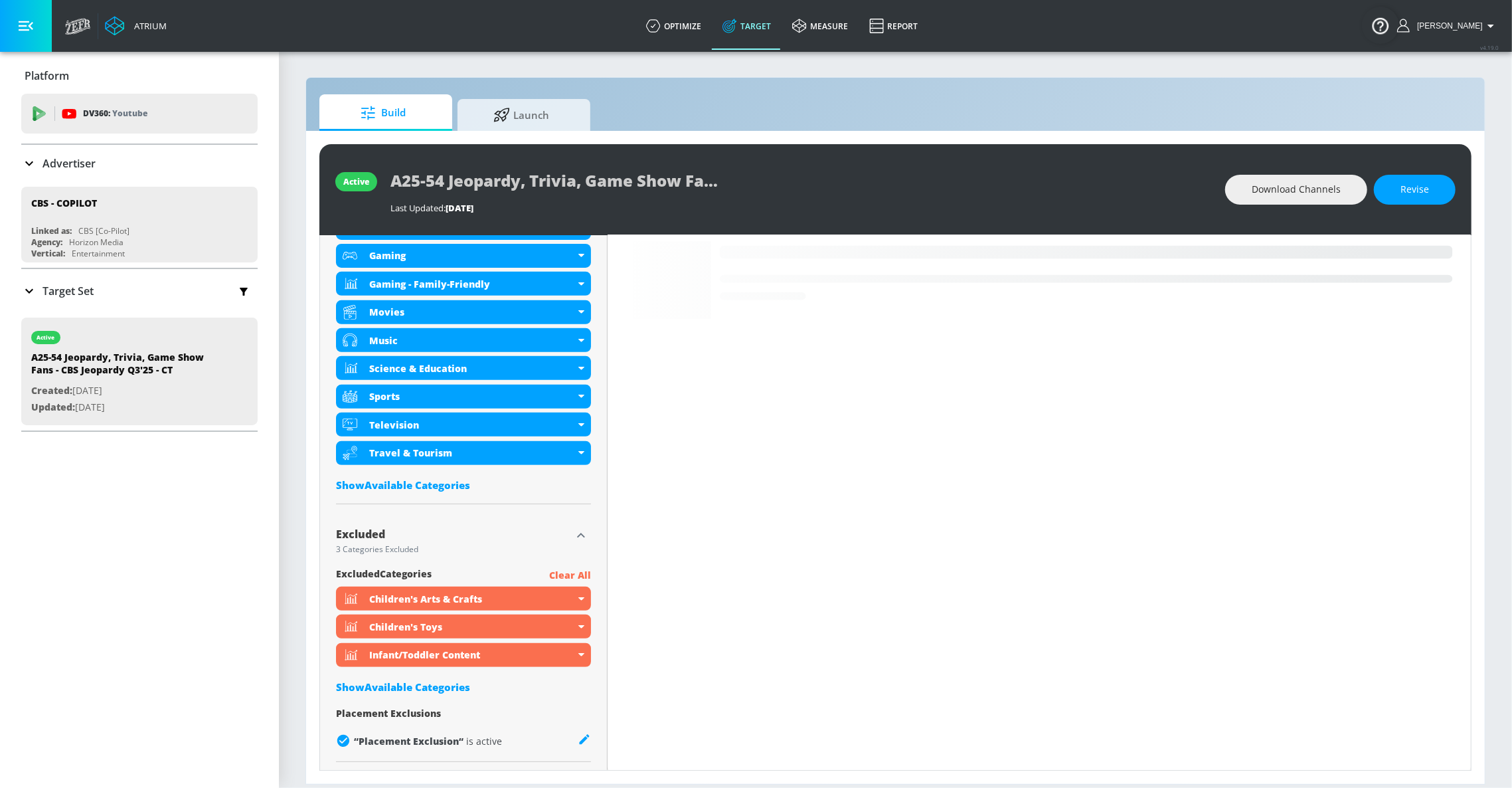
scroll to position [618, 0]
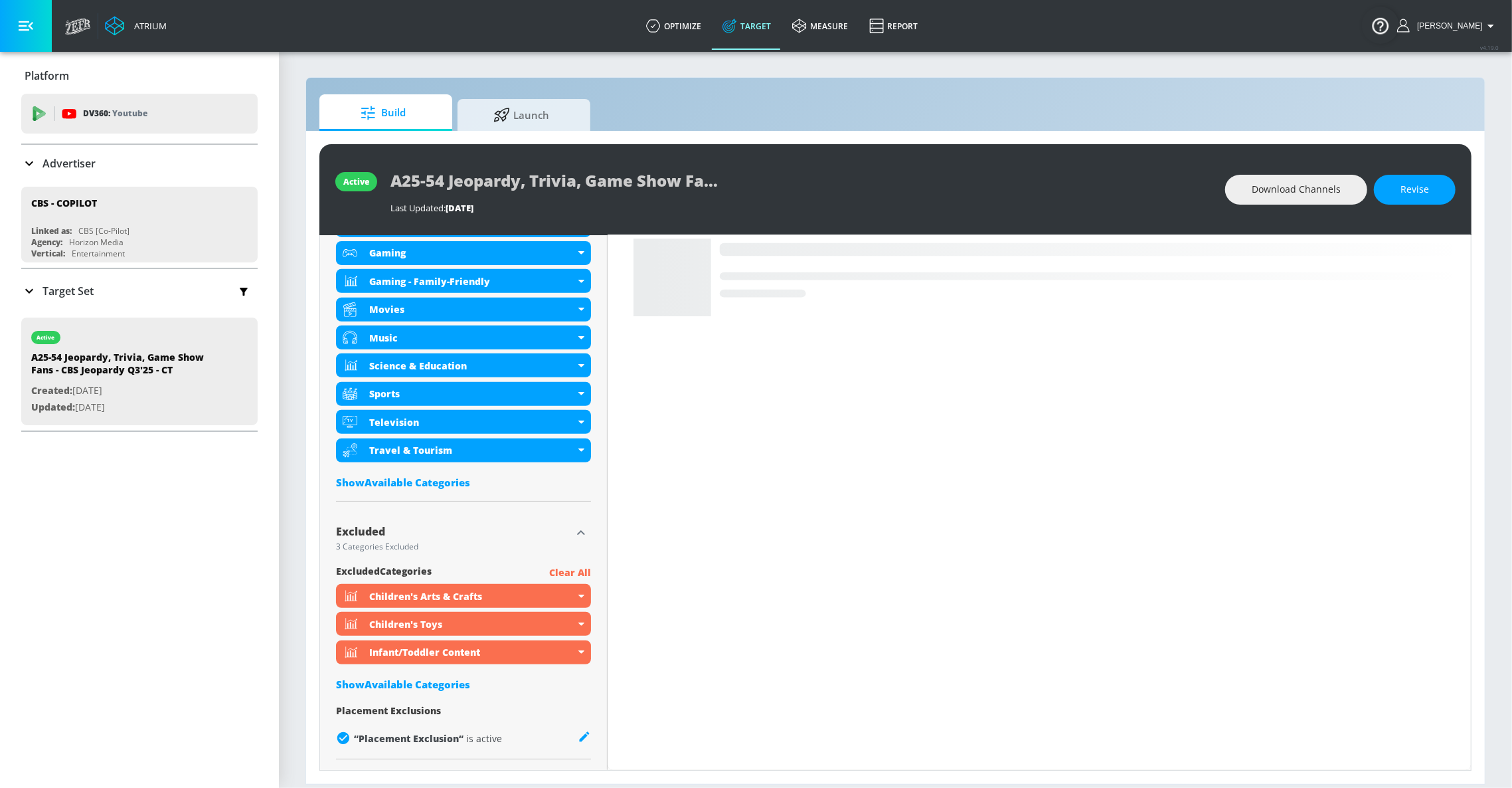
click at [448, 486] on div "Show Available Categories" at bounding box center [463, 482] width 255 height 13
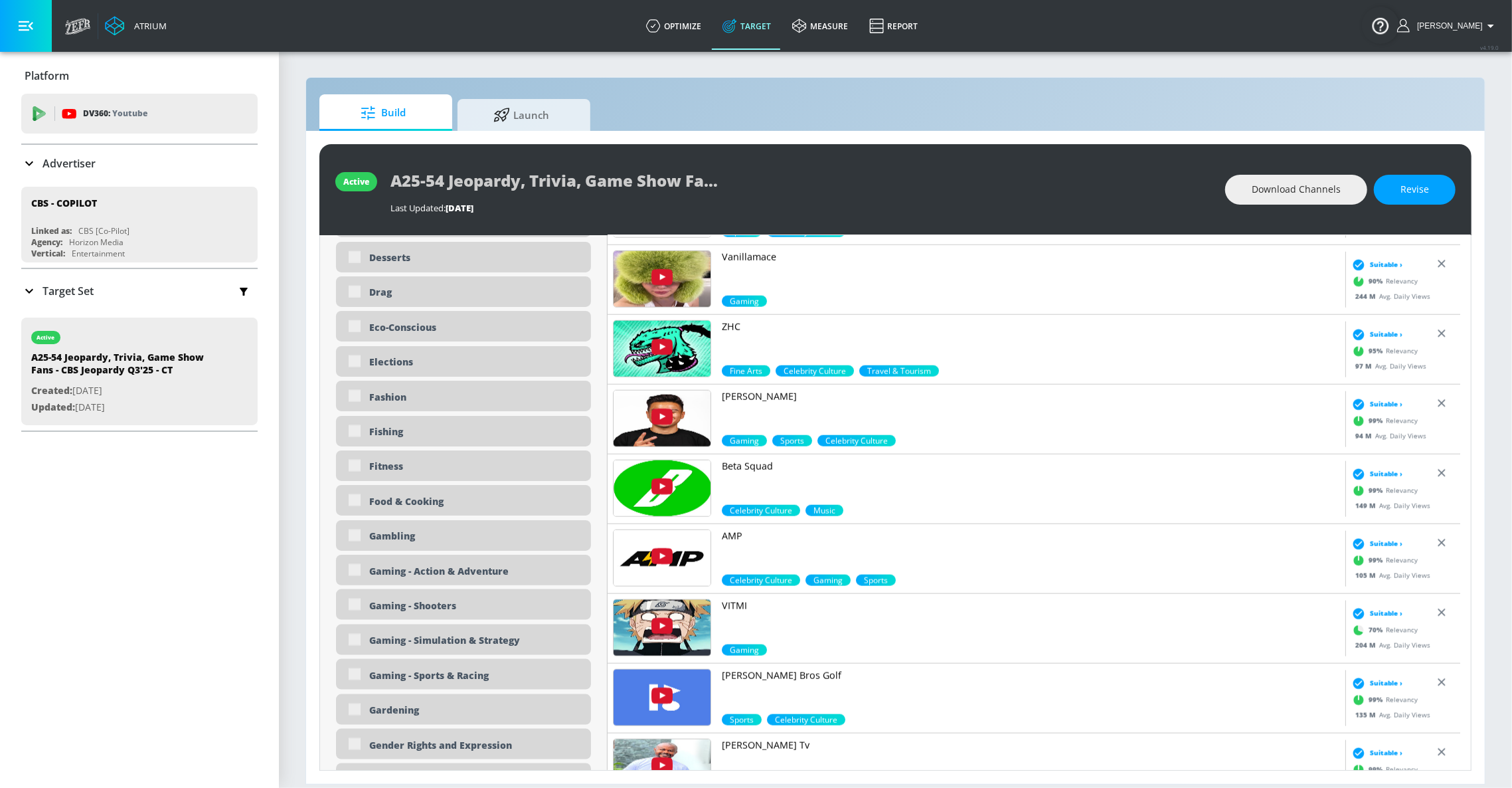
scroll to position [0, 0]
